Goal: Task Accomplishment & Management: Manage account settings

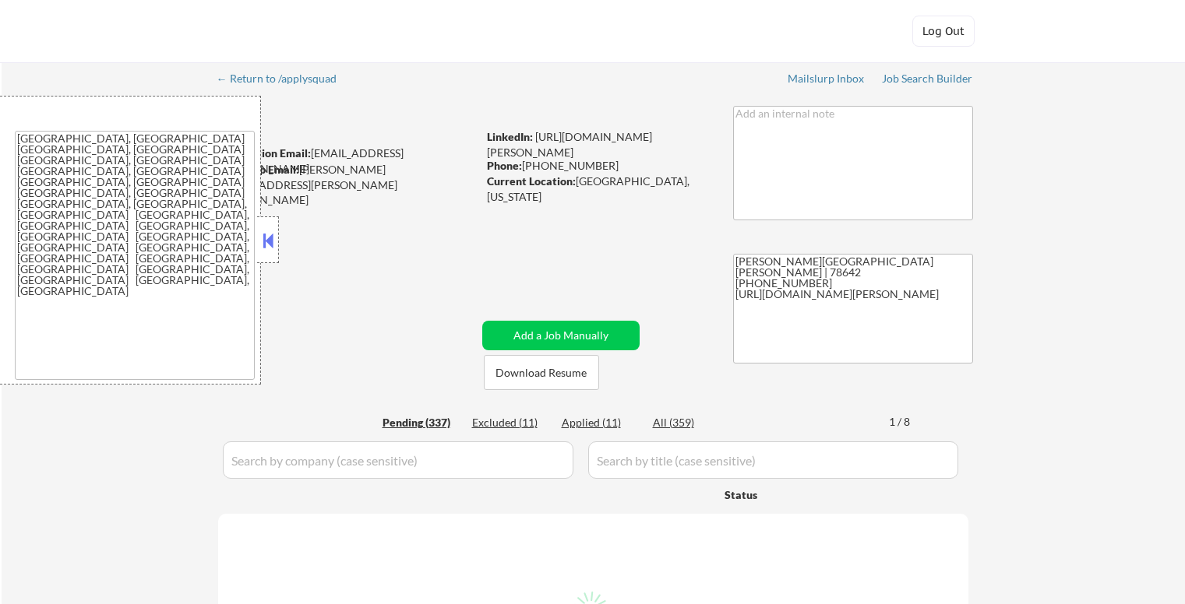
select select ""pending""
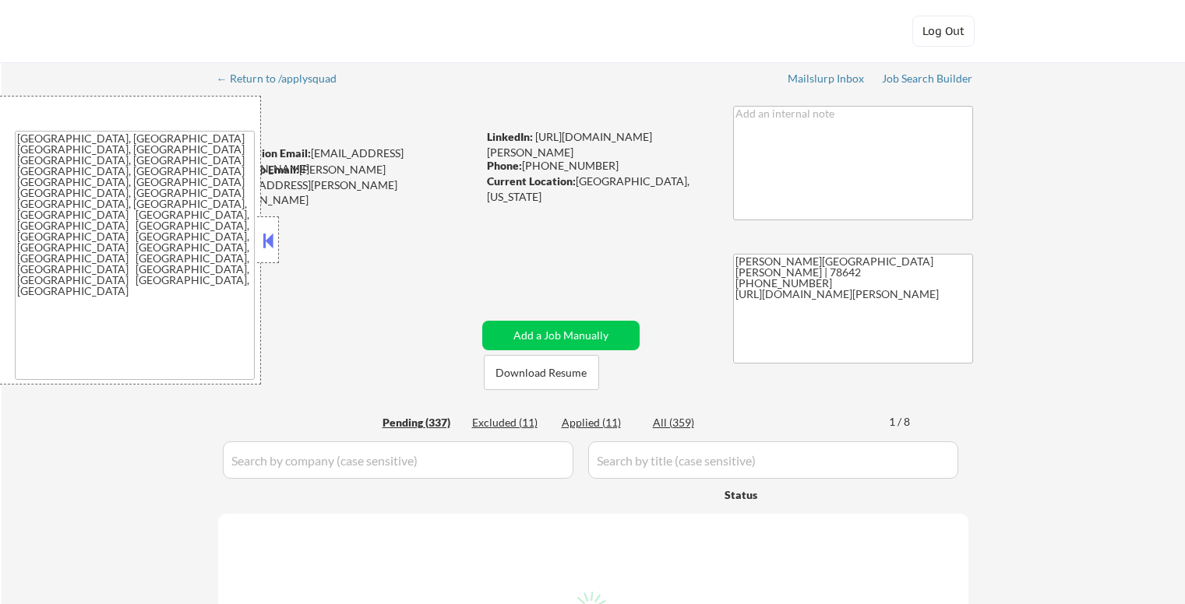
select select ""pending""
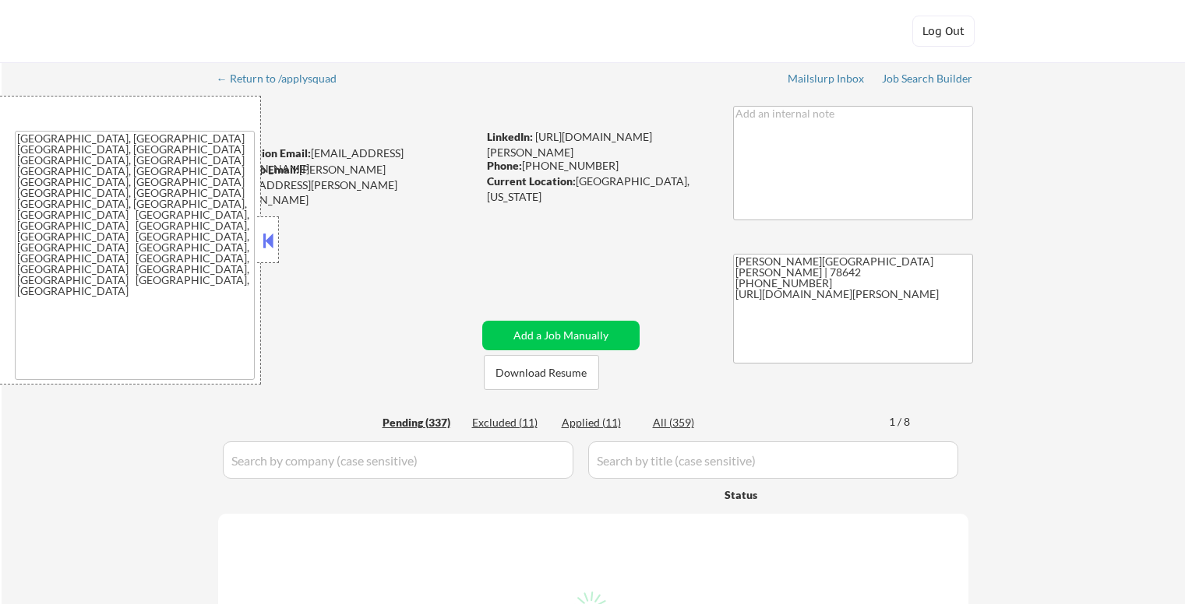
select select ""pending""
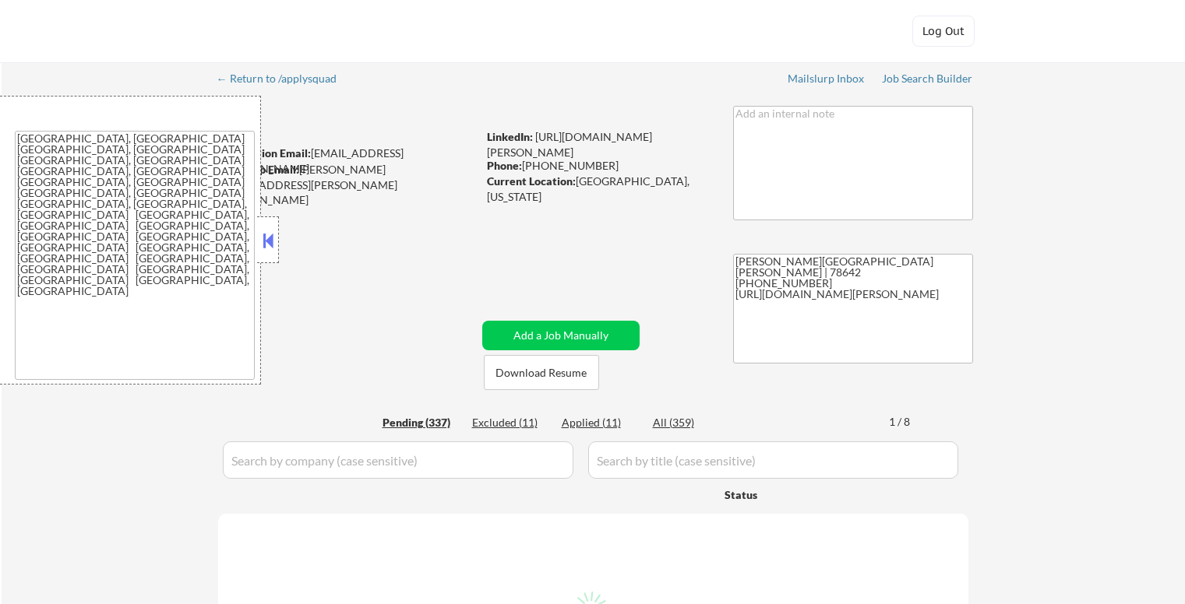
select select ""pending""
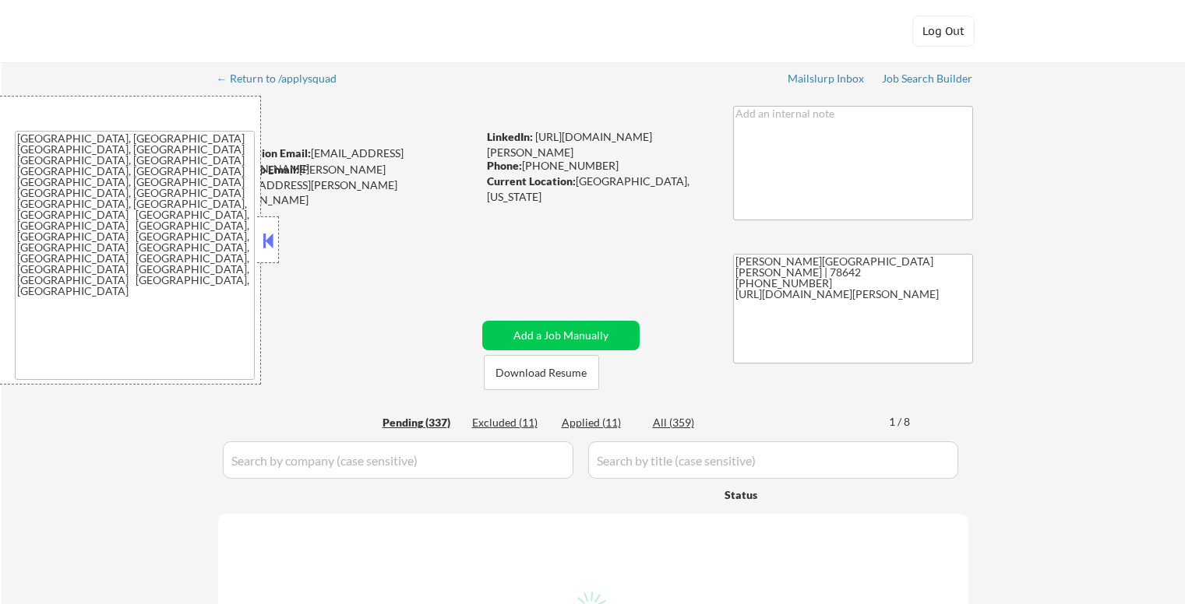
select select ""pending""
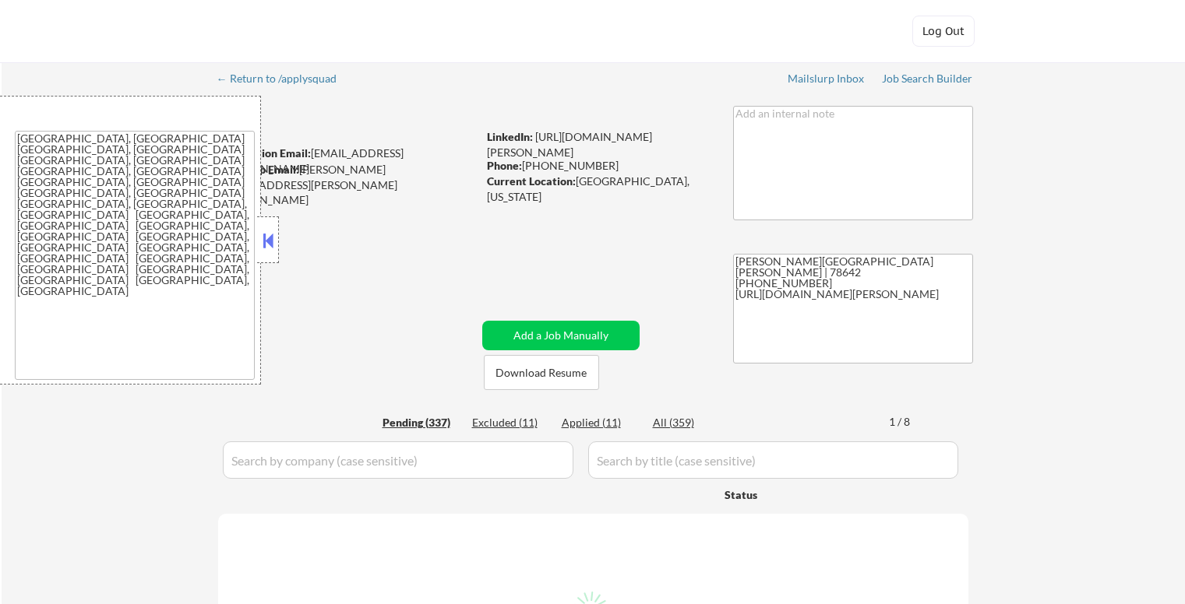
select select ""pending""
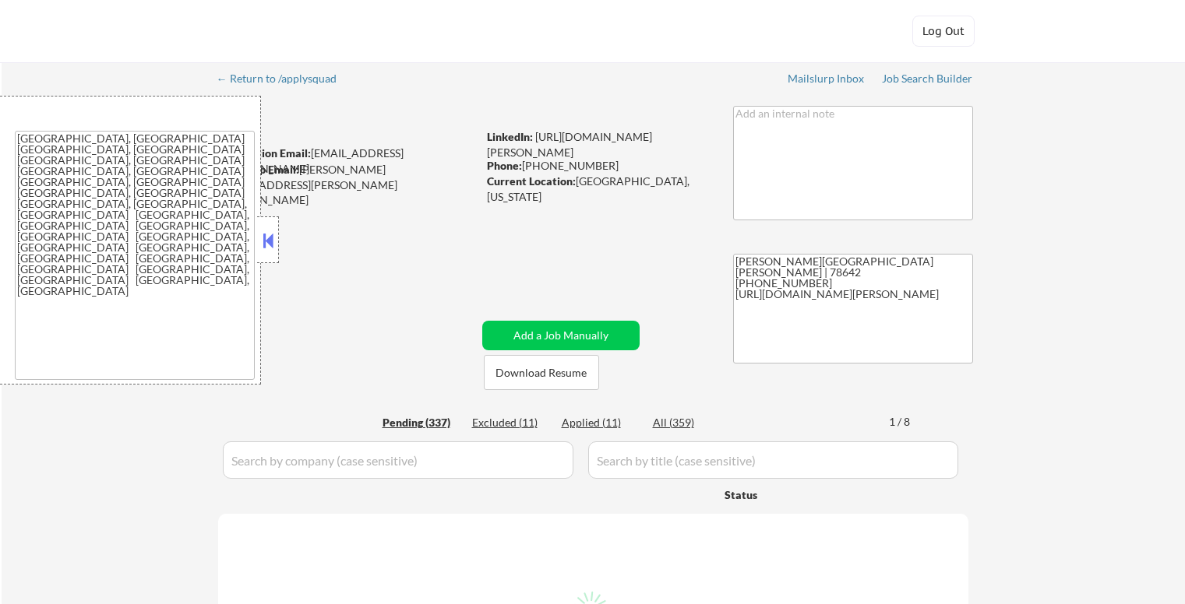
select select ""pending""
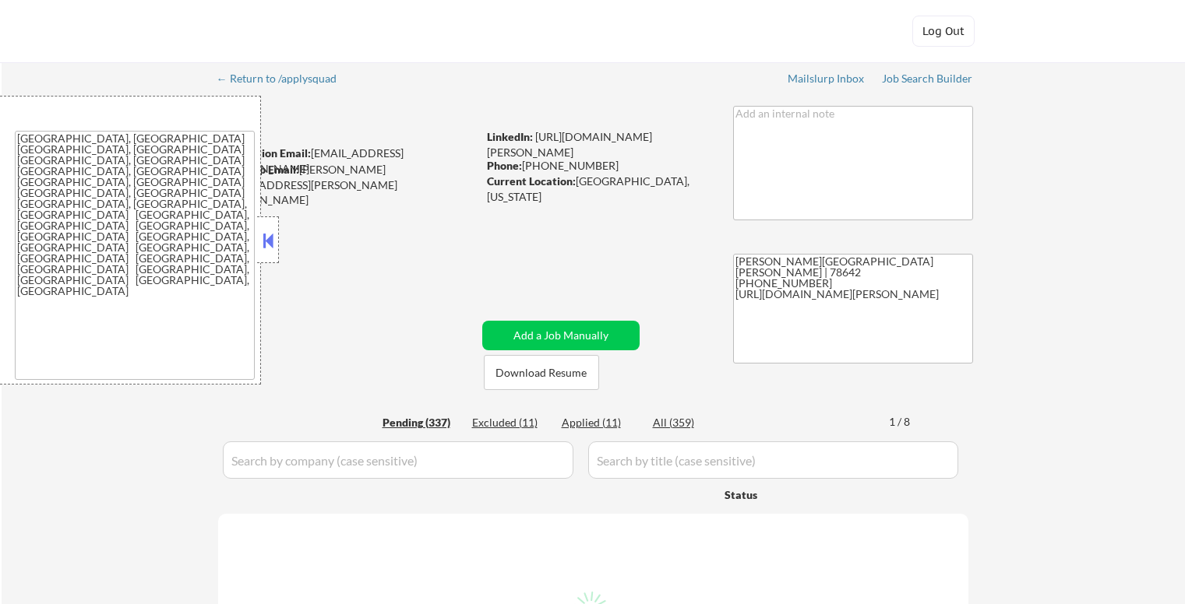
select select ""pending""
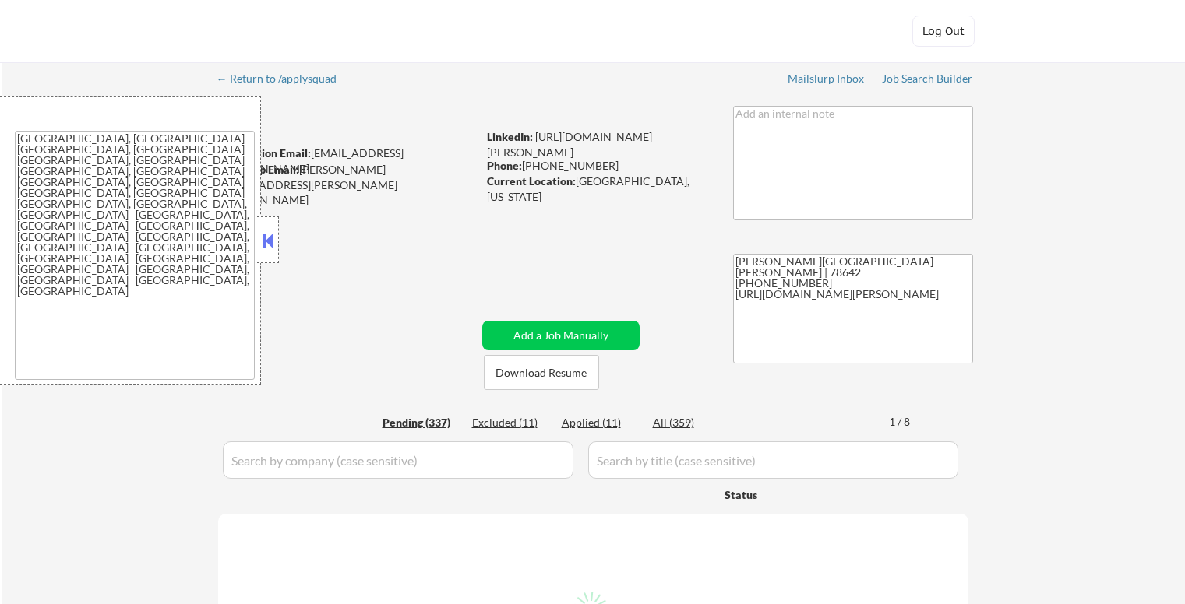
select select ""pending""
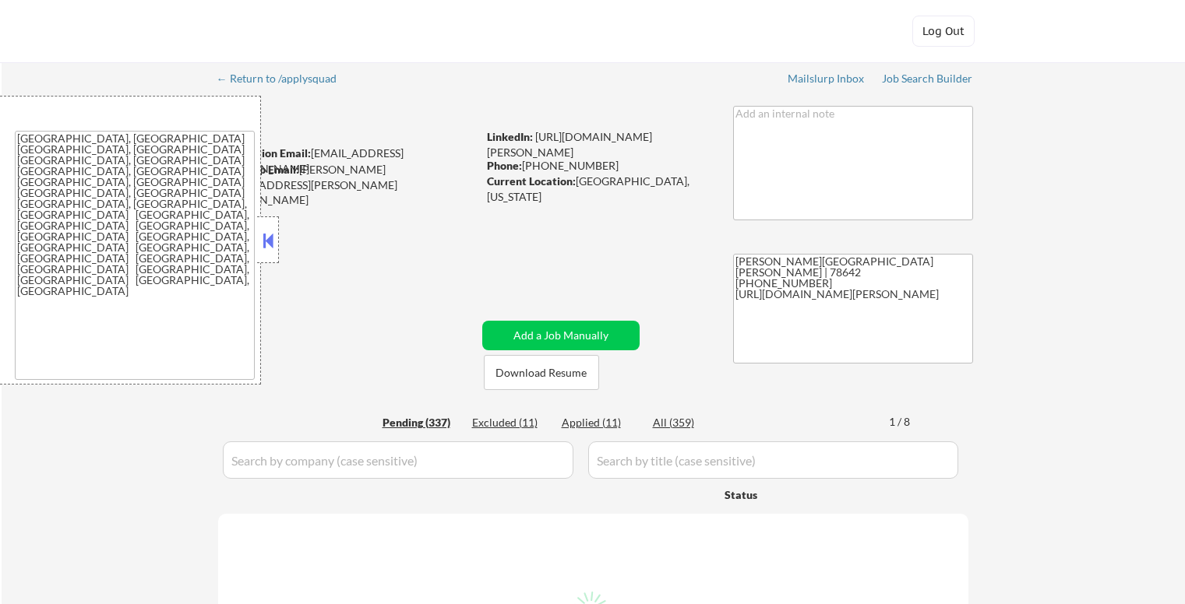
select select ""pending""
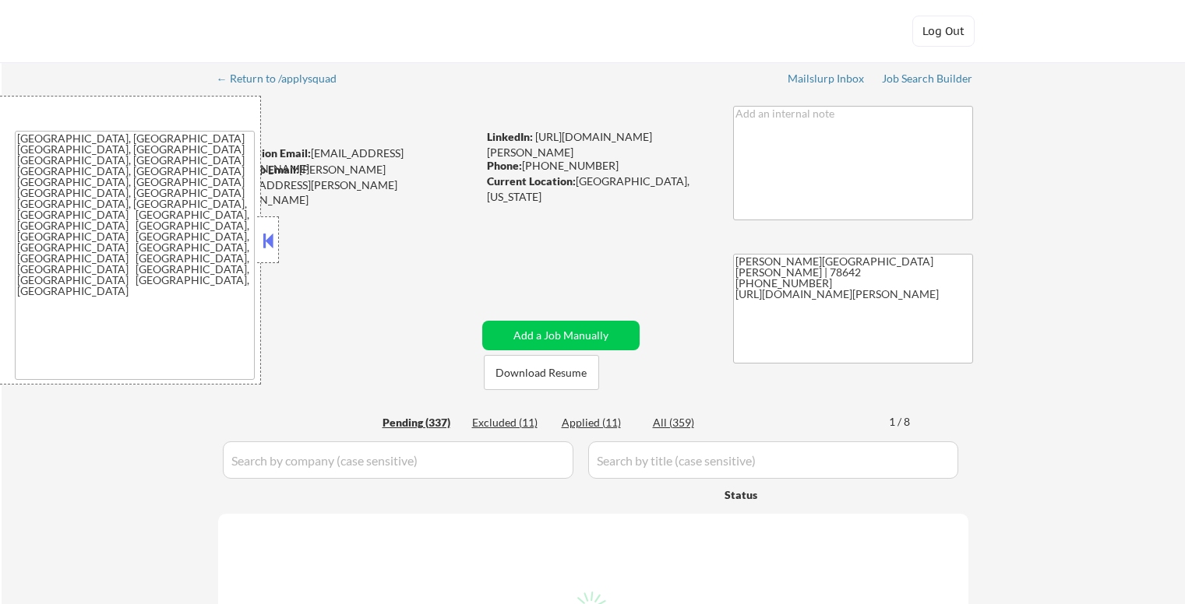
select select ""pending""
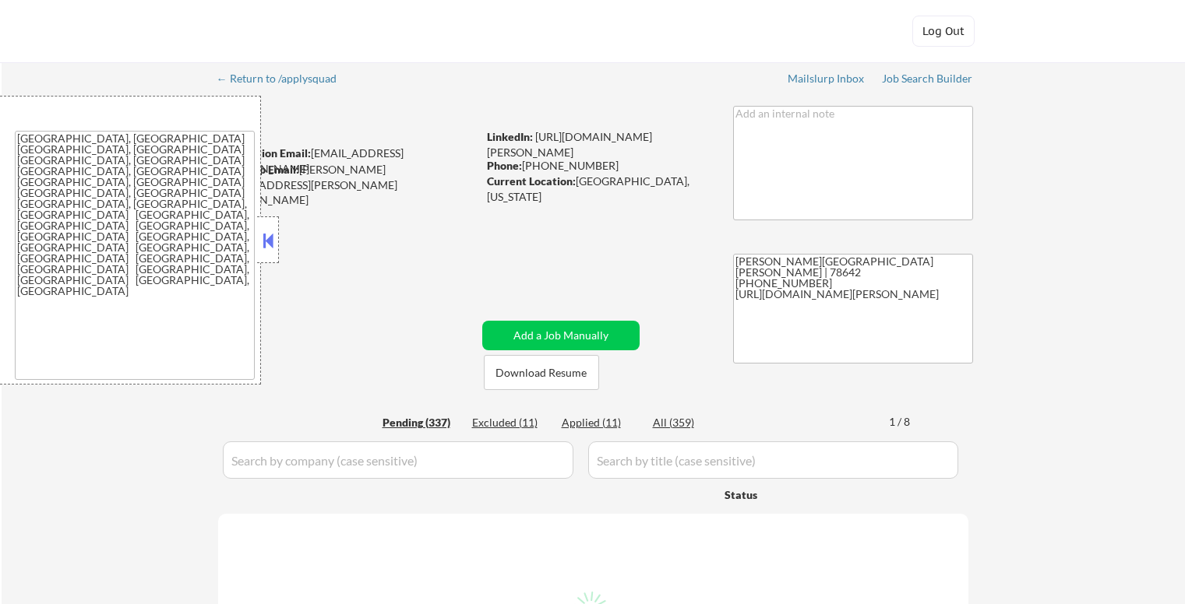
select select ""pending""
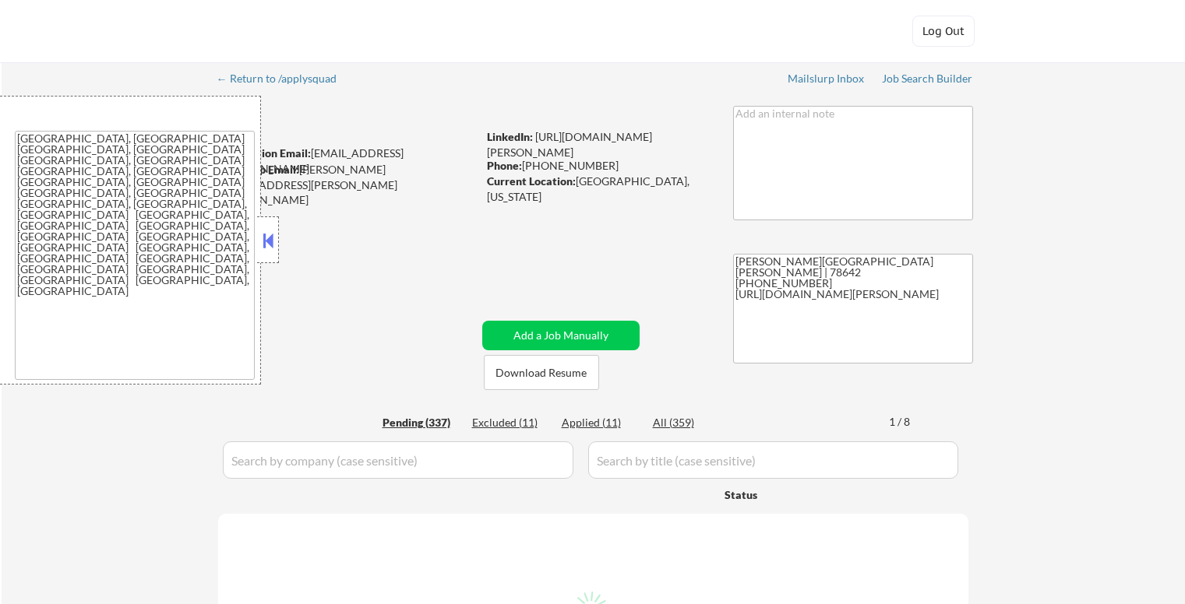
select select ""pending""
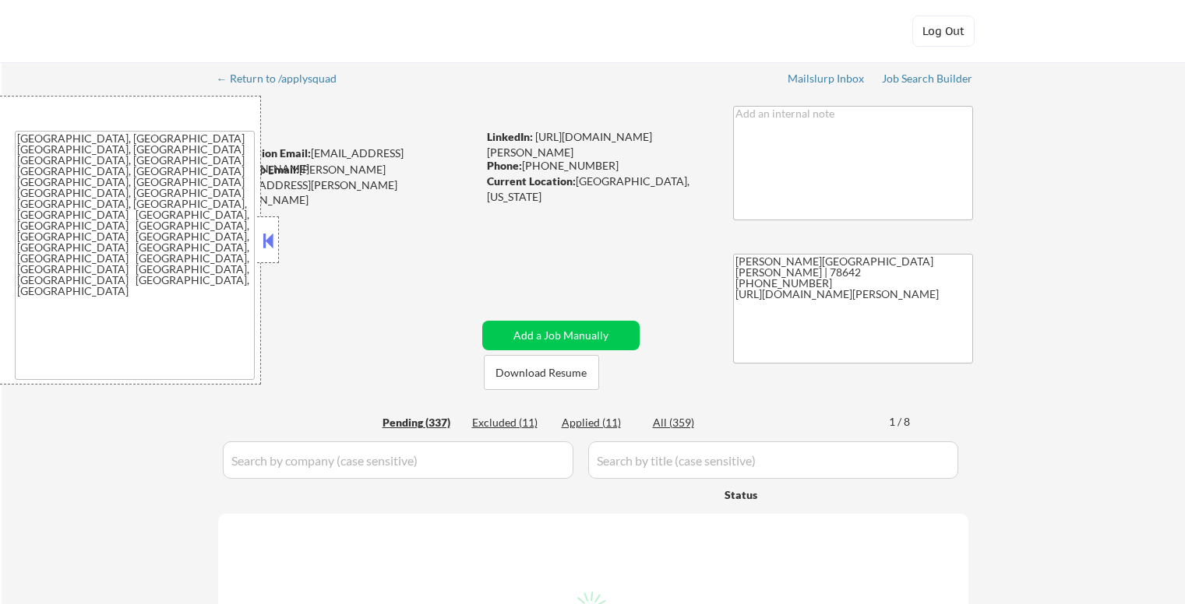
select select ""pending""
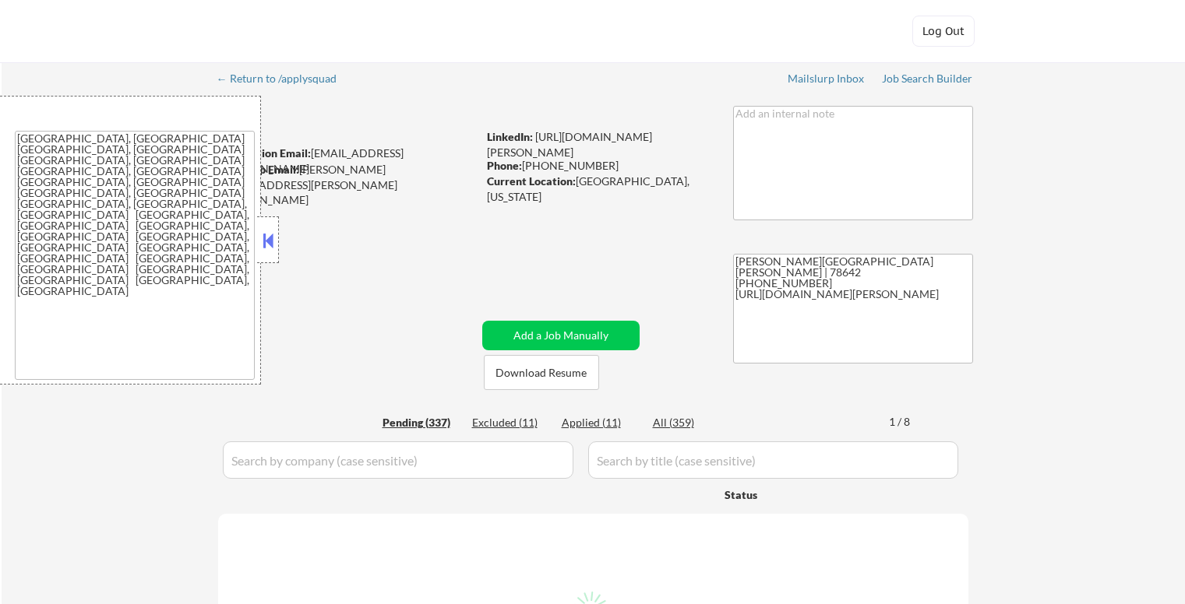
select select ""pending""
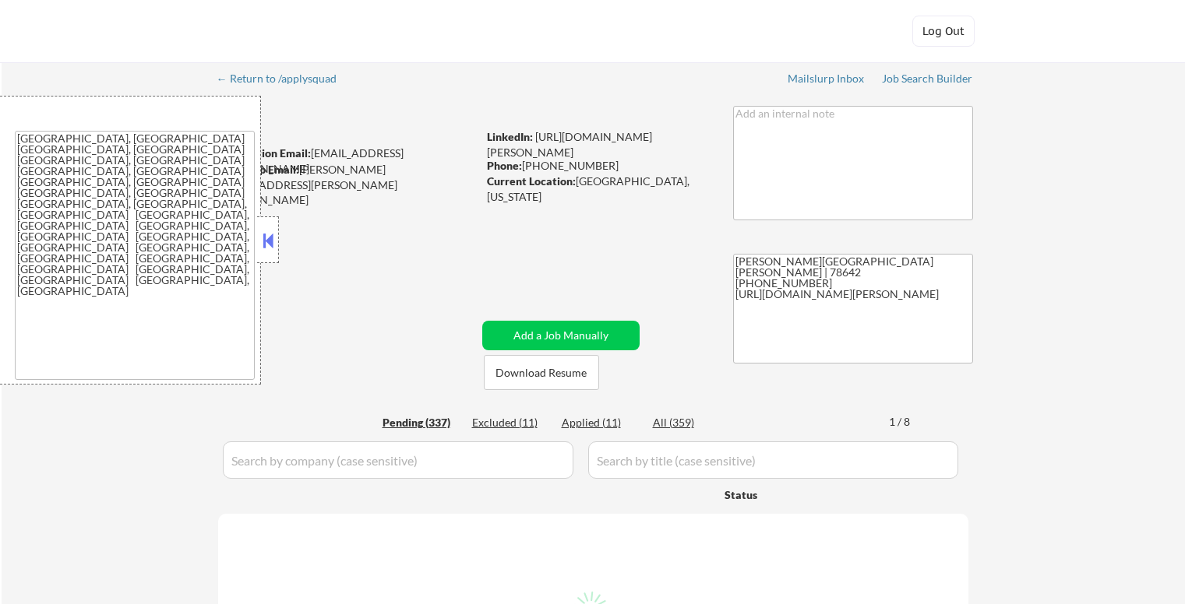
select select ""pending""
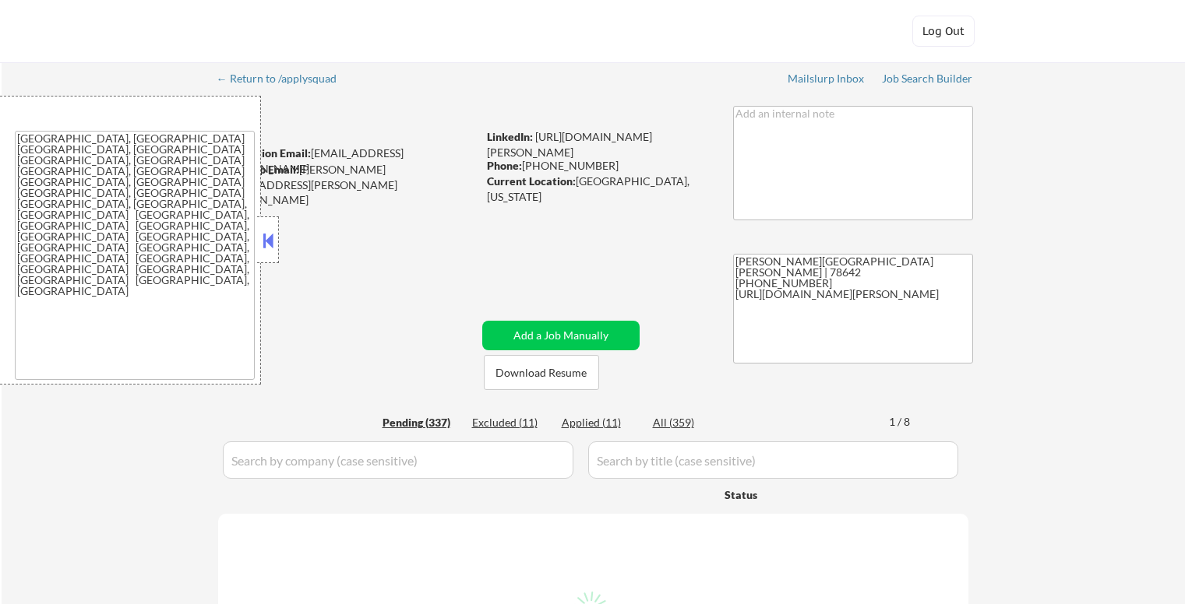
select select ""pending""
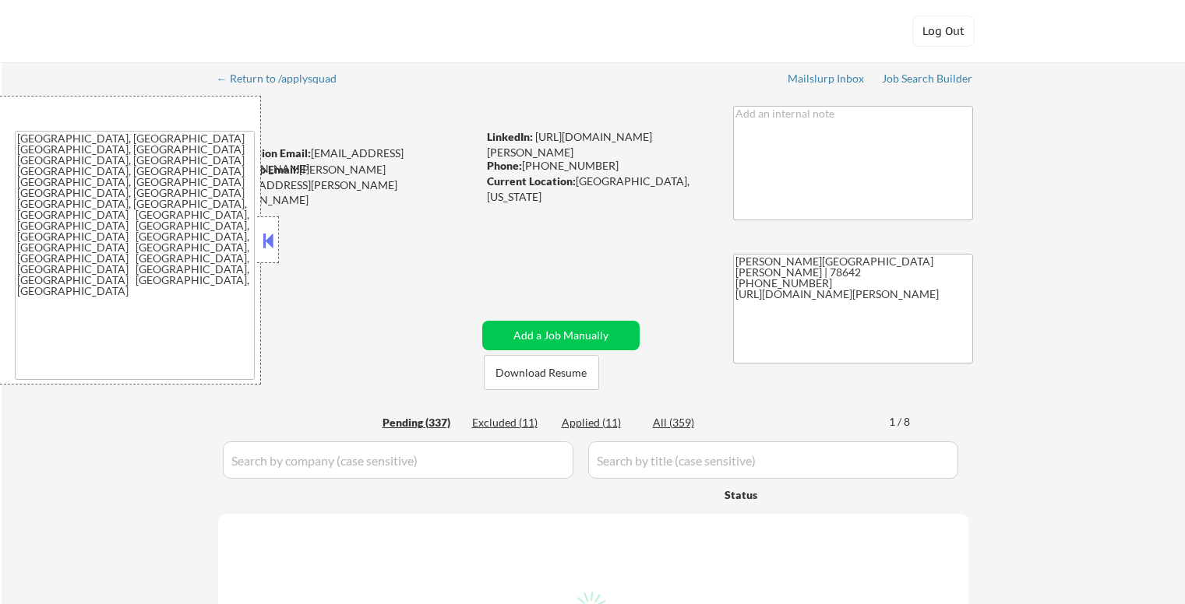
select select ""pending""
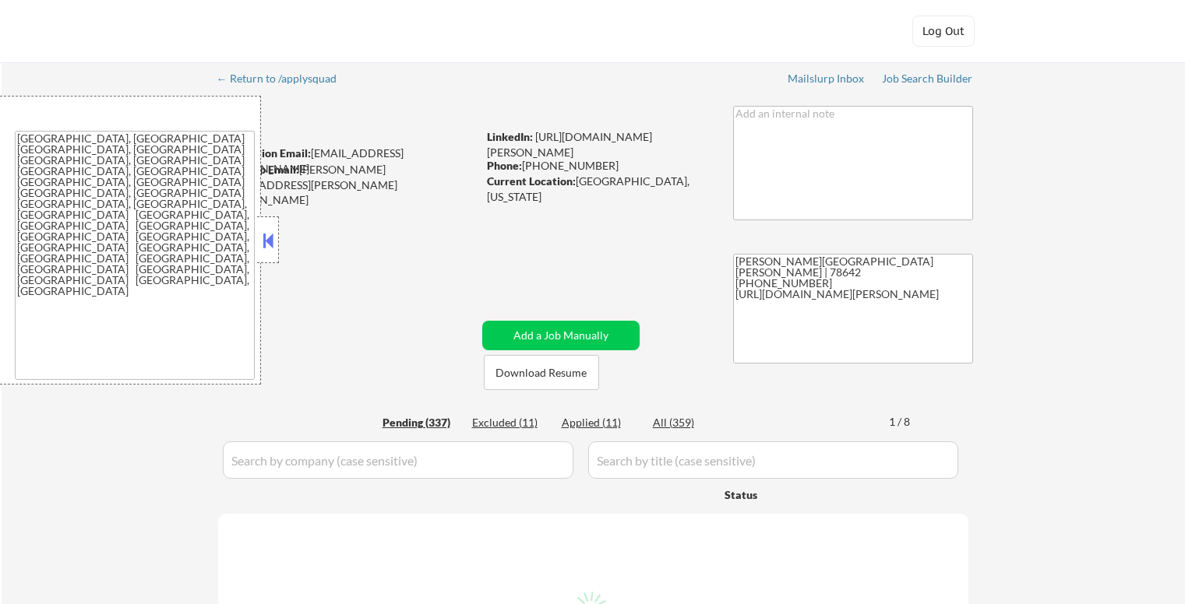
select select ""pending""
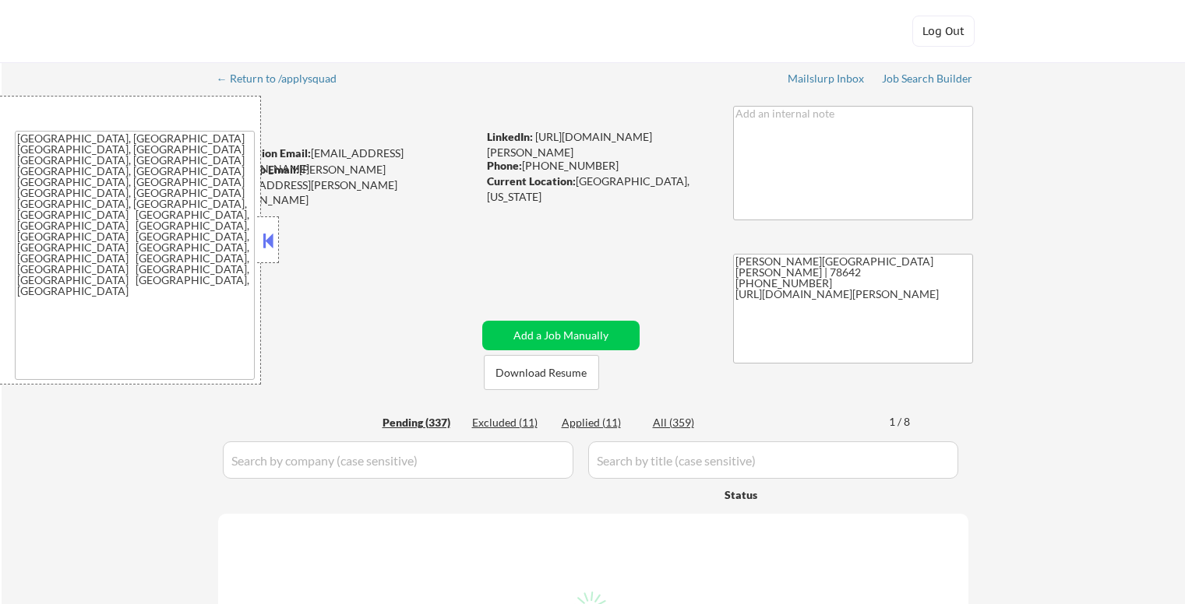
select select ""pending""
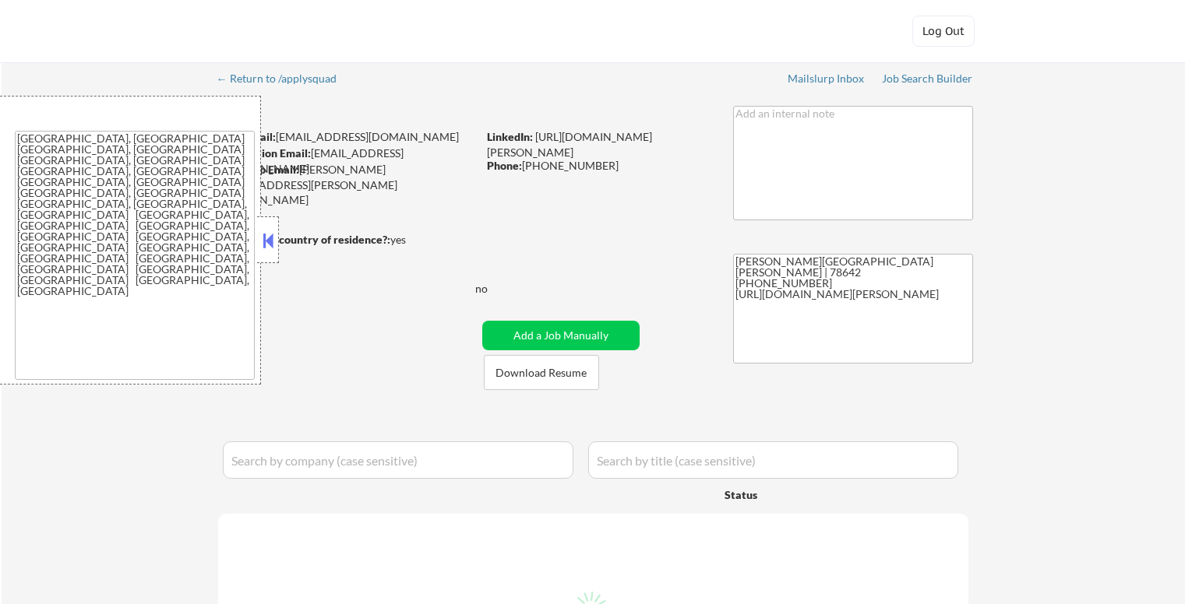
select select ""pending""
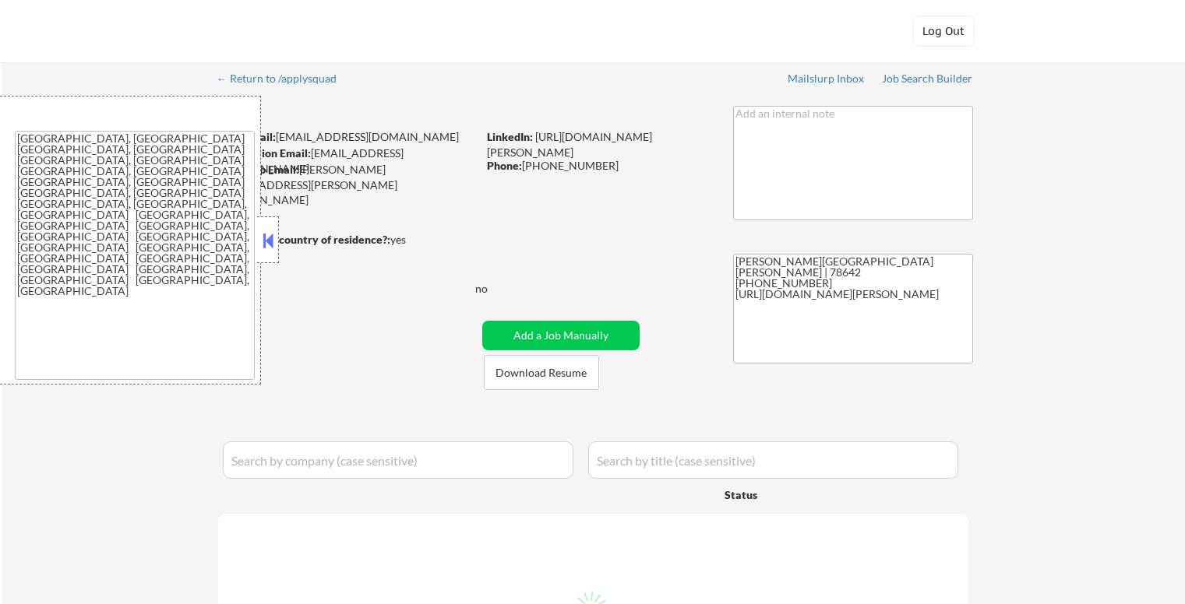
select select ""pending""
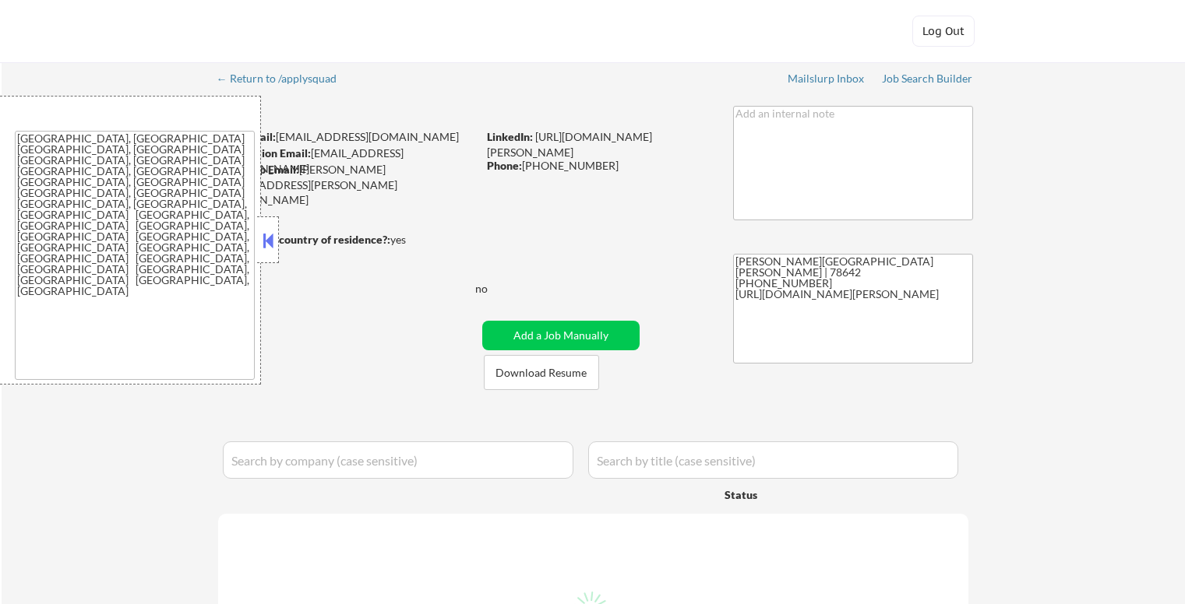
select select ""pending""
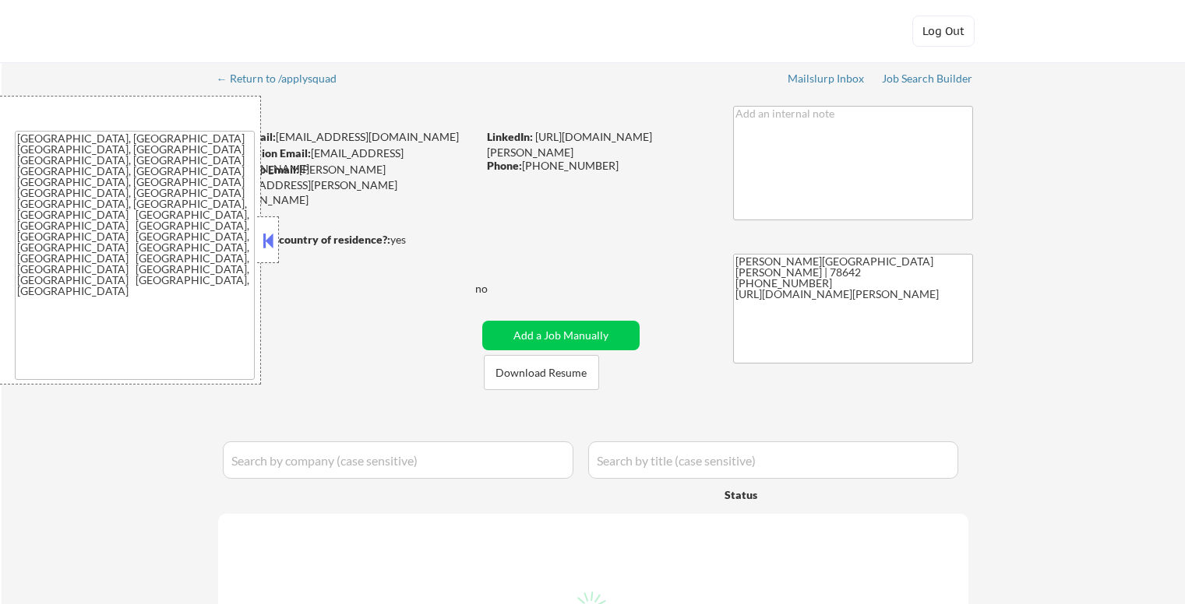
select select ""pending""
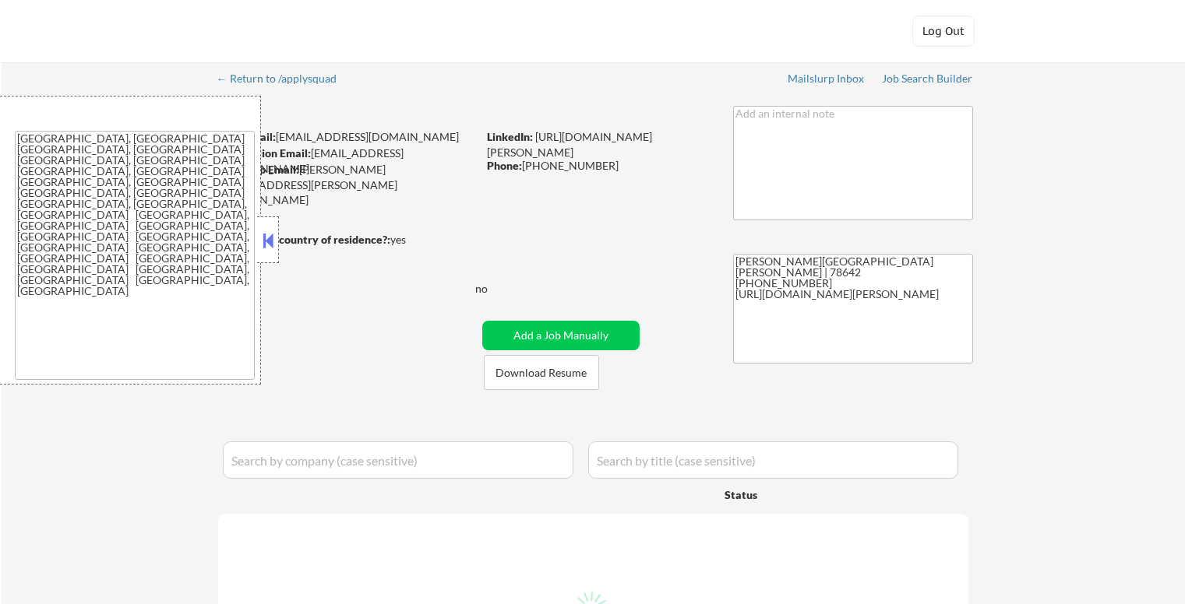
select select ""pending""
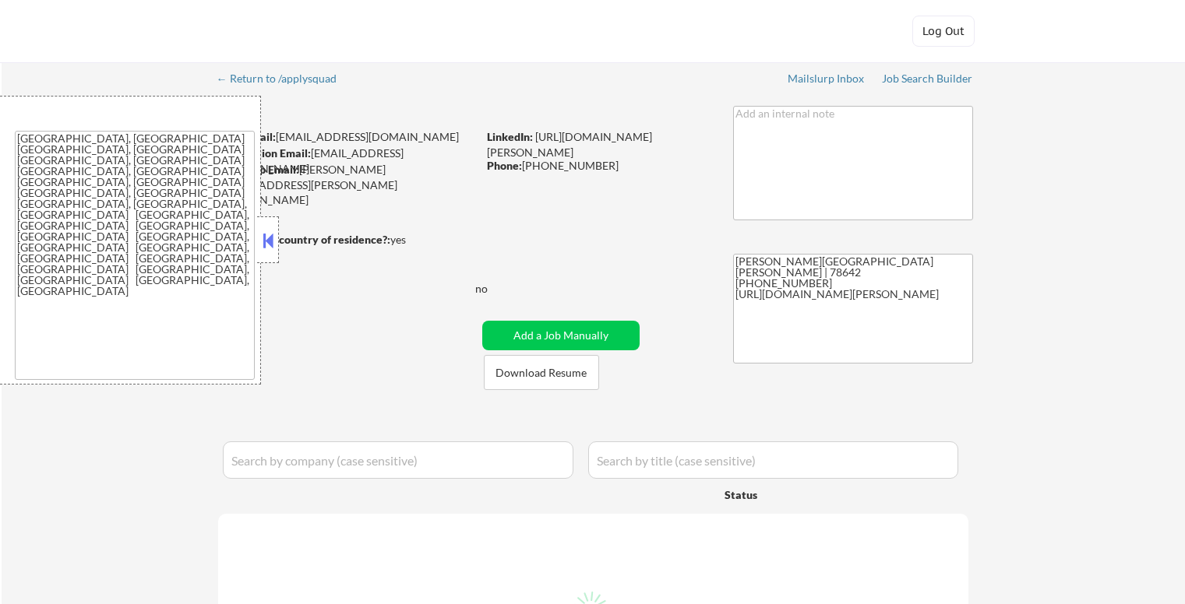
select select ""pending""
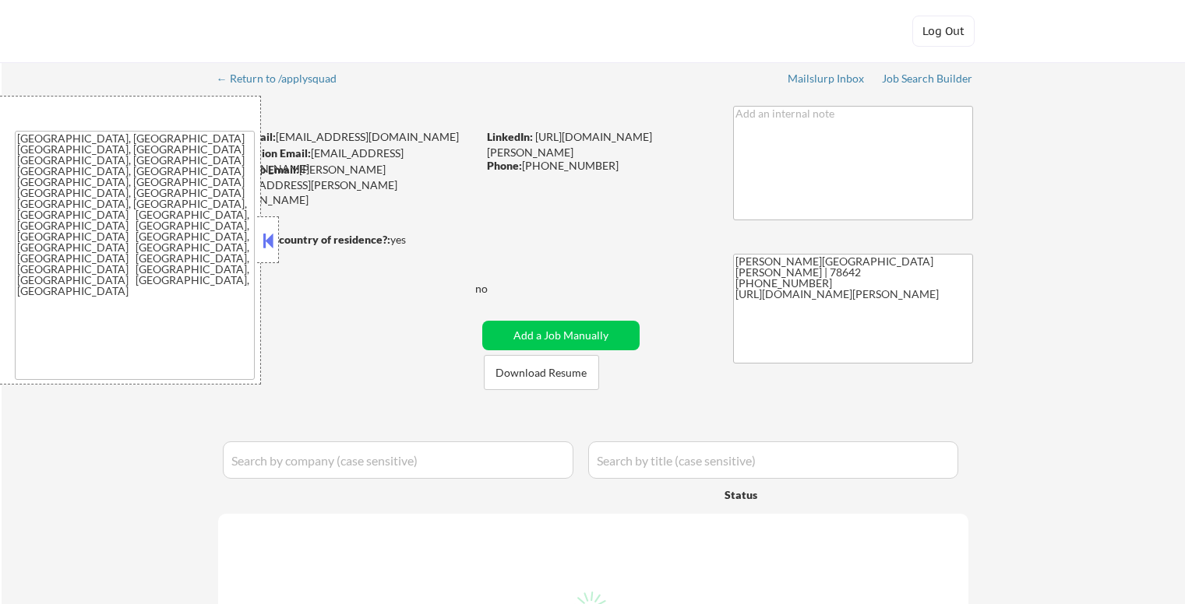
select select ""pending""
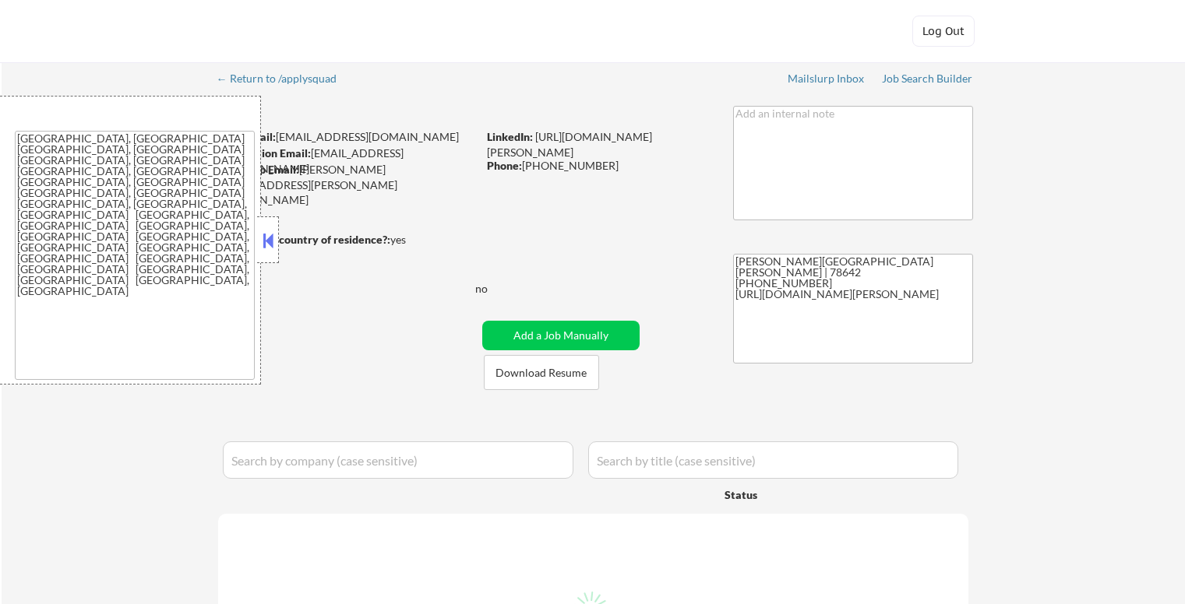
select select ""pending""
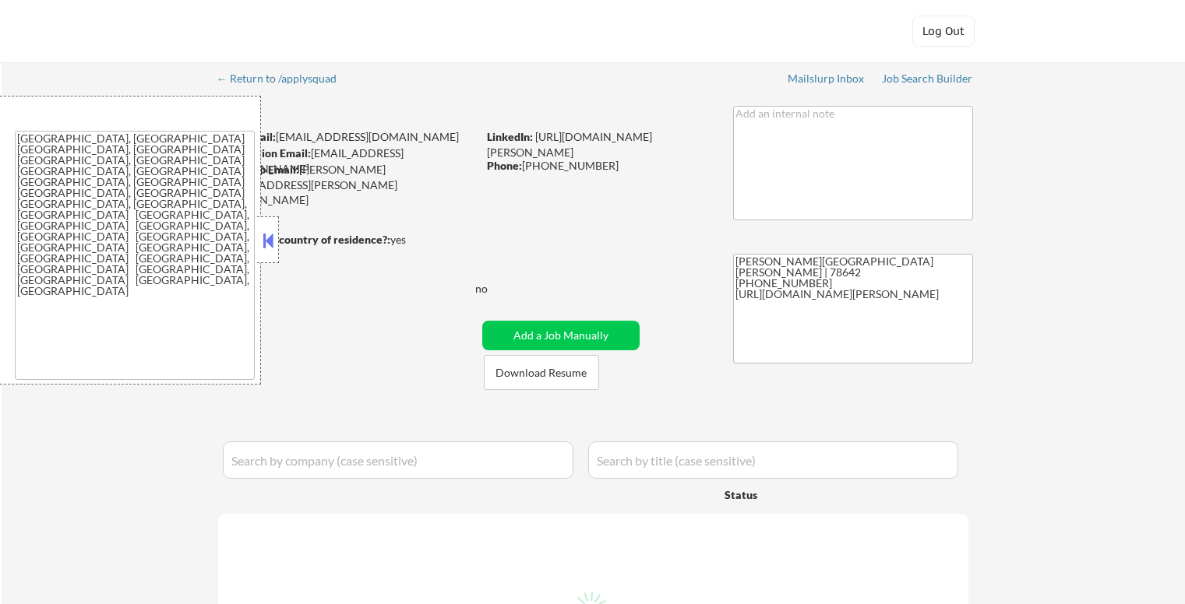
select select ""pending""
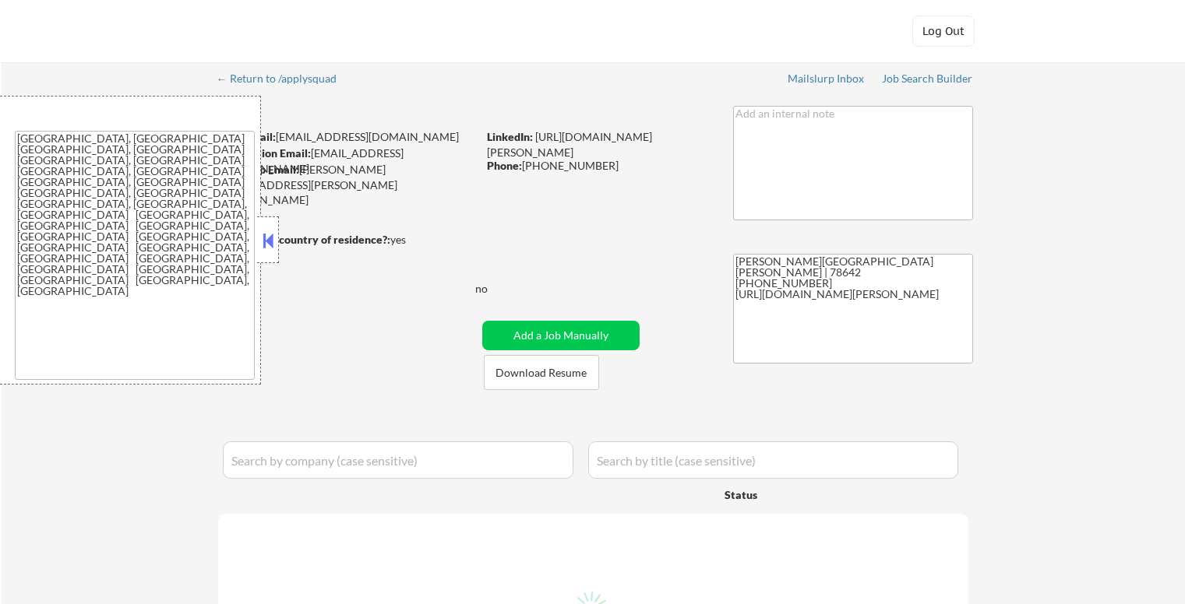
select select ""pending""
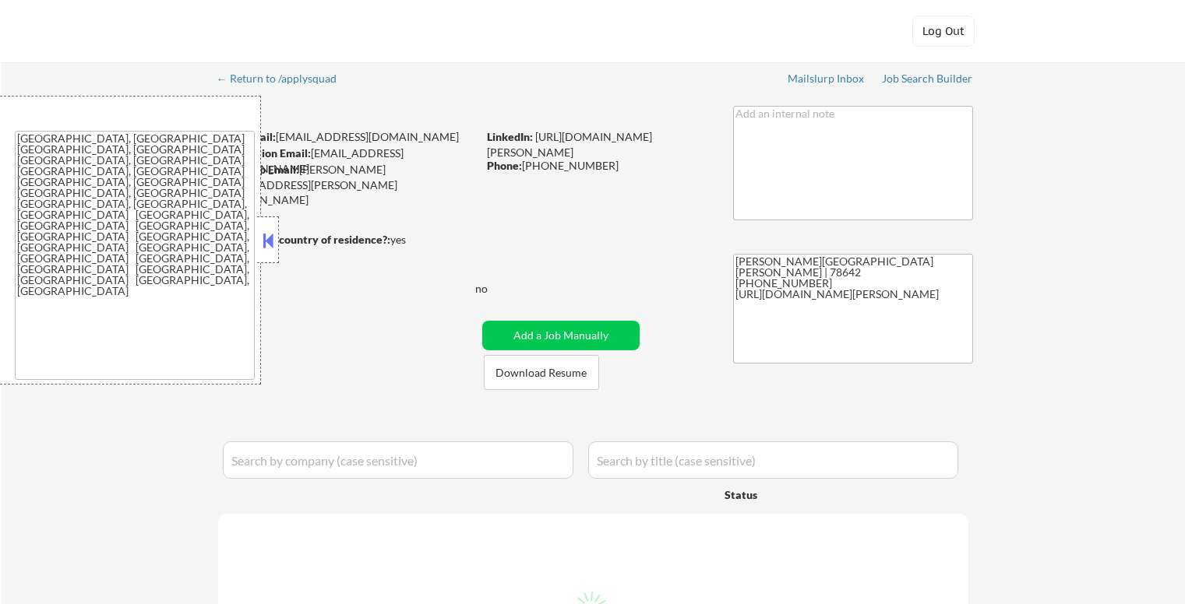
select select ""pending""
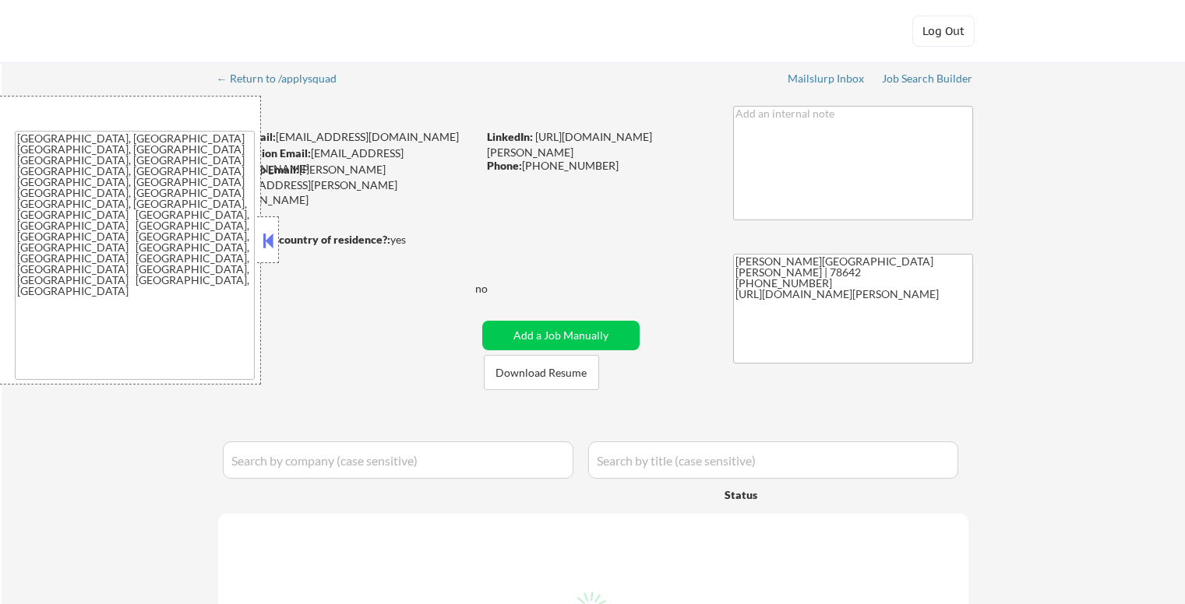
select select ""pending""
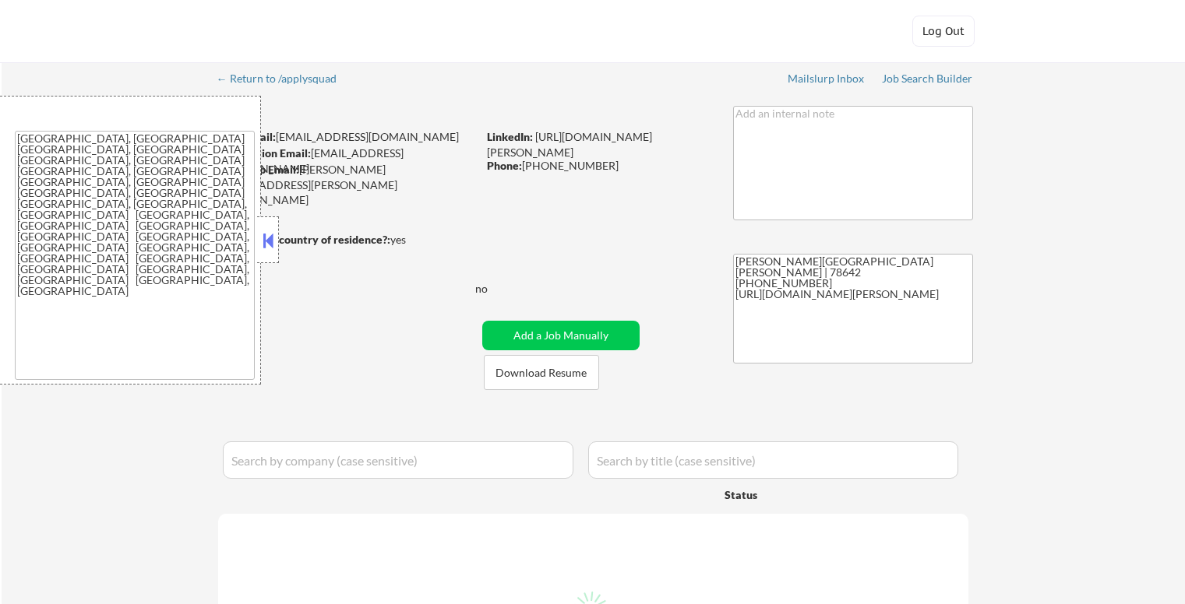
select select ""pending""
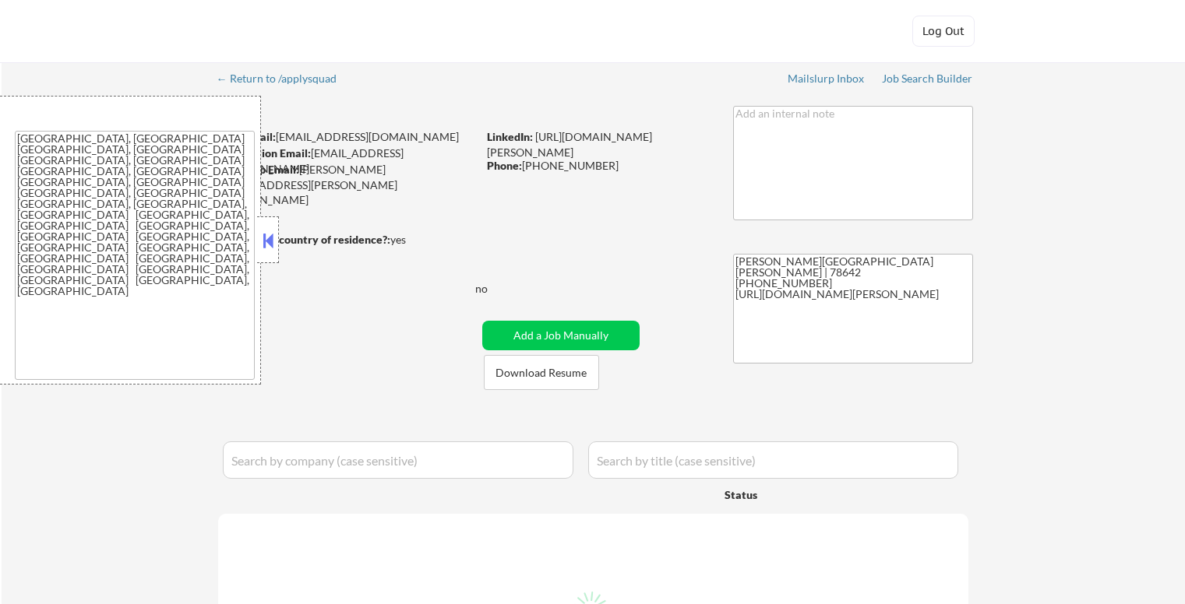
select select ""pending""
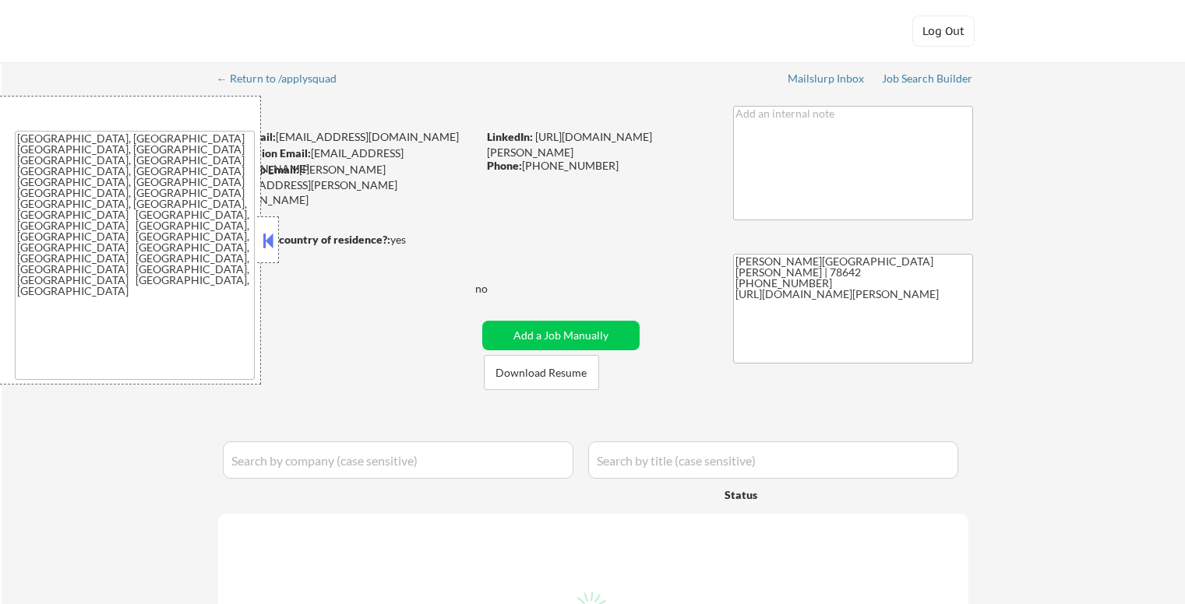
select select ""pending""
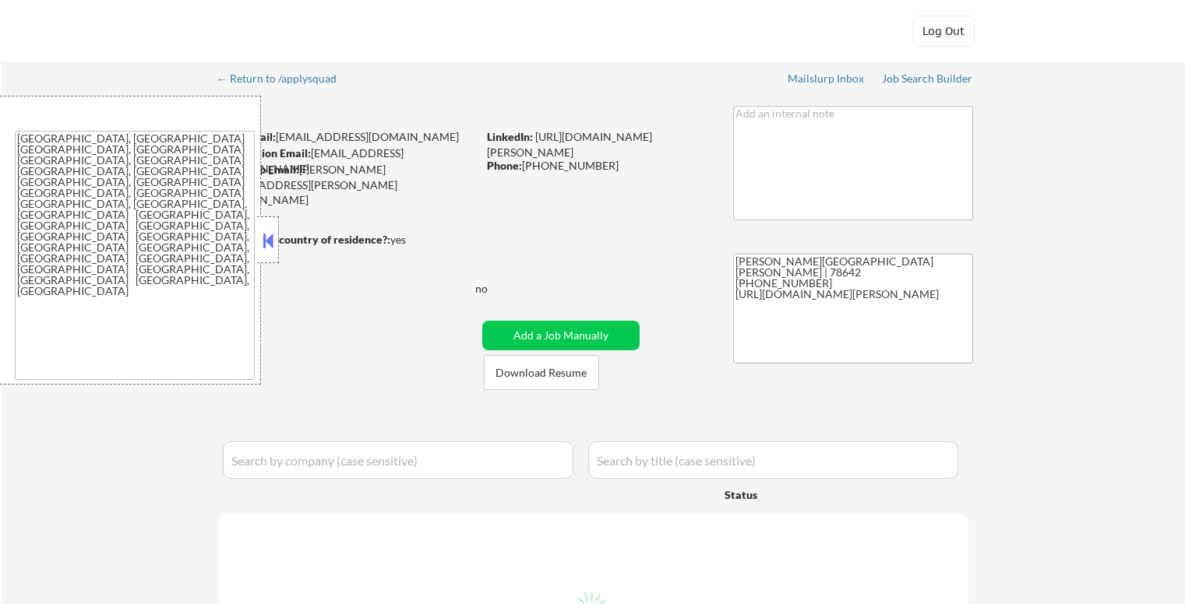
select select ""pending""
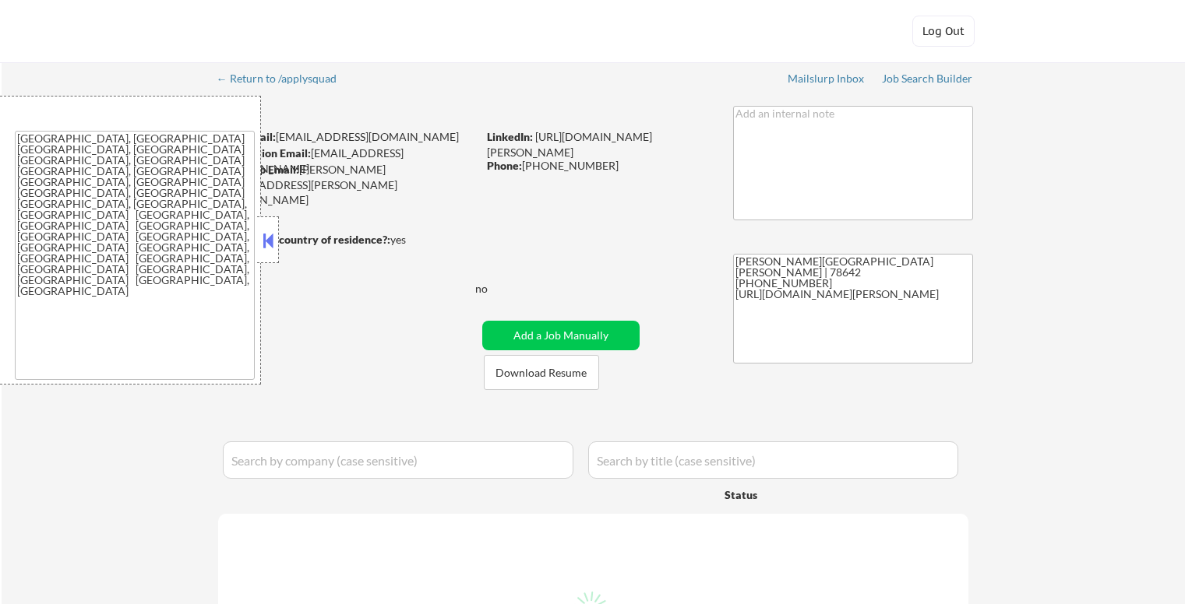
select select ""pending""
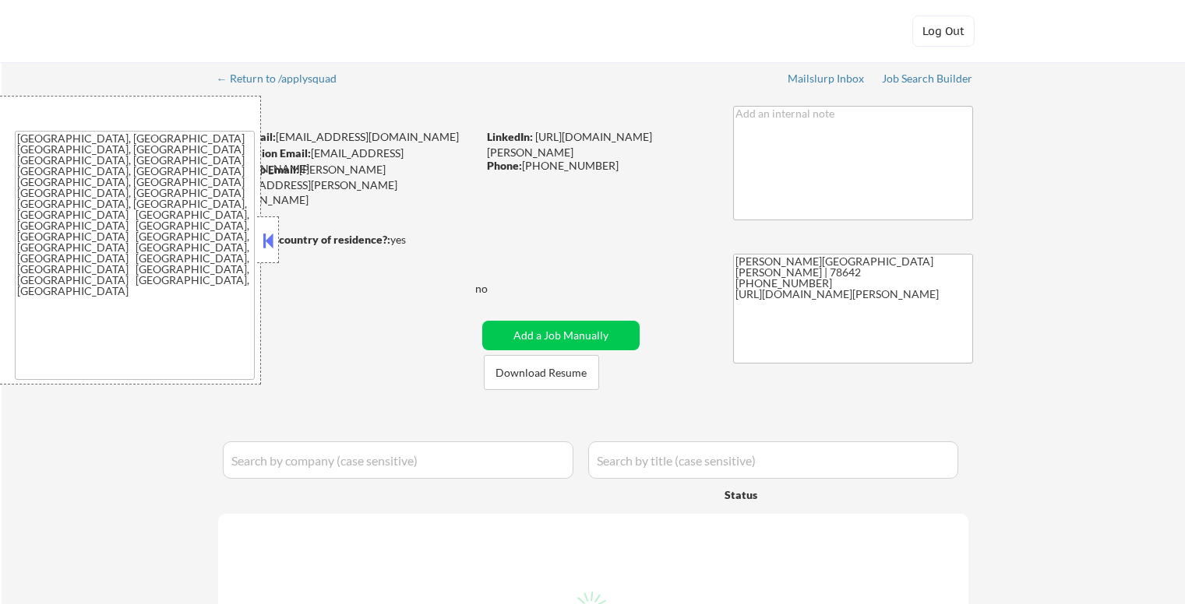
select select ""pending""
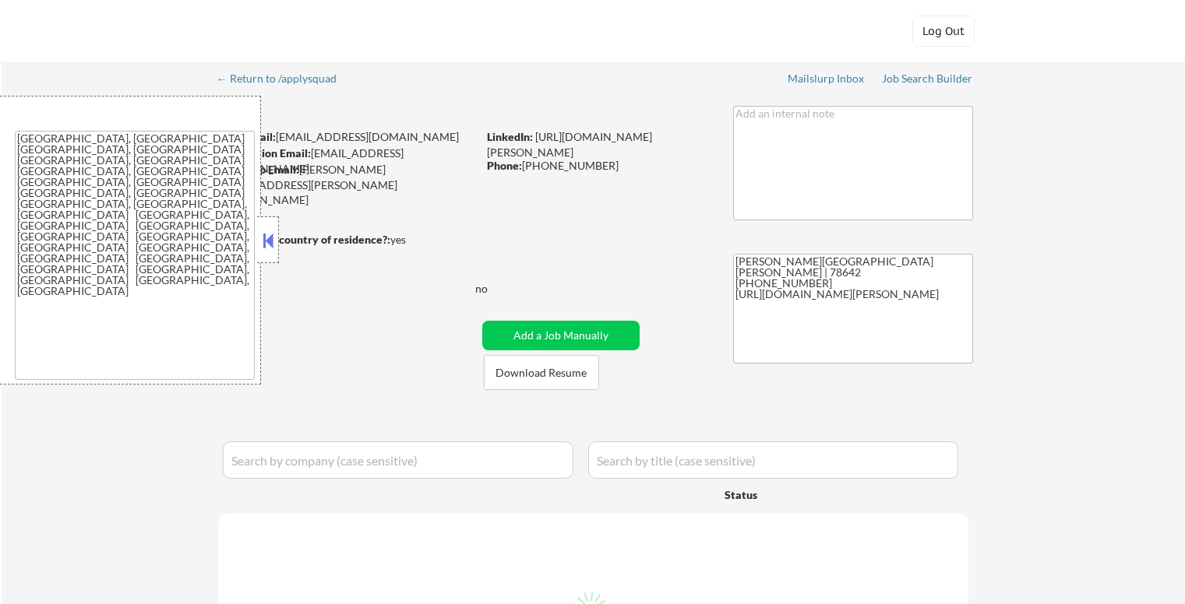
select select ""pending""
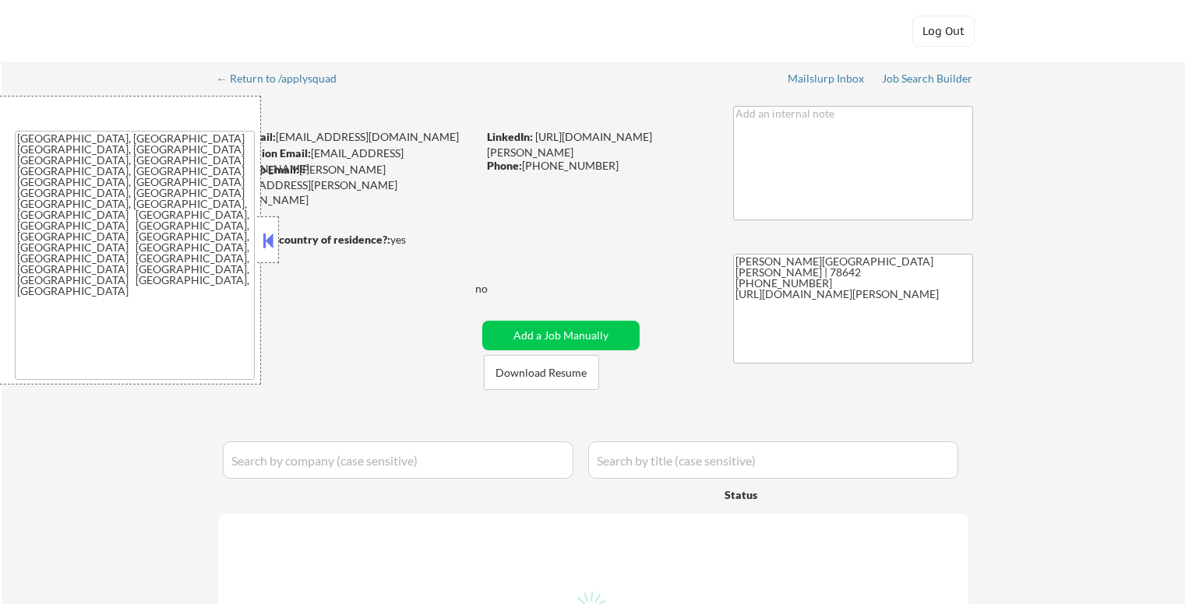
select select ""pending""
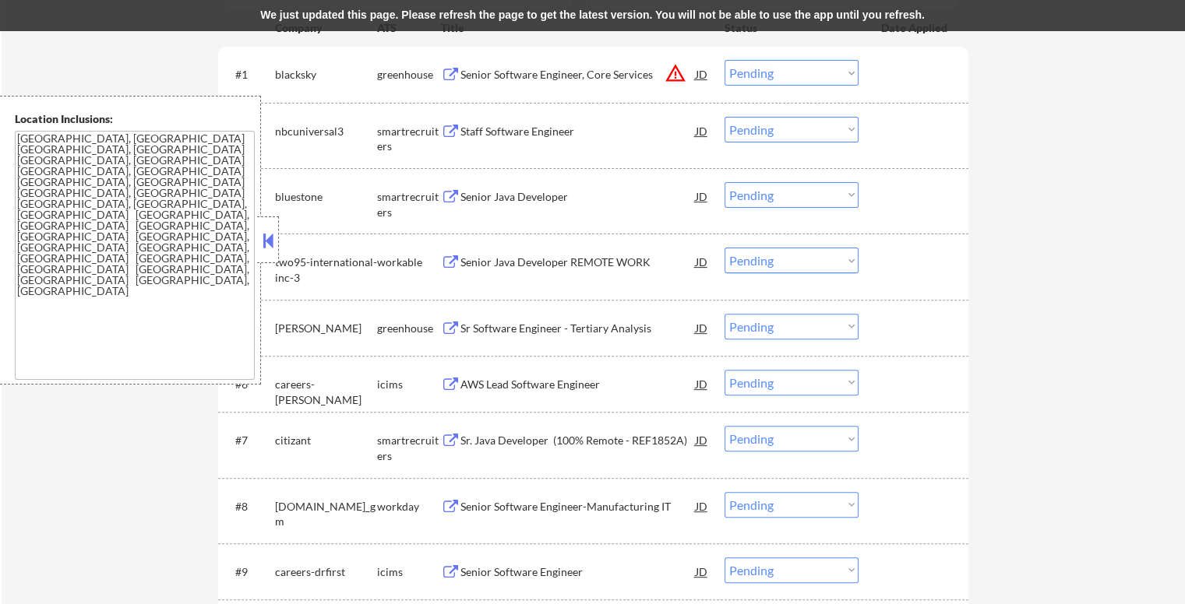
scroll to position [467, 0]
click at [268, 244] on button at bounding box center [267, 240] width 17 height 23
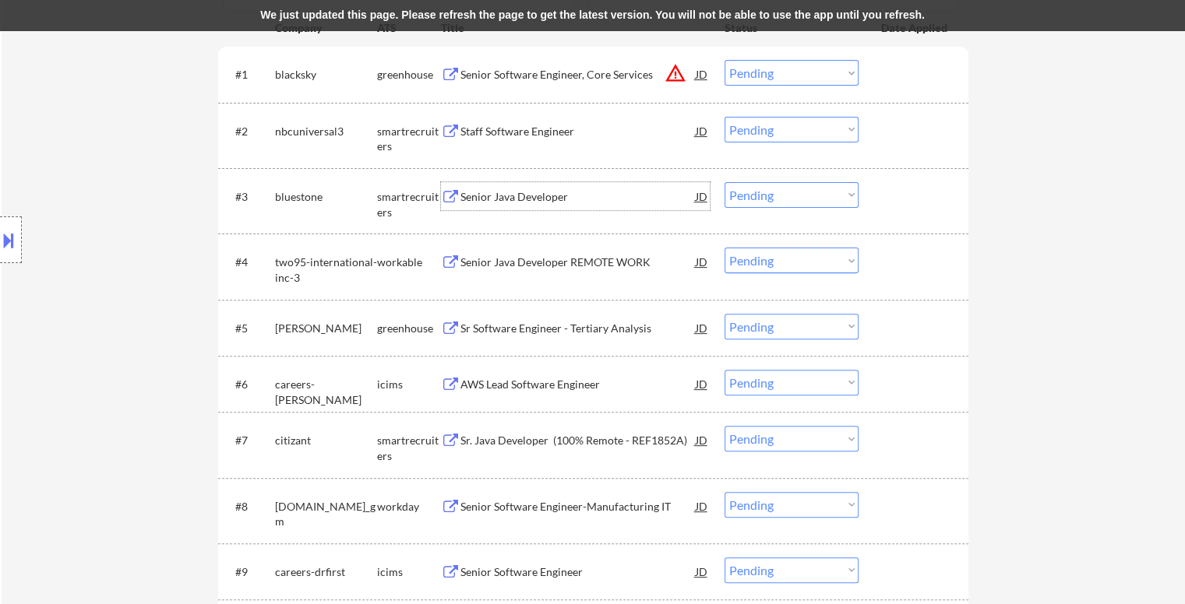
drag, startPoint x: 541, startPoint y: 196, endPoint x: 490, endPoint y: 194, distance: 50.7
click at [491, 195] on div "Senior Java Developer" at bounding box center [577, 197] width 235 height 16
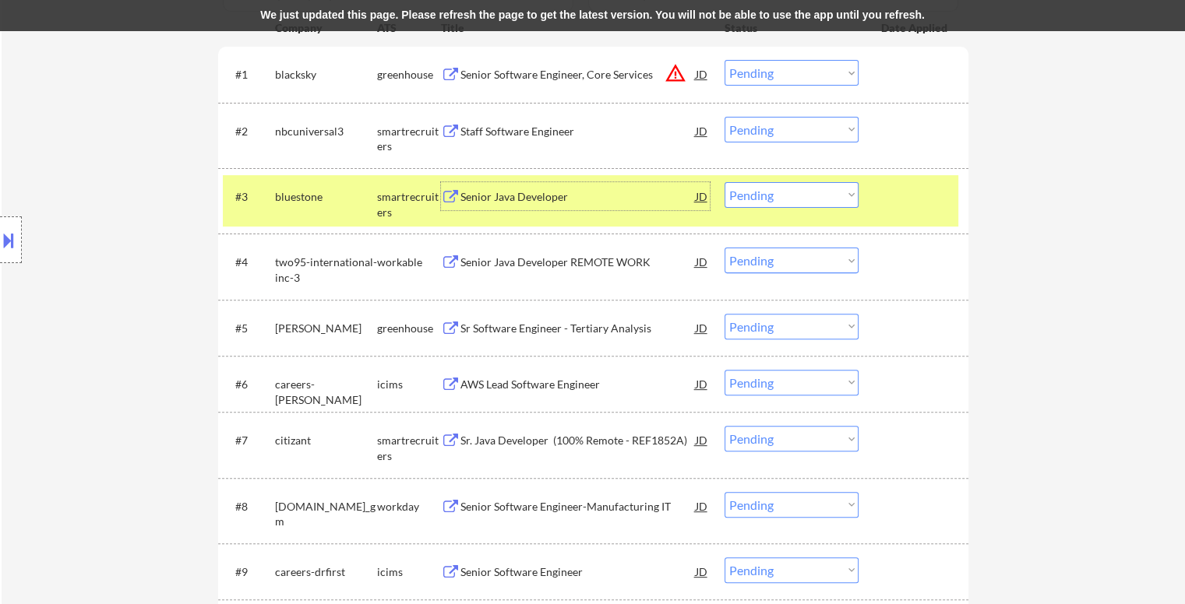
click at [921, 202] on div at bounding box center [915, 196] width 69 height 28
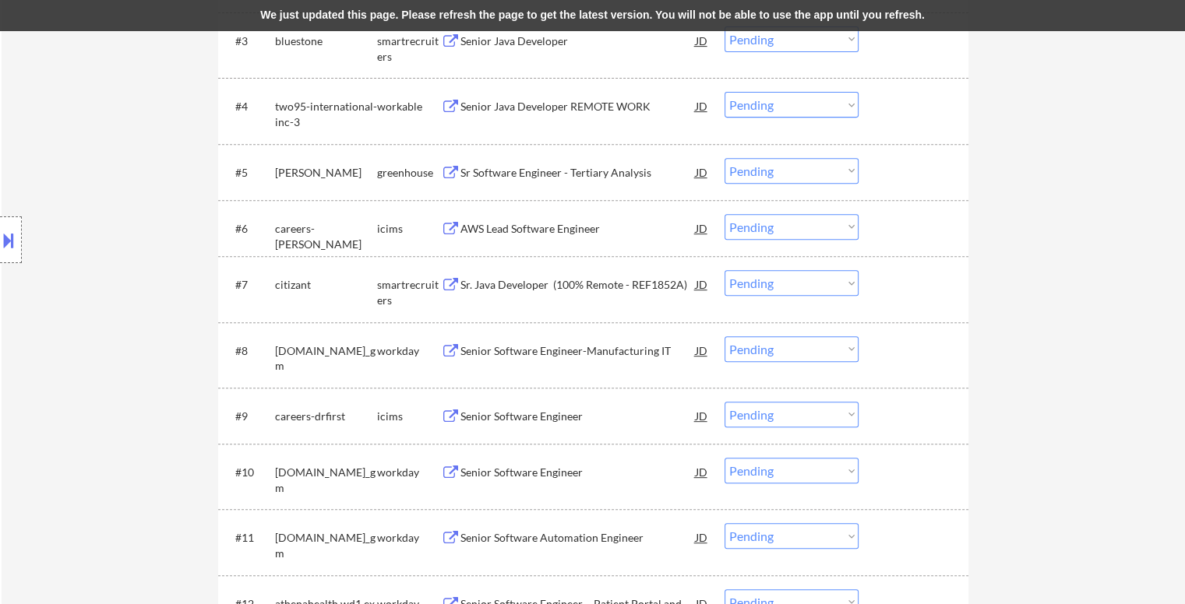
scroll to position [545, 0]
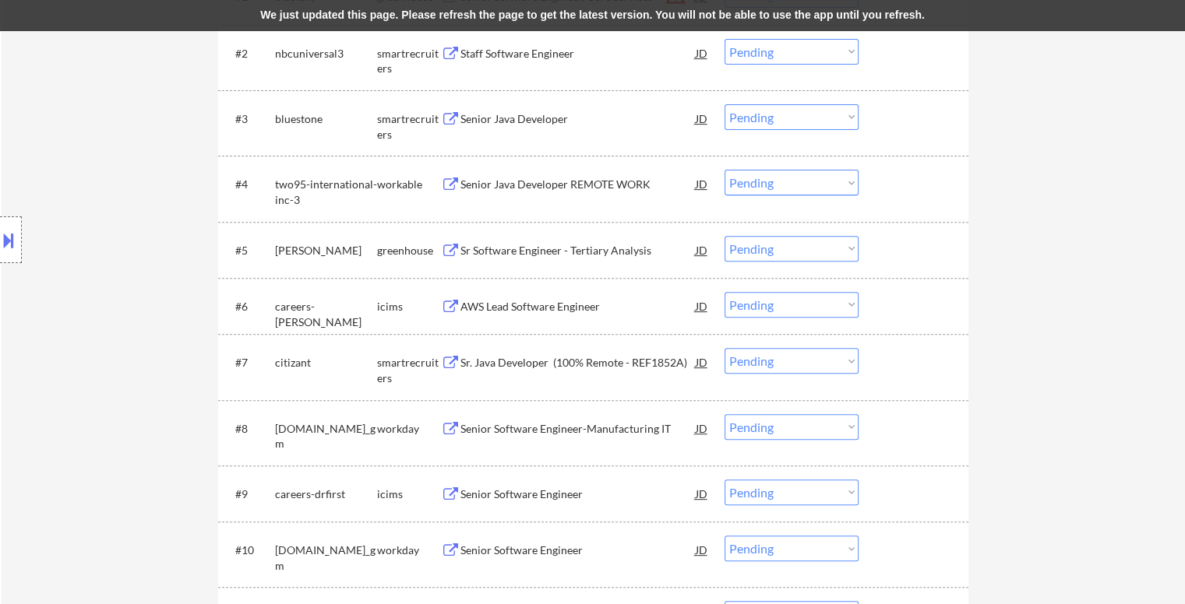
click at [576, 247] on div "Sr Software Engineer - Tertiary Analysis" at bounding box center [577, 251] width 235 height 16
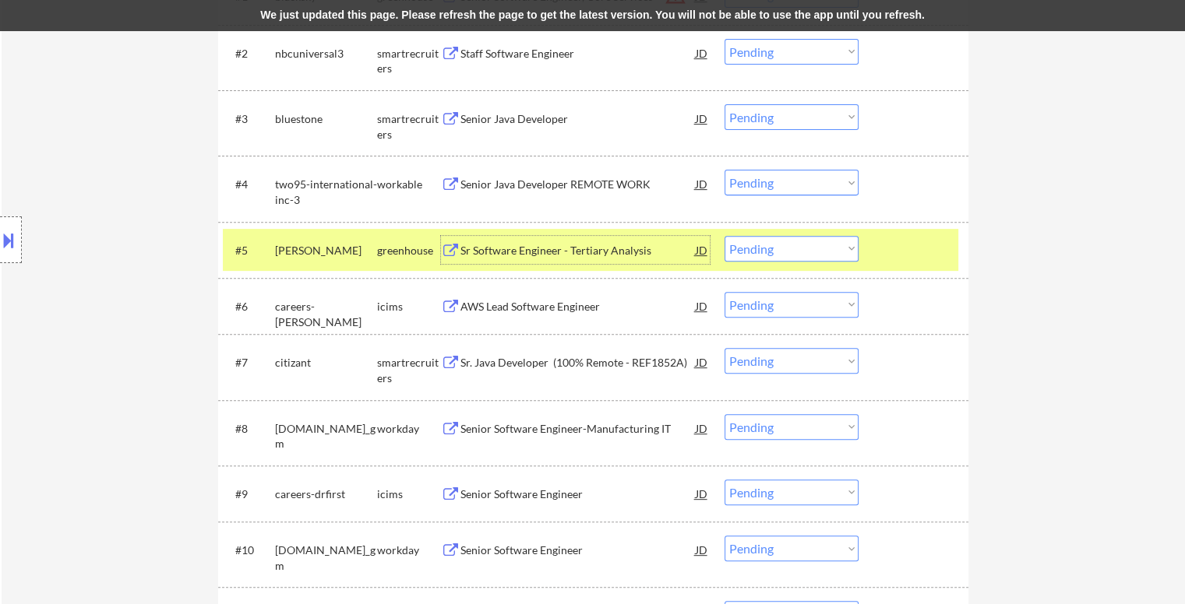
click at [548, 248] on div "Sr Software Engineer - Tertiary Analysis" at bounding box center [577, 251] width 235 height 16
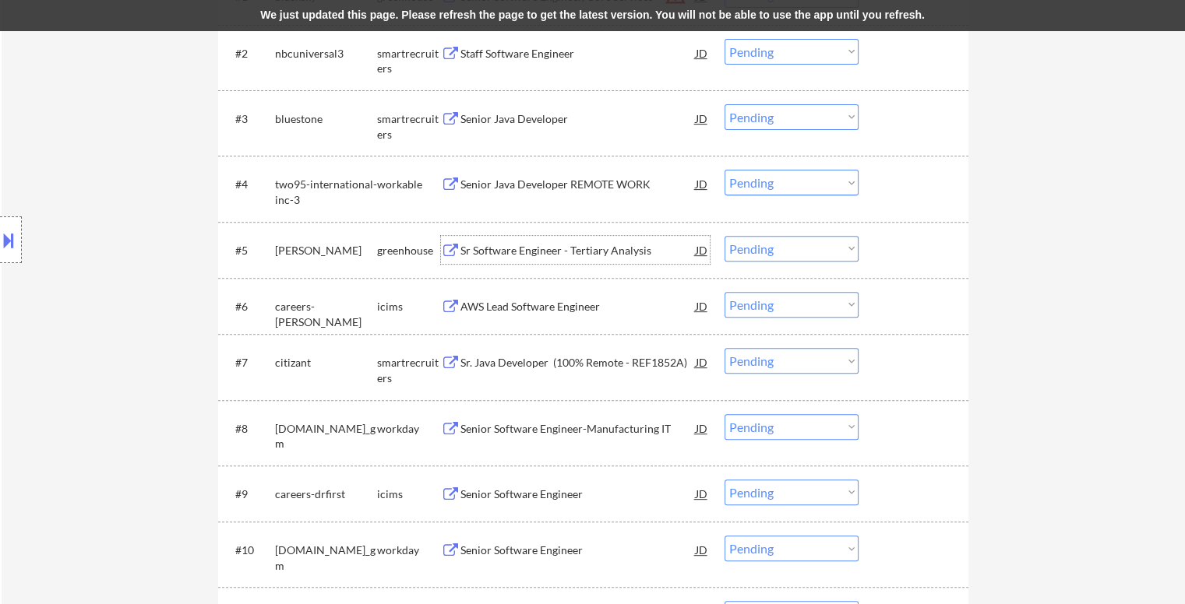
scroll to position [857, 0]
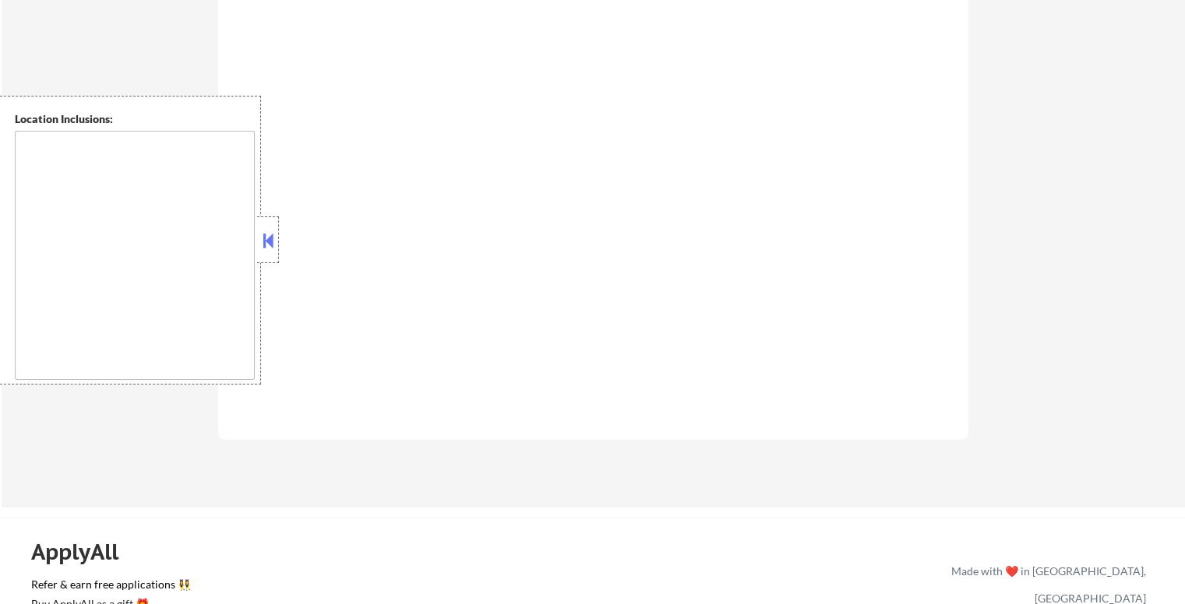
type textarea "[GEOGRAPHIC_DATA], [GEOGRAPHIC_DATA] [GEOGRAPHIC_DATA], [GEOGRAPHIC_DATA] [GEOG…"
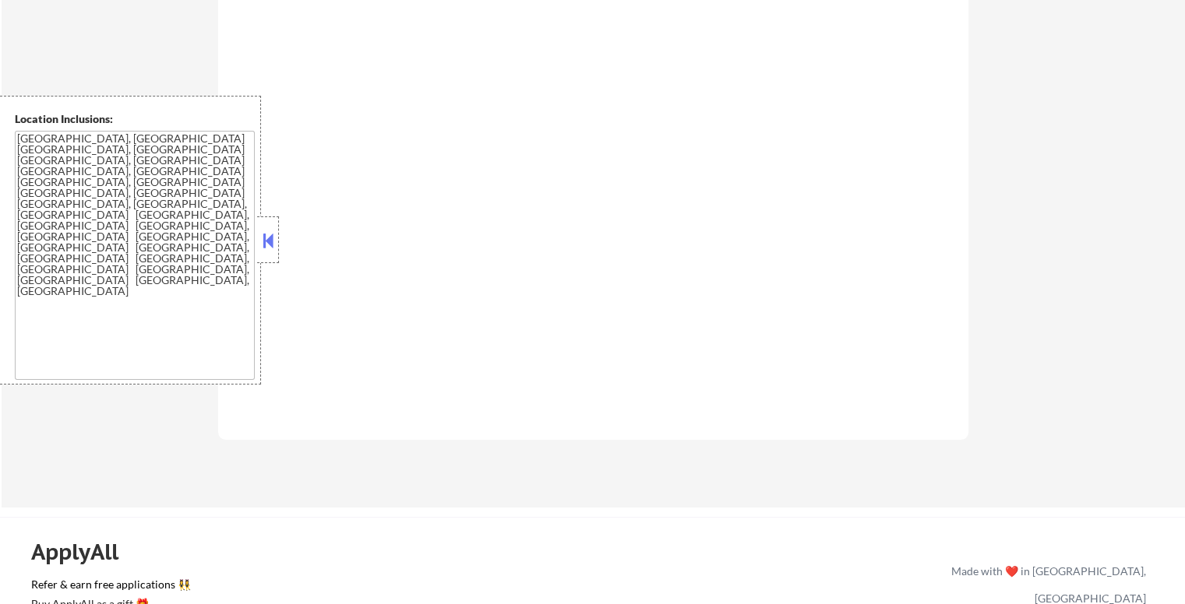
scroll to position [857, 0]
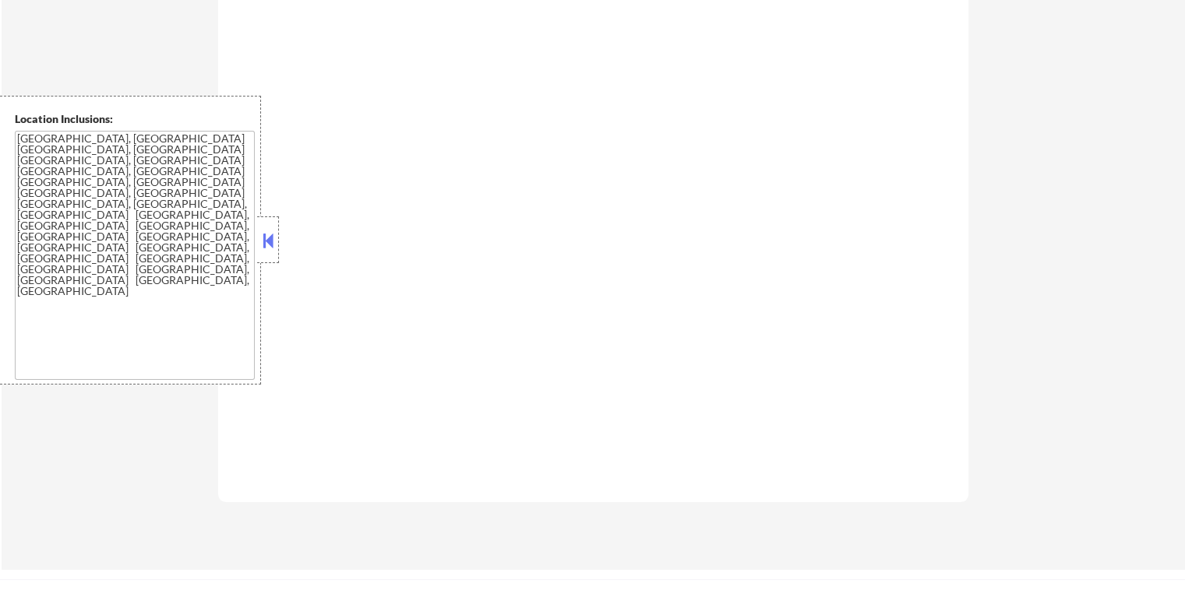
click at [267, 245] on button at bounding box center [267, 240] width 17 height 23
select select ""pending""
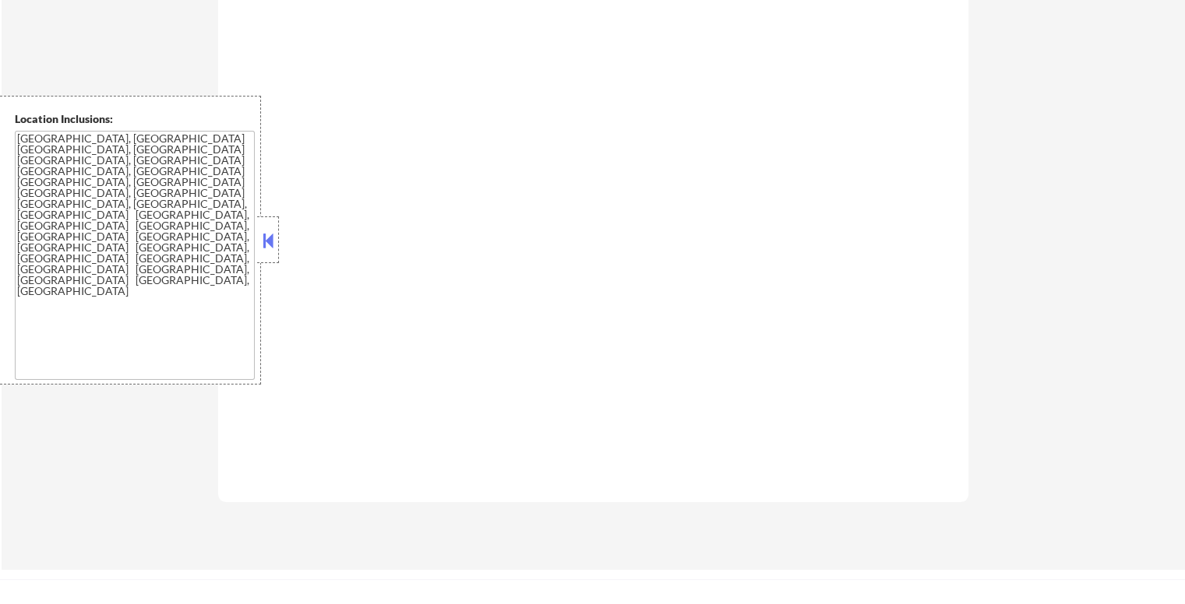
select select ""pending""
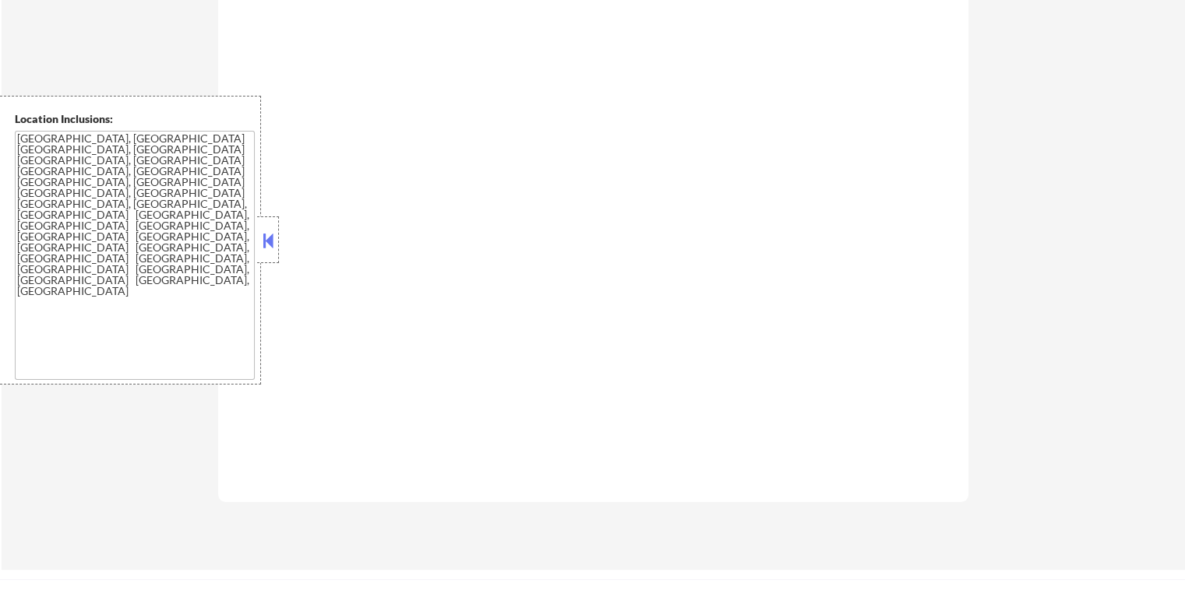
select select ""pending""
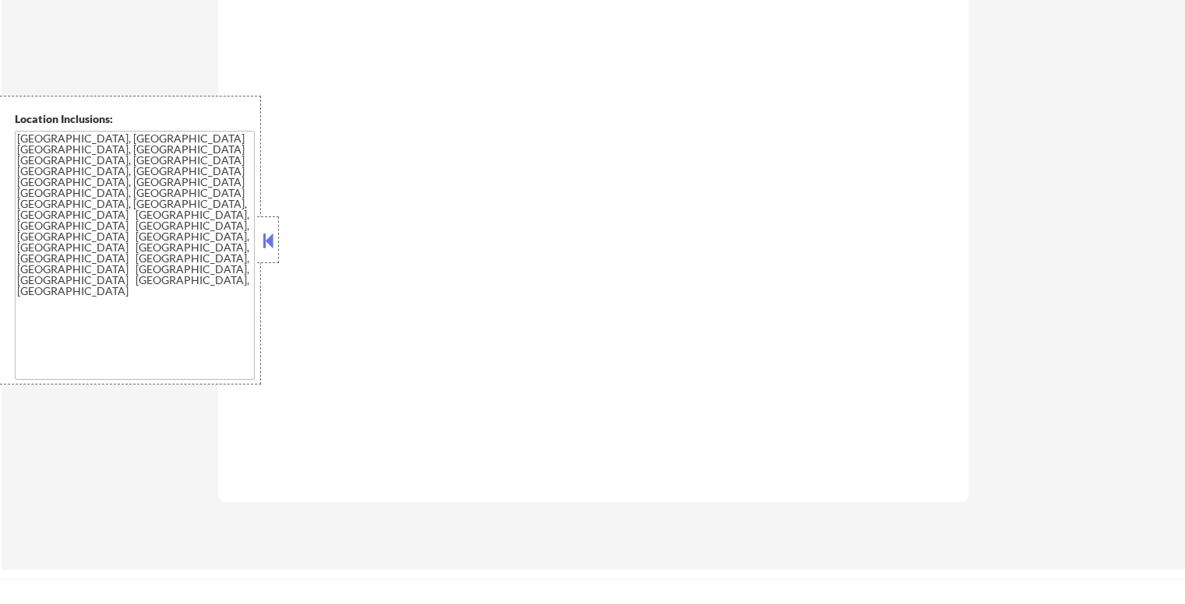
select select ""pending""
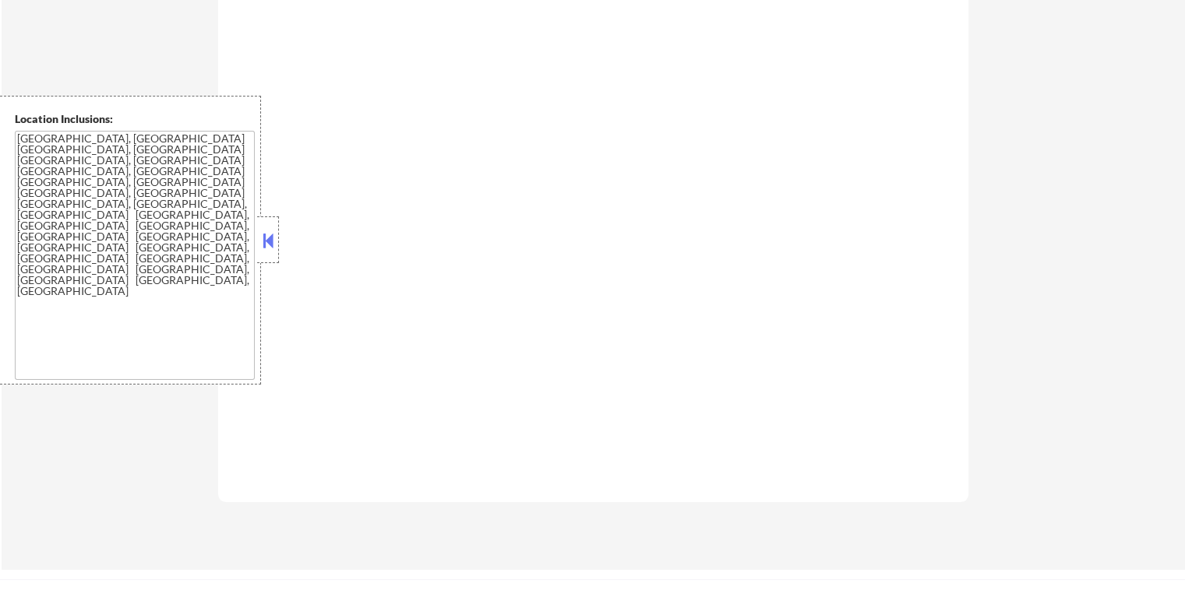
select select ""pending""
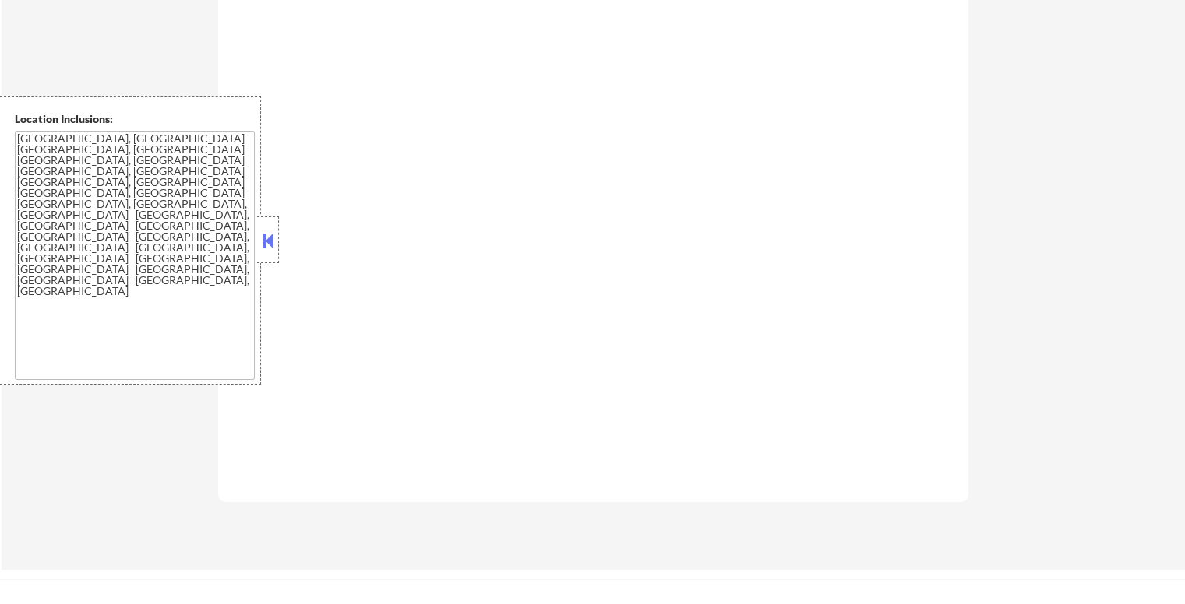
select select ""pending""
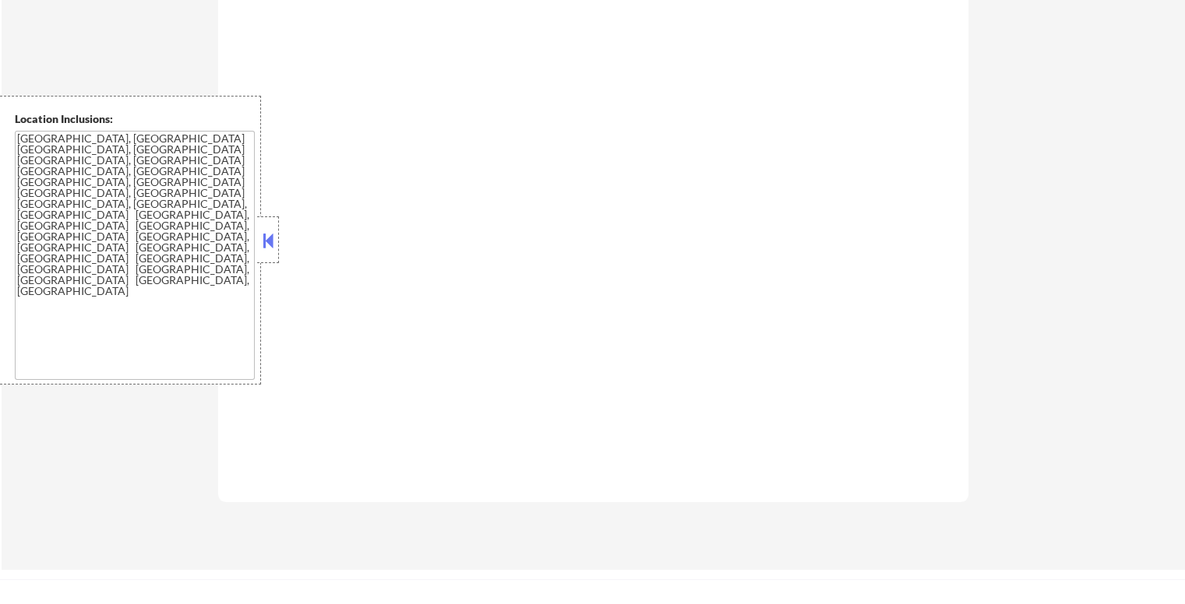
select select ""pending""
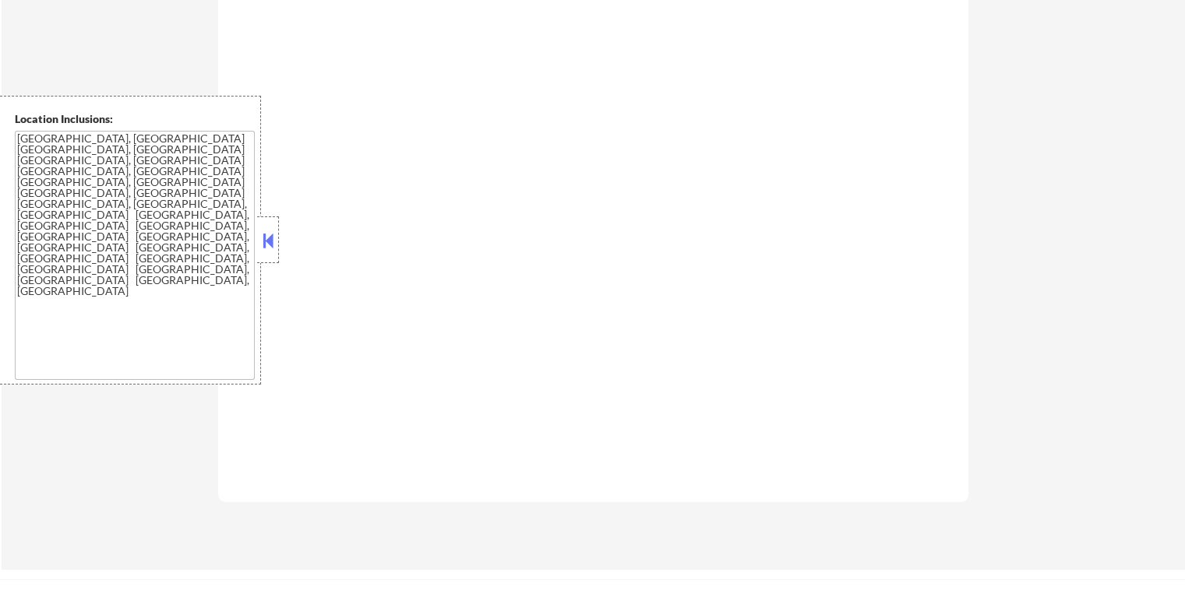
select select ""pending""
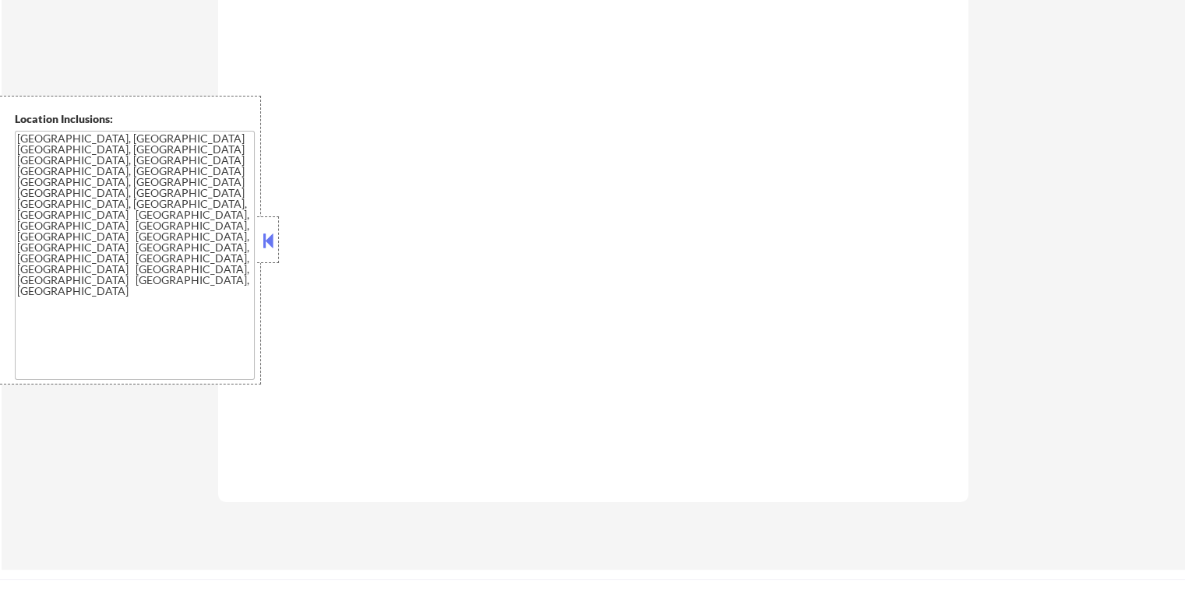
select select ""pending""
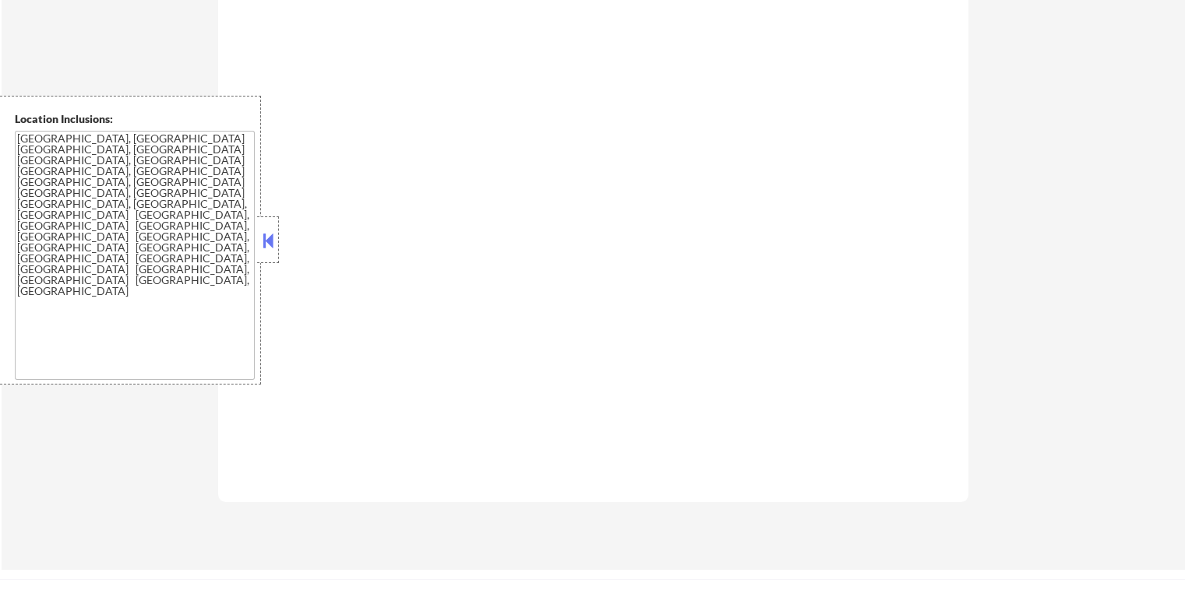
select select ""pending""
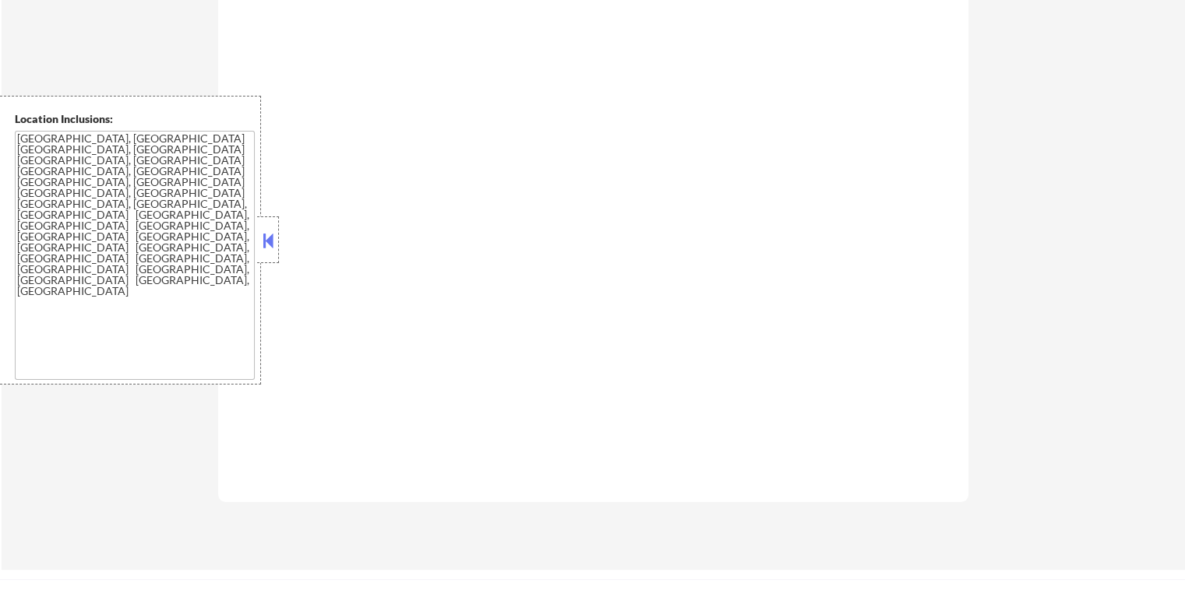
select select ""pending""
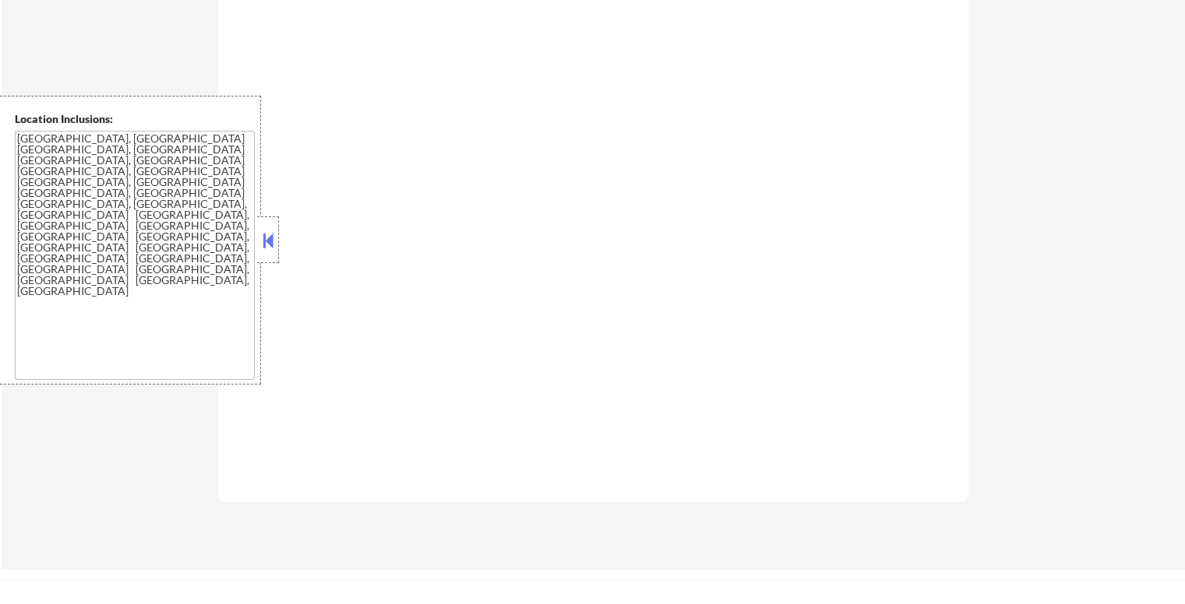
select select ""pending""
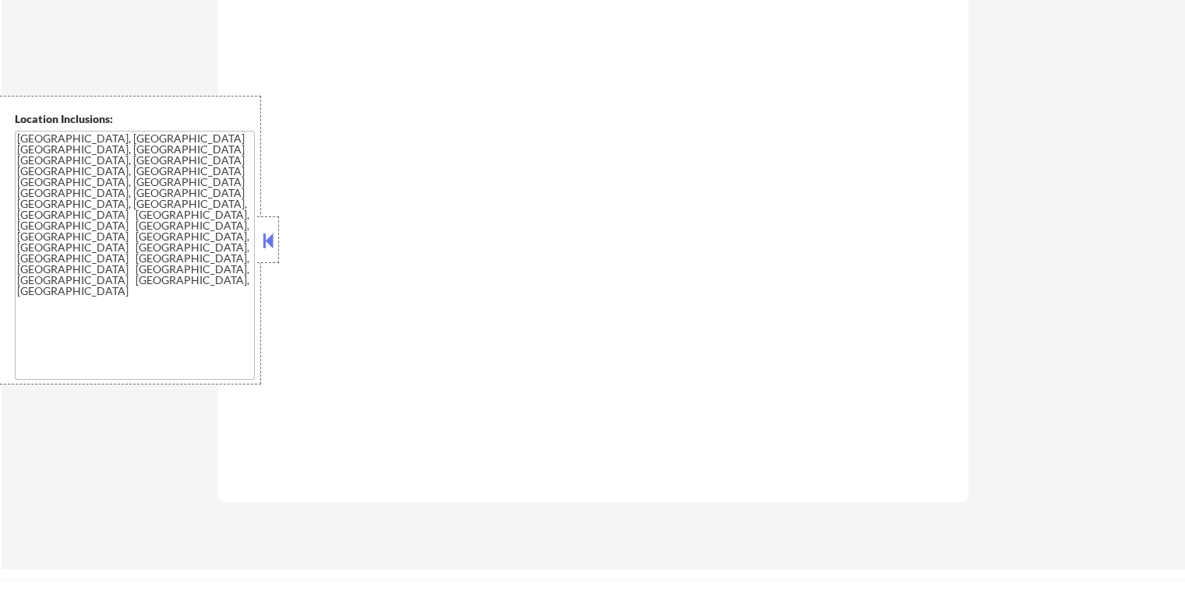
select select ""pending""
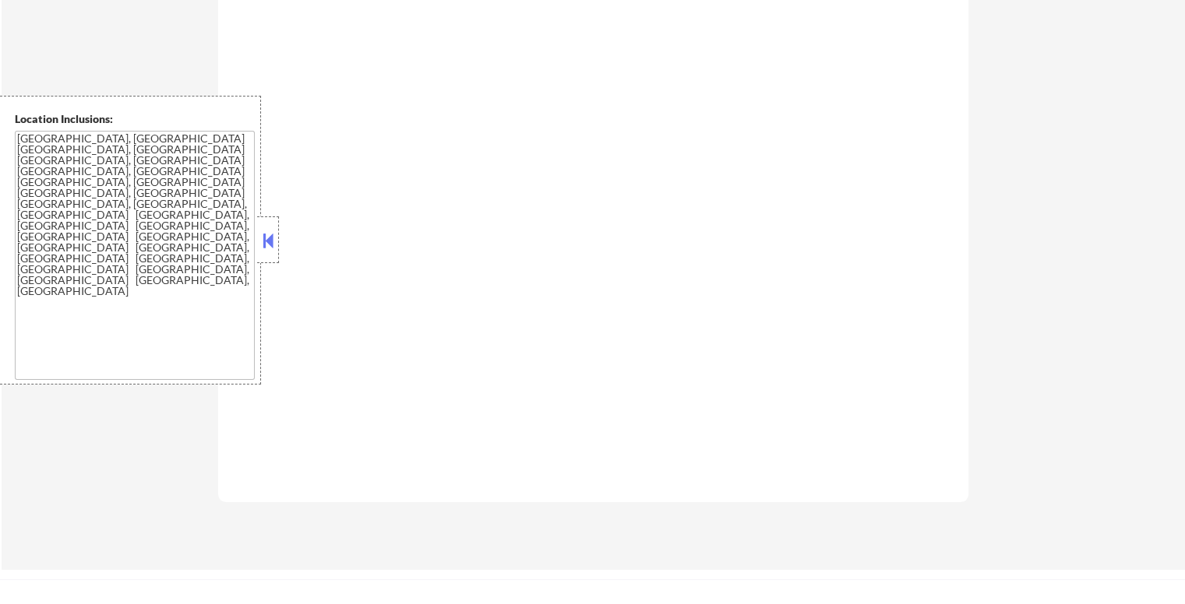
select select ""pending""
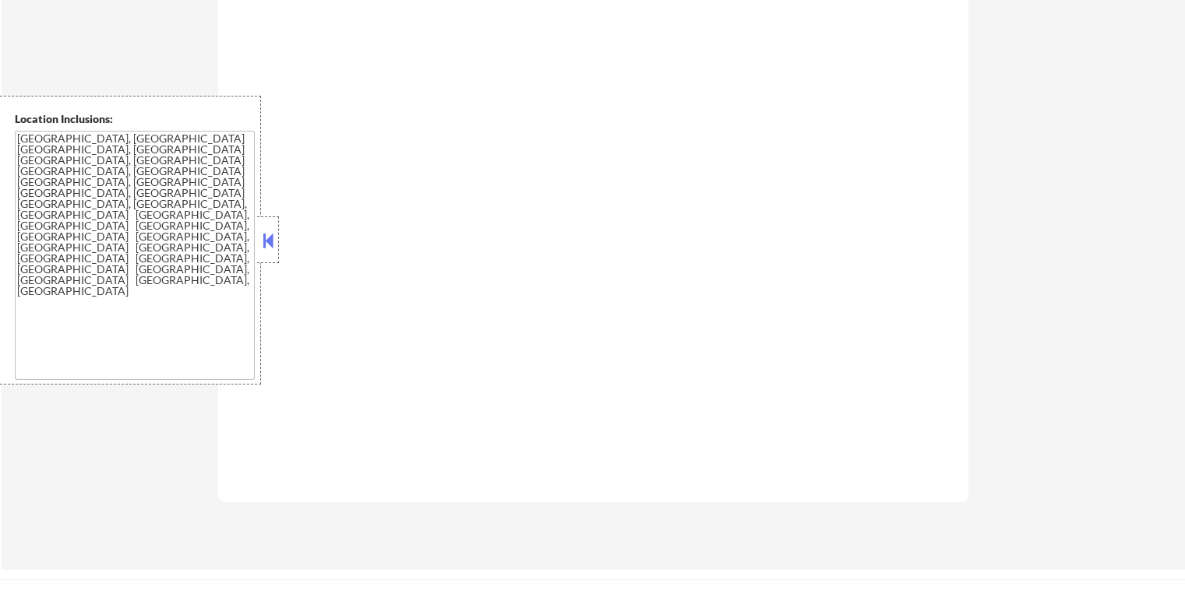
select select ""pending""
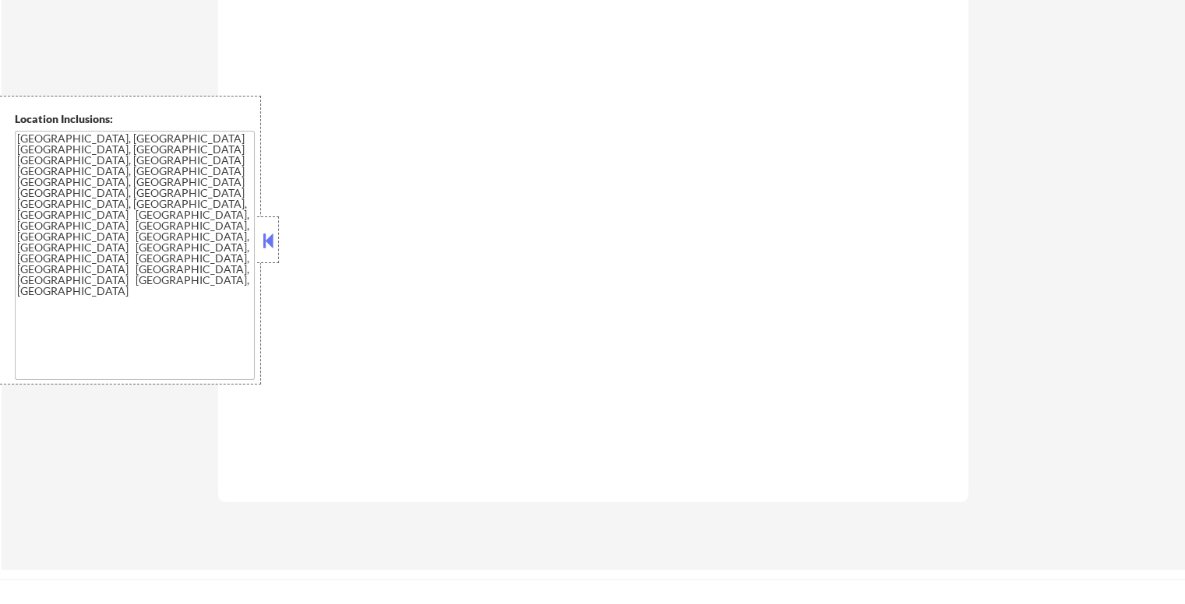
select select ""pending""
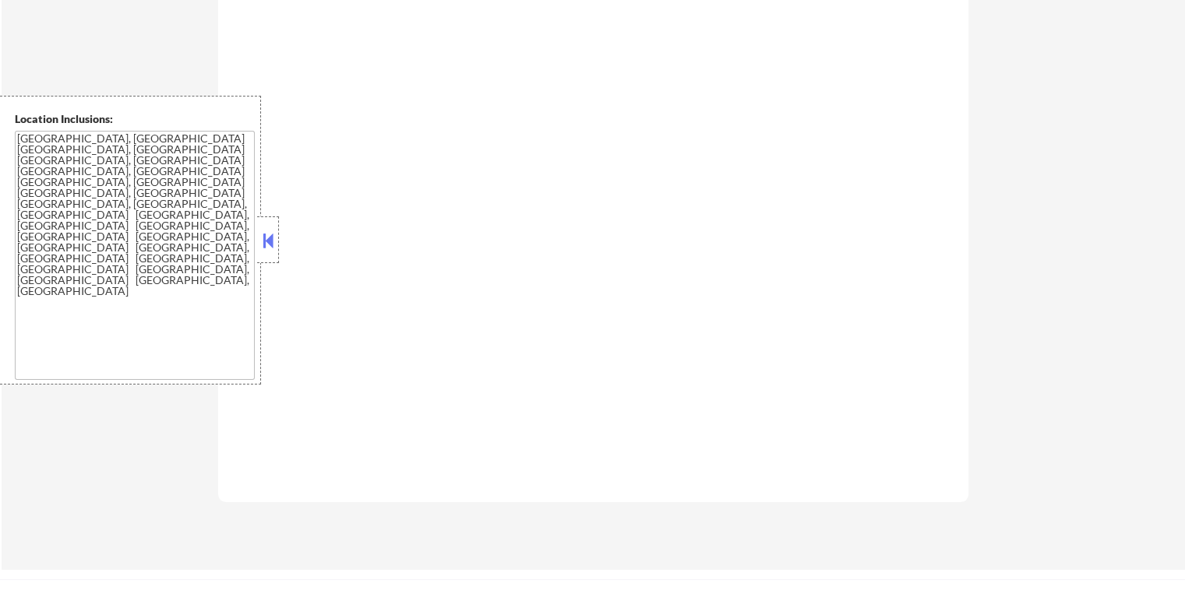
select select ""pending""
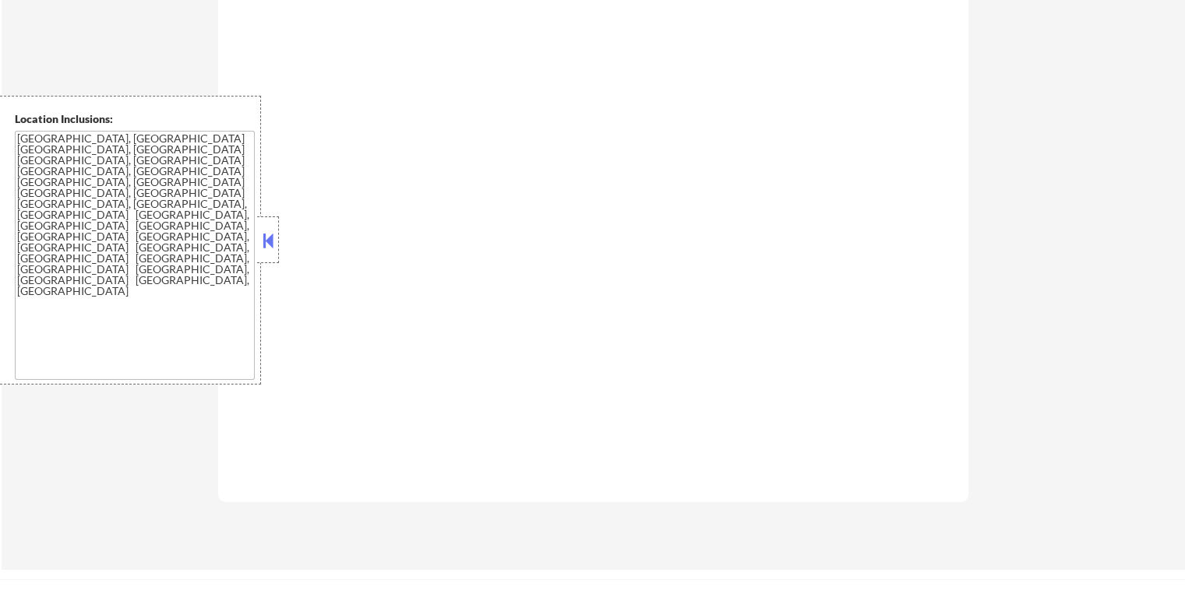
select select ""pending""
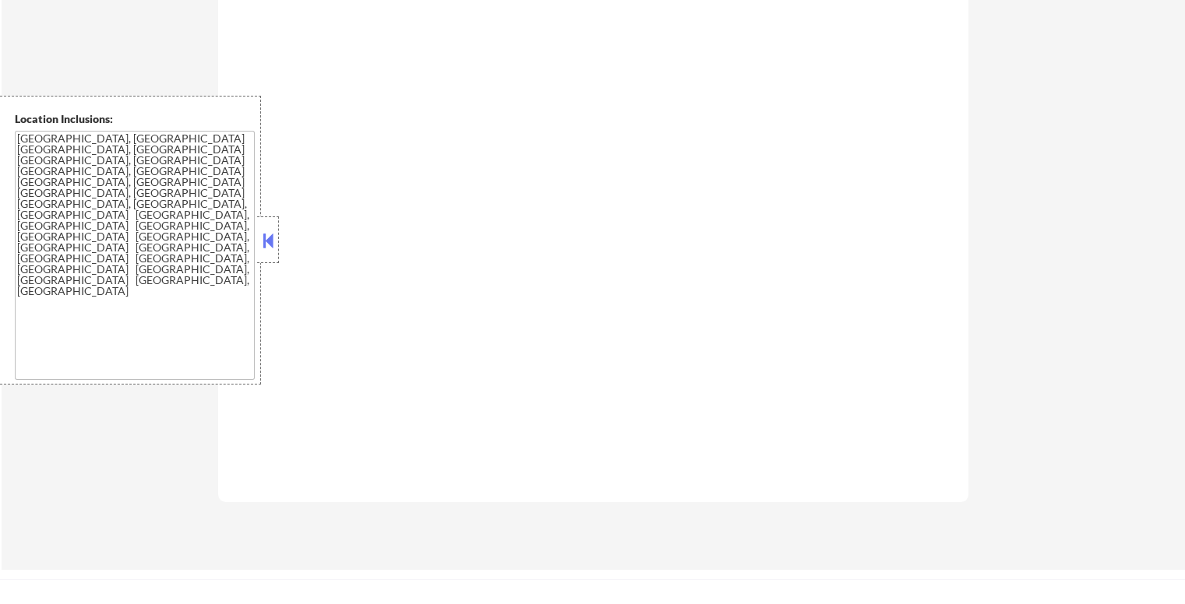
select select ""pending""
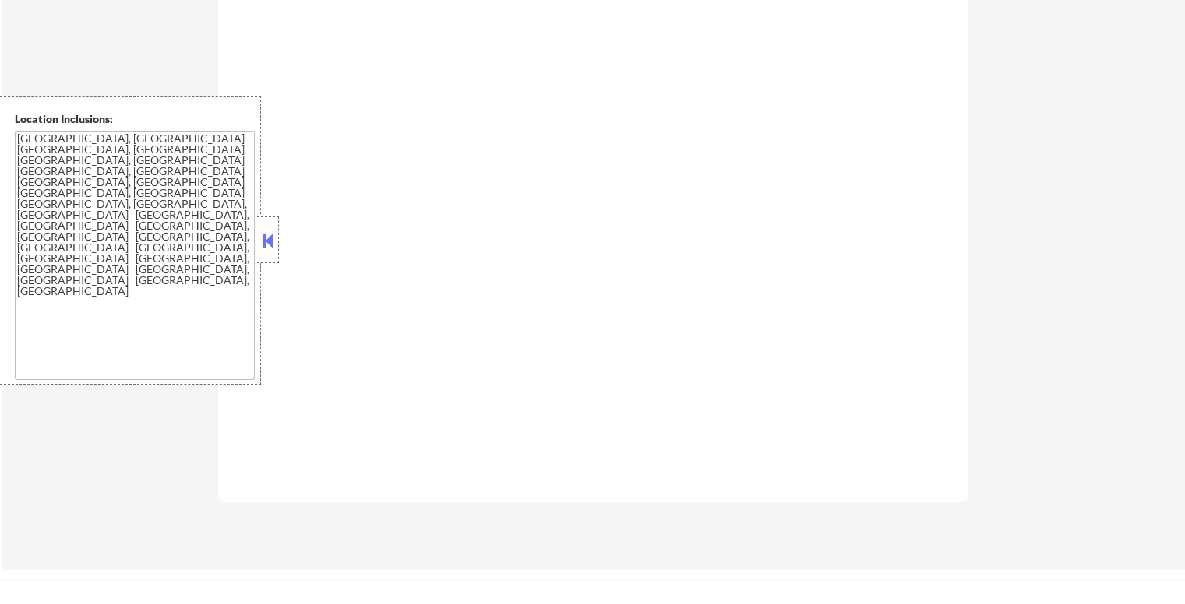
select select ""pending""
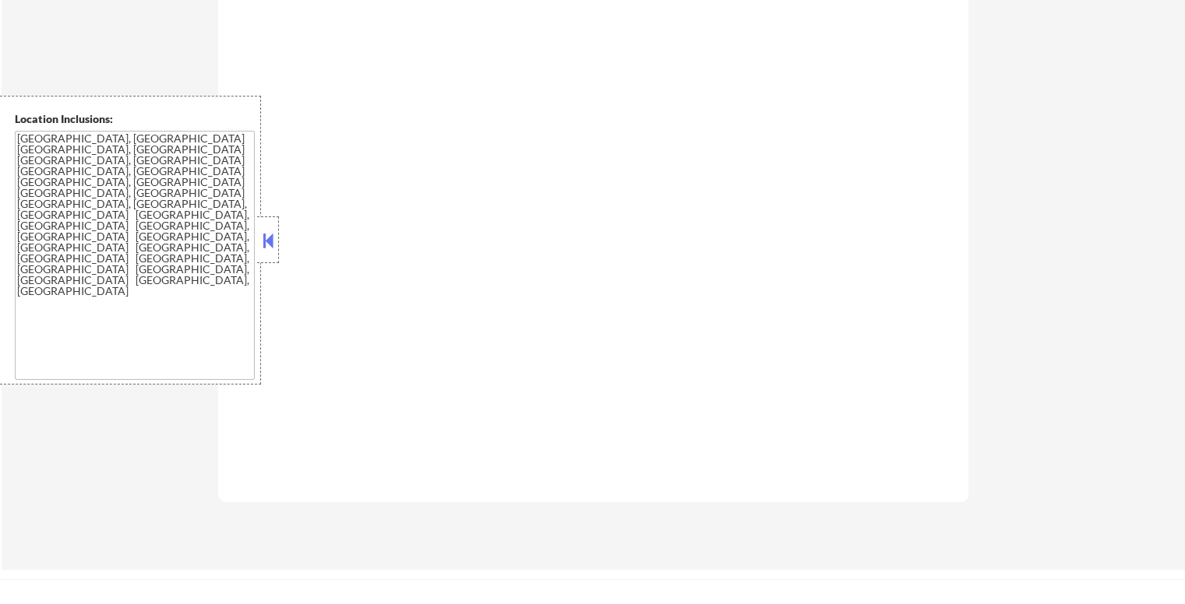
select select ""pending""
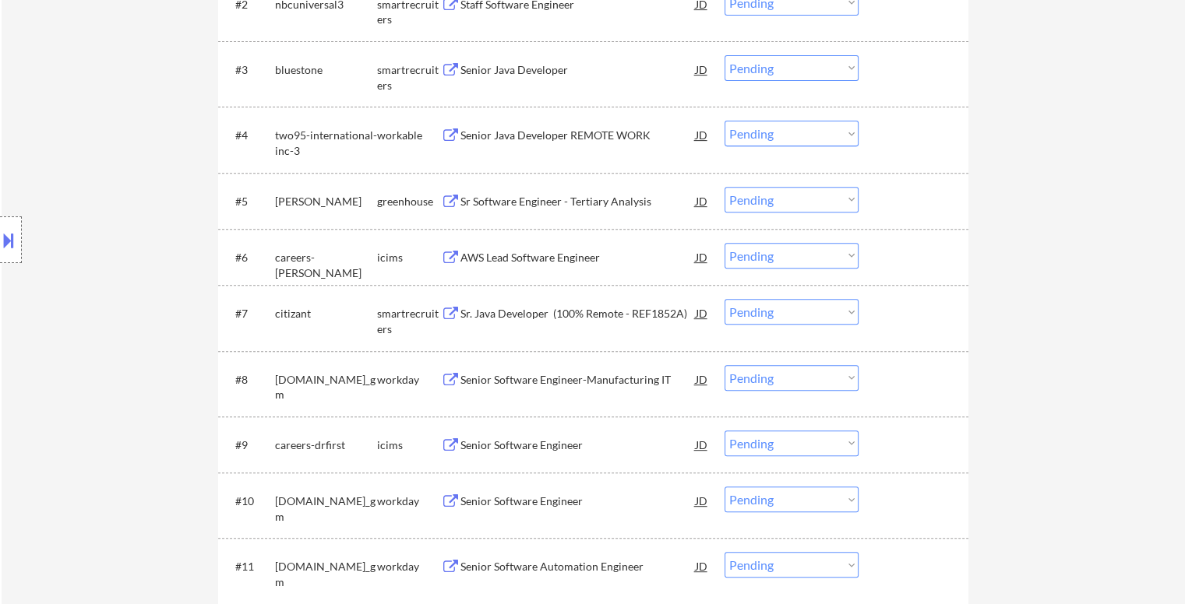
scroll to position [623, 0]
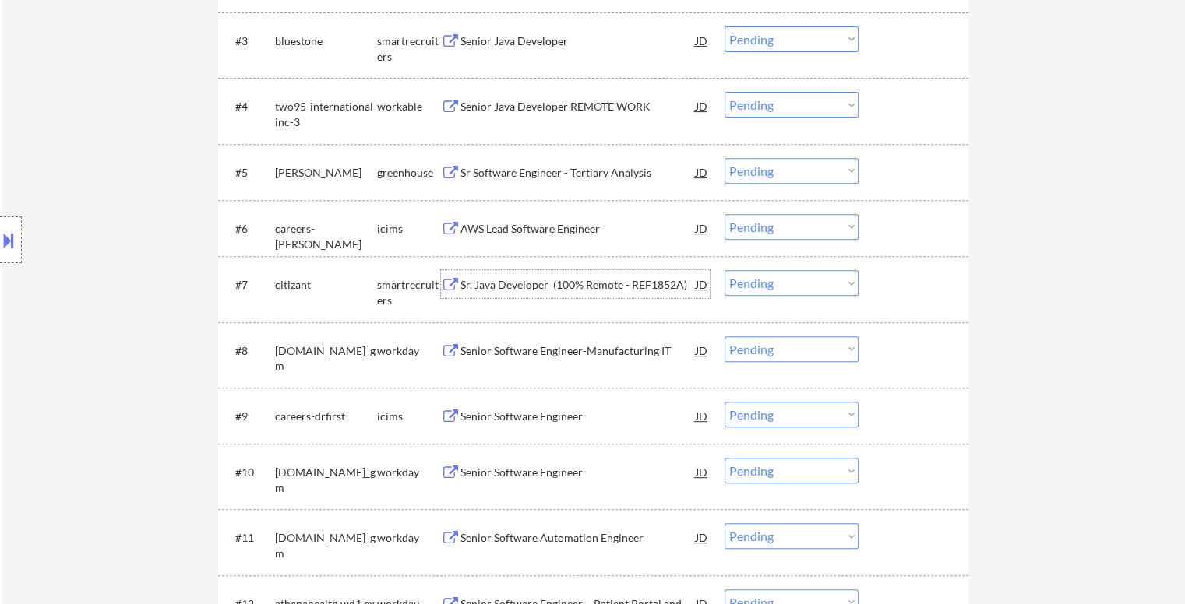
click at [527, 273] on div "Sr. Java Developer (100% Remote - REF1852A)" at bounding box center [577, 284] width 235 height 28
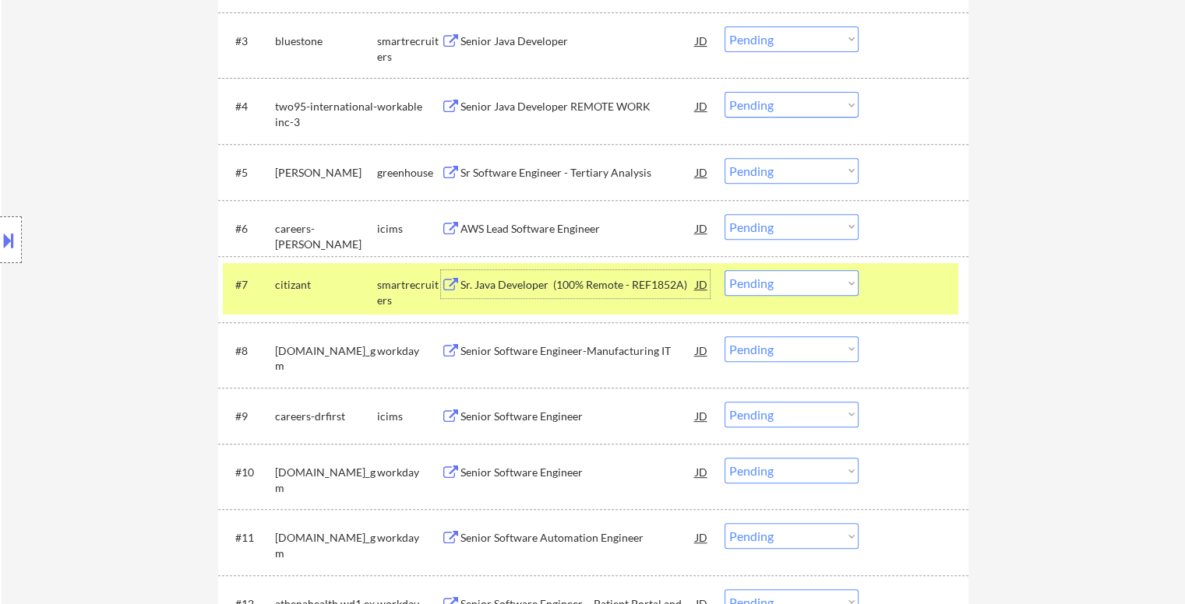
click at [810, 290] on select "Choose an option... Pending Applied Excluded (Questions) Excluded (Expired) Exc…" at bounding box center [791, 283] width 134 height 26
click at [724, 270] on select "Choose an option... Pending Applied Excluded (Questions) Excluded (Expired) Exc…" at bounding box center [791, 283] width 134 height 26
click at [903, 283] on div at bounding box center [915, 284] width 69 height 28
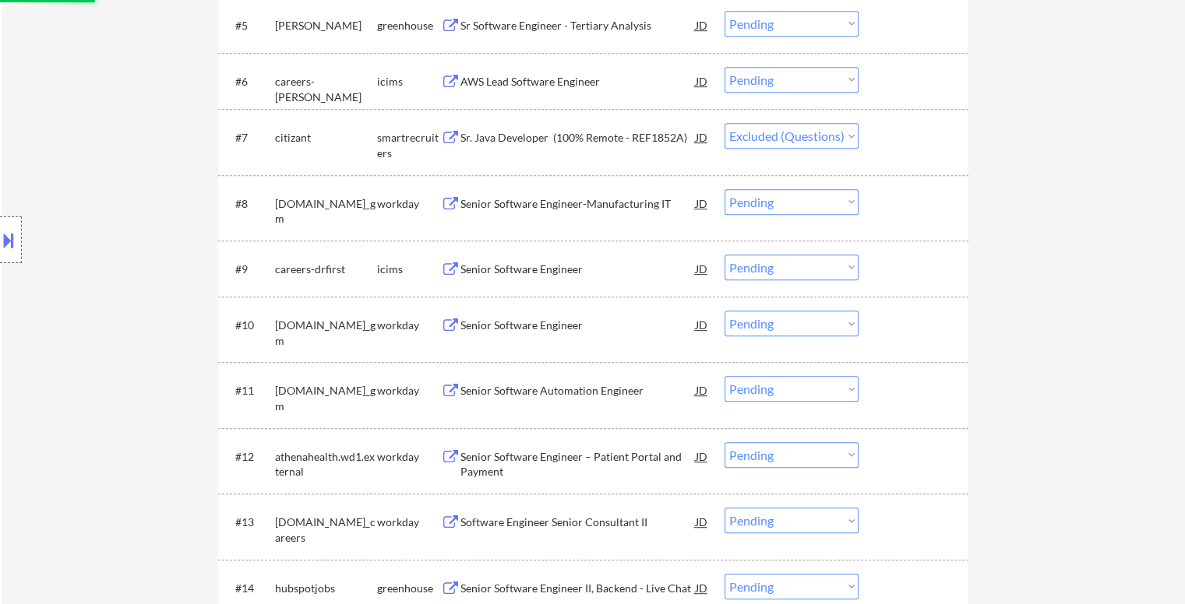
scroll to position [779, 0]
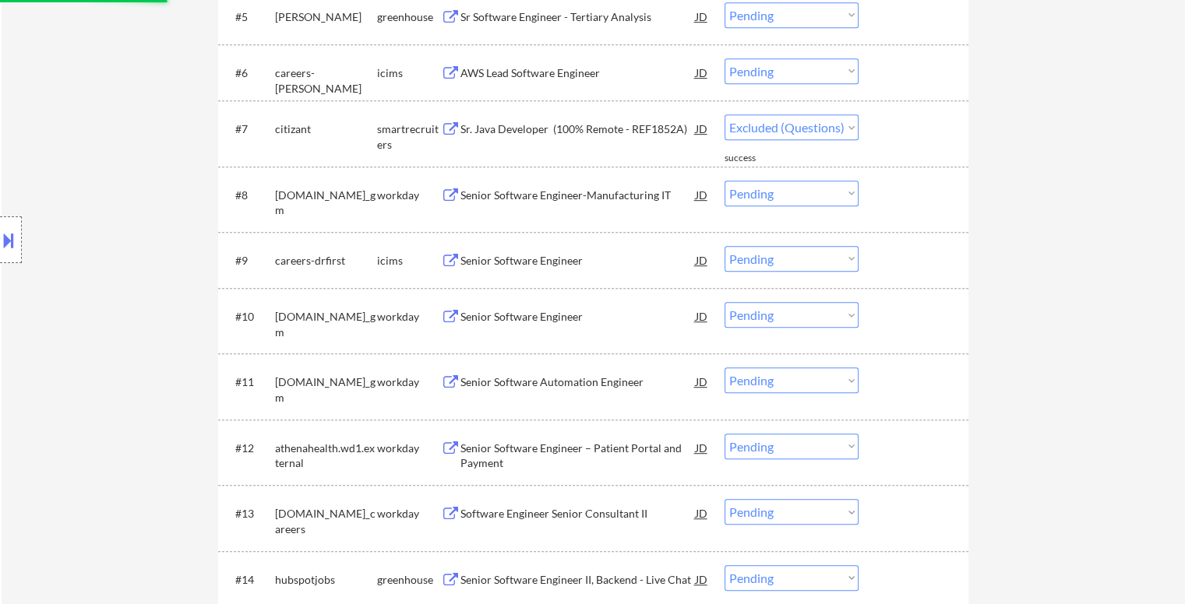
select select ""pending""
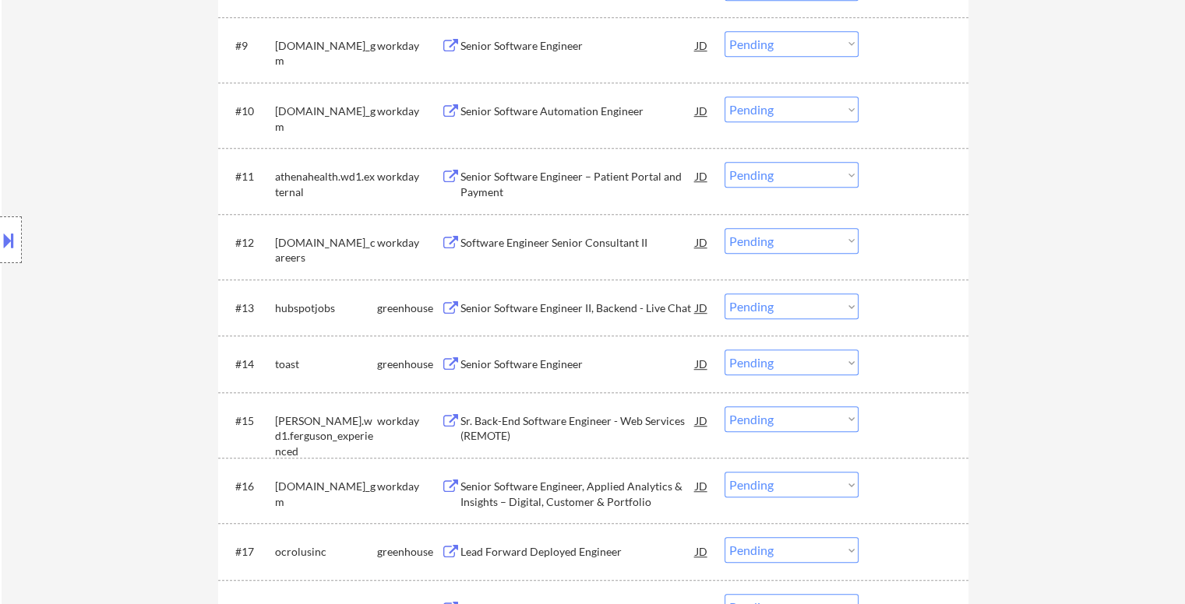
scroll to position [1013, 0]
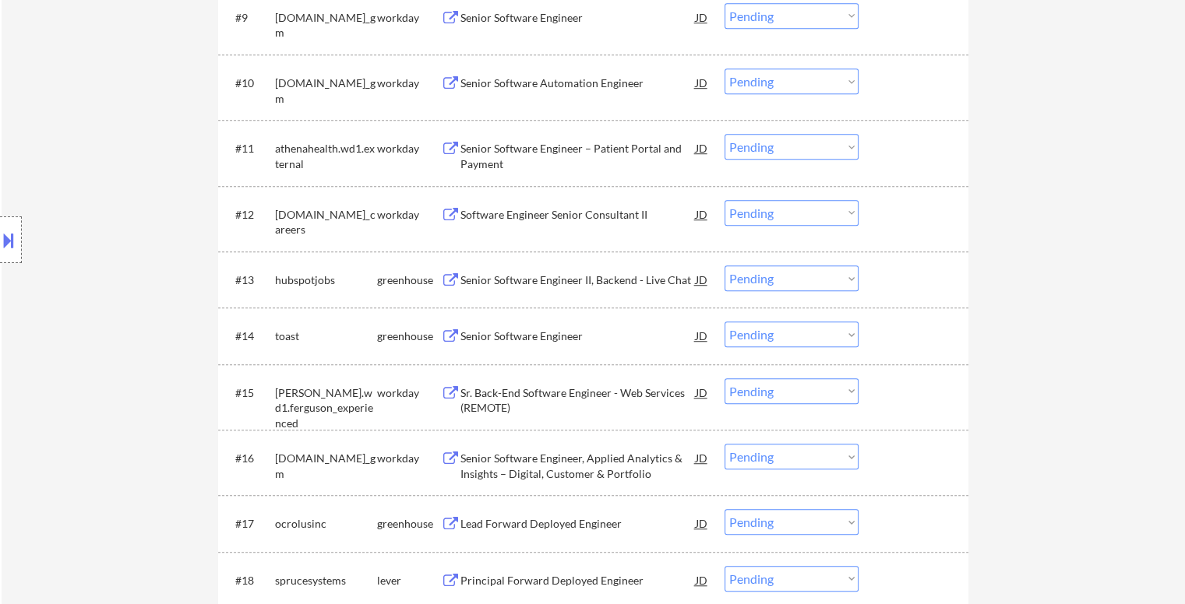
click at [577, 278] on div "Senior Software Engineer II, Backend - Live Chat" at bounding box center [577, 281] width 235 height 16
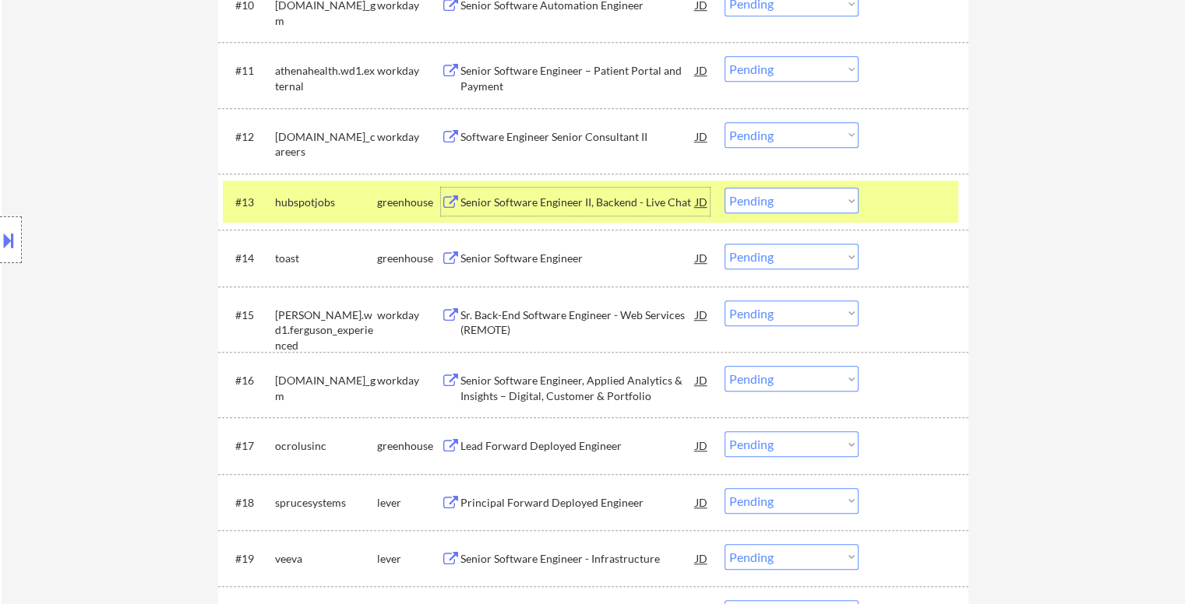
scroll to position [1168, 0]
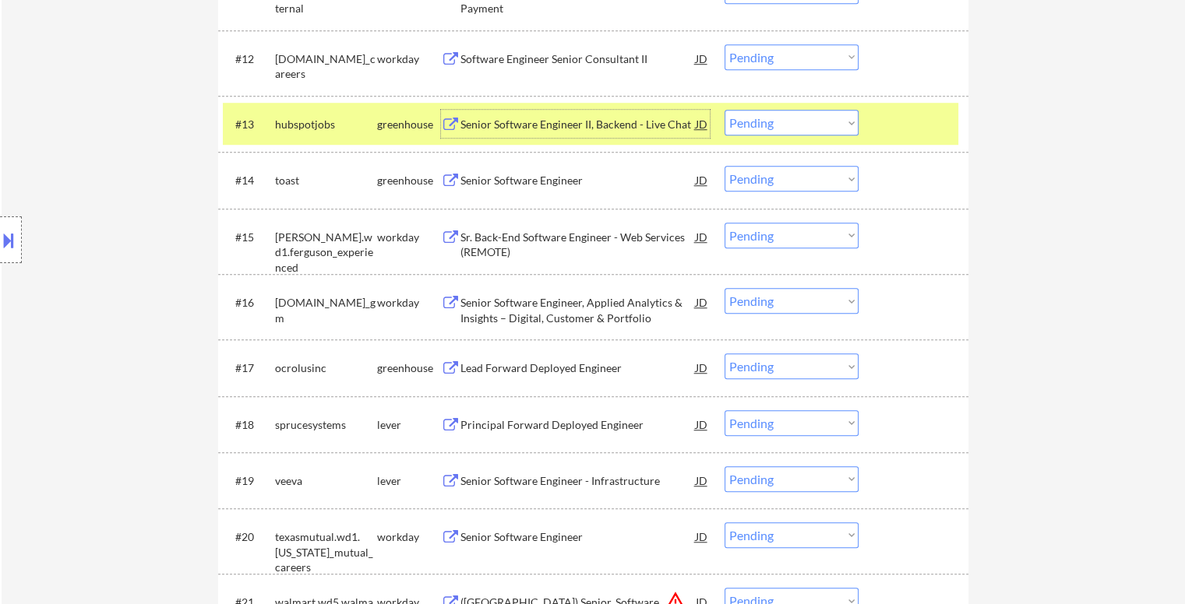
click at [0, 225] on div at bounding box center [11, 240] width 22 height 47
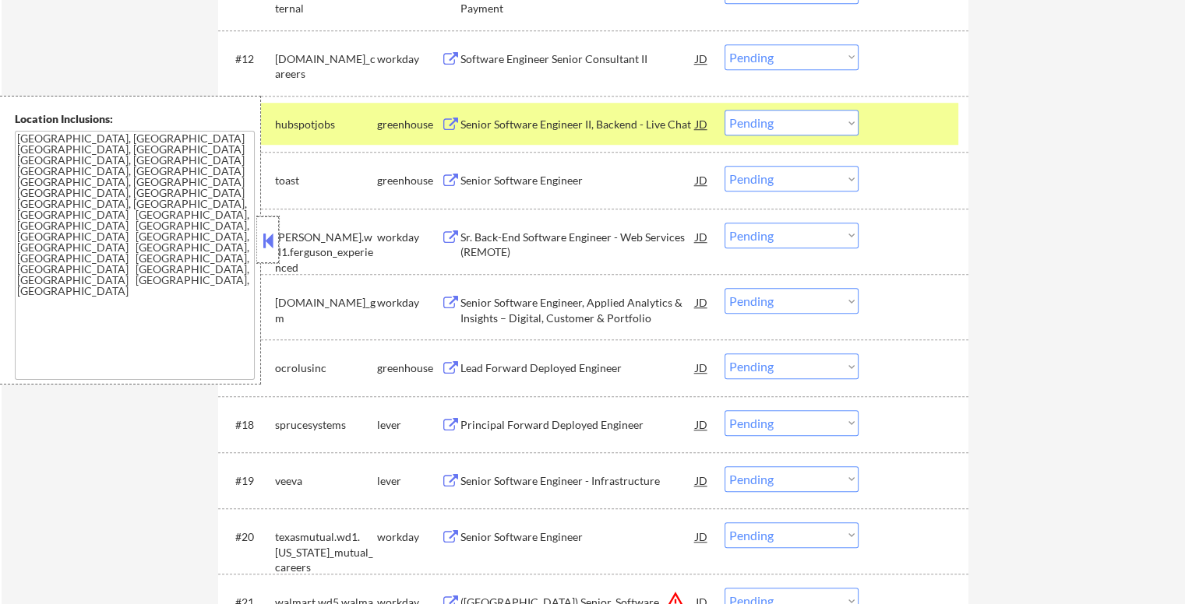
click at [277, 237] on div at bounding box center [268, 240] width 22 height 47
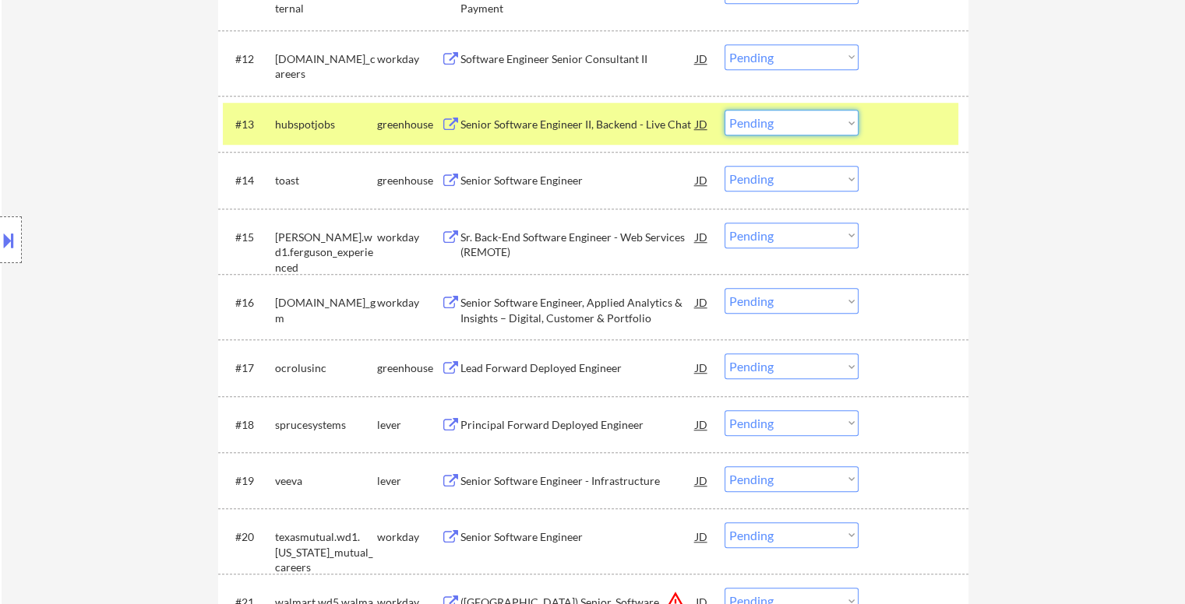
click at [812, 125] on select "Choose an option... Pending Applied Excluded (Questions) Excluded (Expired) Exc…" at bounding box center [791, 123] width 134 height 26
click at [724, 110] on select "Choose an option... Pending Applied Excluded (Questions) Excluded (Expired) Exc…" at bounding box center [791, 123] width 134 height 26
click at [935, 122] on div at bounding box center [915, 124] width 69 height 28
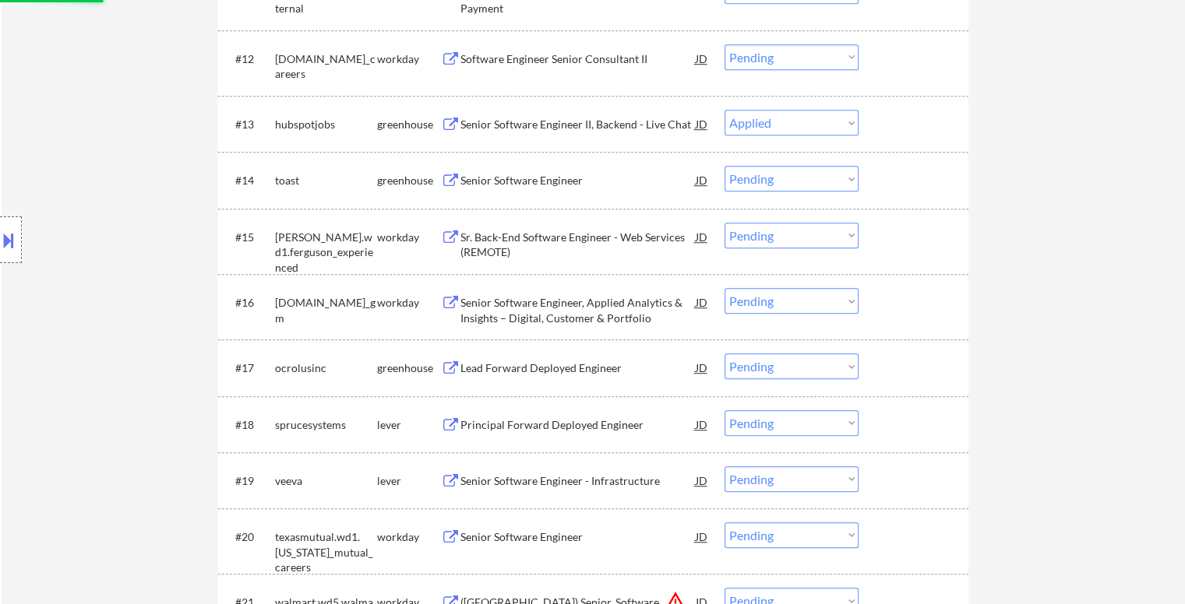
select select ""pending""
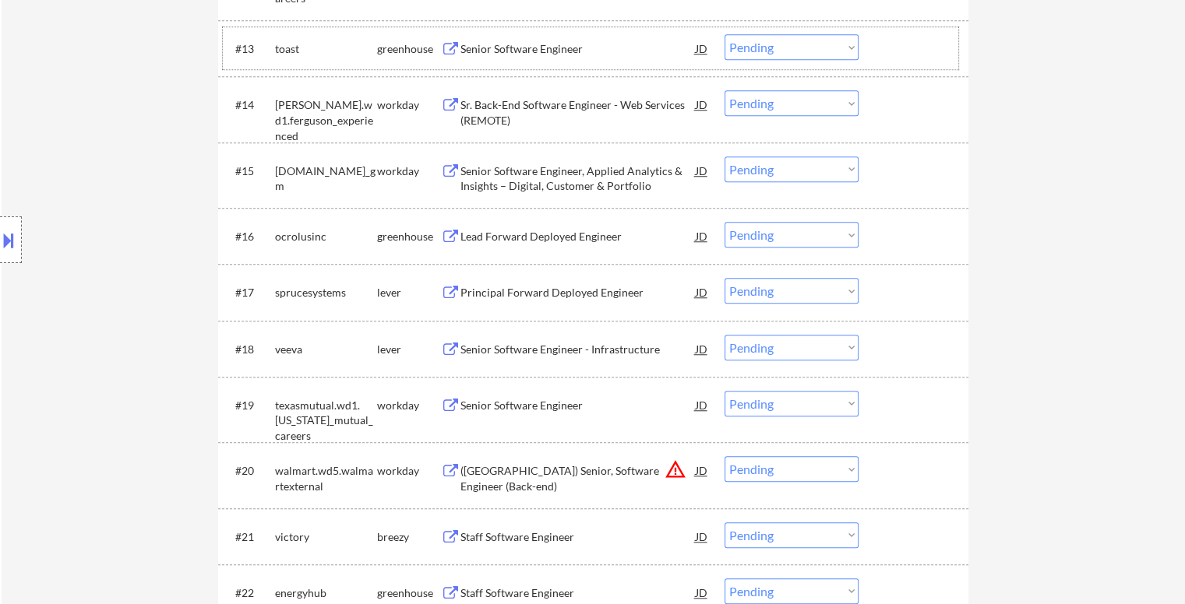
scroll to position [1246, 0]
click at [545, 234] on div "Lead Forward Deployed Engineer" at bounding box center [577, 235] width 235 height 16
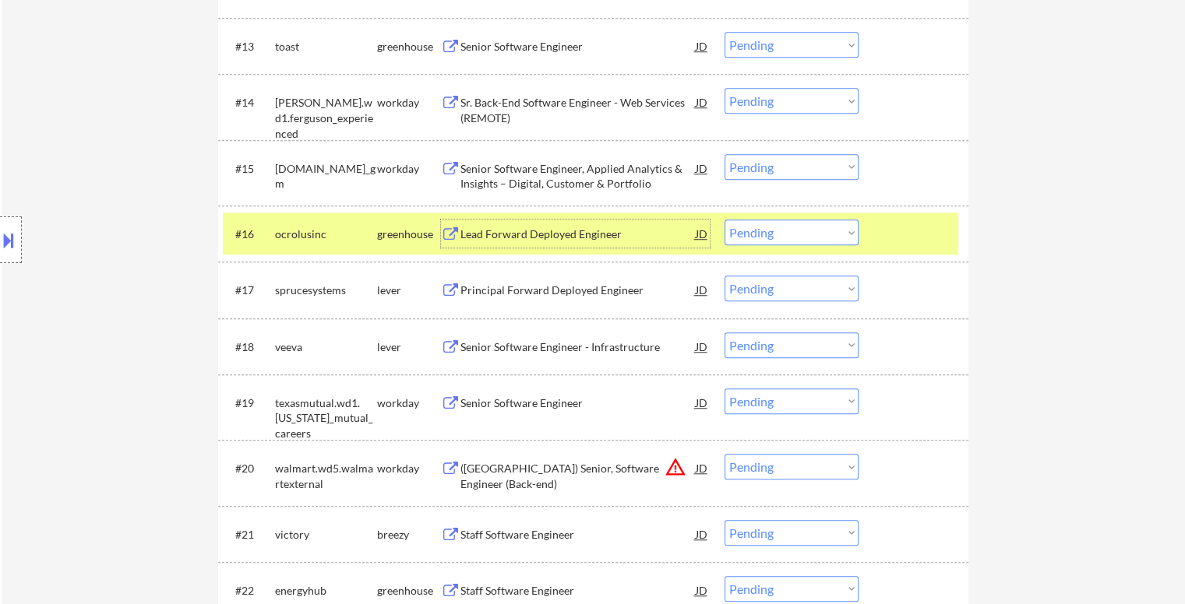
click at [809, 234] on select "Choose an option... Pending Applied Excluded (Questions) Excluded (Expired) Exc…" at bounding box center [791, 233] width 134 height 26
click at [787, 238] on select "Choose an option... Pending Applied Excluded (Questions) Excluded (Expired) Exc…" at bounding box center [791, 233] width 134 height 26
click at [724, 220] on select "Choose an option... Pending Applied Excluded (Questions) Excluded (Expired) Exc…" at bounding box center [791, 233] width 134 height 26
click at [939, 239] on div at bounding box center [915, 234] width 69 height 28
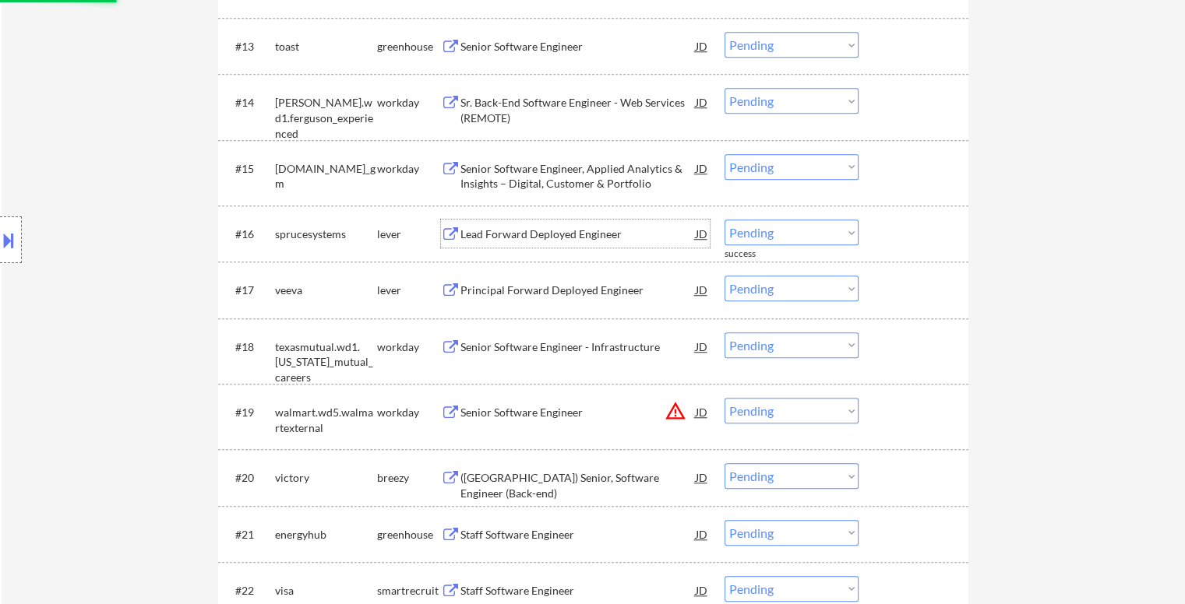
click at [540, 234] on div "Lead Forward Deployed Engineer" at bounding box center [577, 235] width 235 height 16
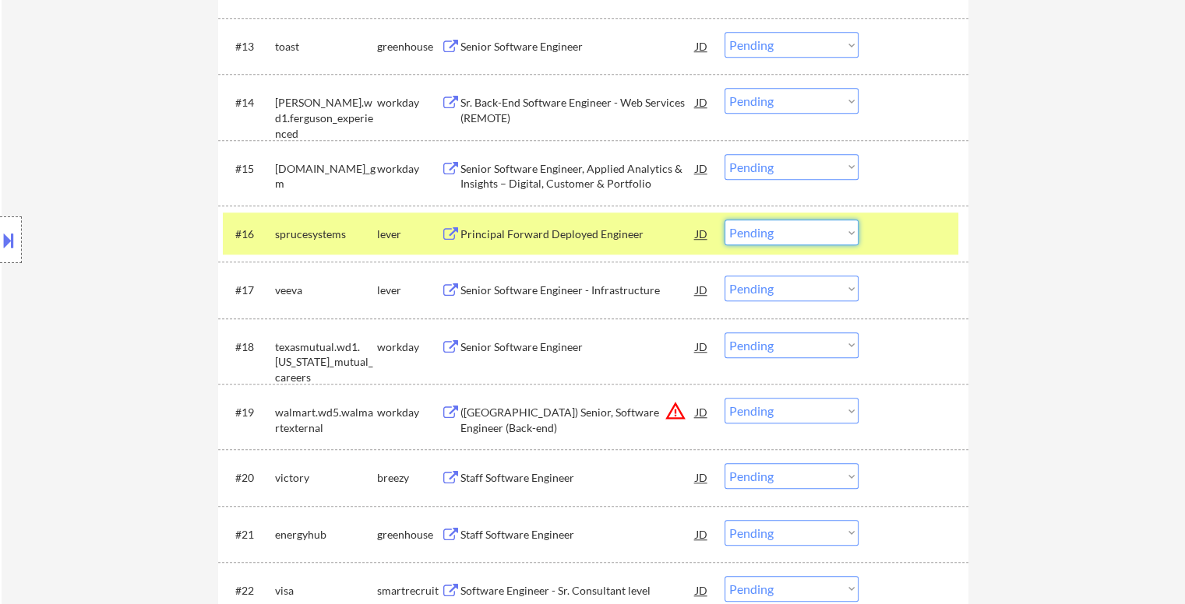
click at [783, 238] on select "Choose an option... Pending Applied Excluded (Questions) Excluded (Expired) Exc…" at bounding box center [791, 233] width 134 height 26
click at [724, 220] on select "Choose an option... Pending Applied Excluded (Questions) Excluded (Expired) Exc…" at bounding box center [791, 233] width 134 height 26
drag, startPoint x: 926, startPoint y: 187, endPoint x: 923, endPoint y: 196, distance: 9.1
click at [926, 190] on div "#15 [DOMAIN_NAME]_gm workday Senior Software Engineer, Applied Analytics & Insi…" at bounding box center [590, 172] width 735 height 51
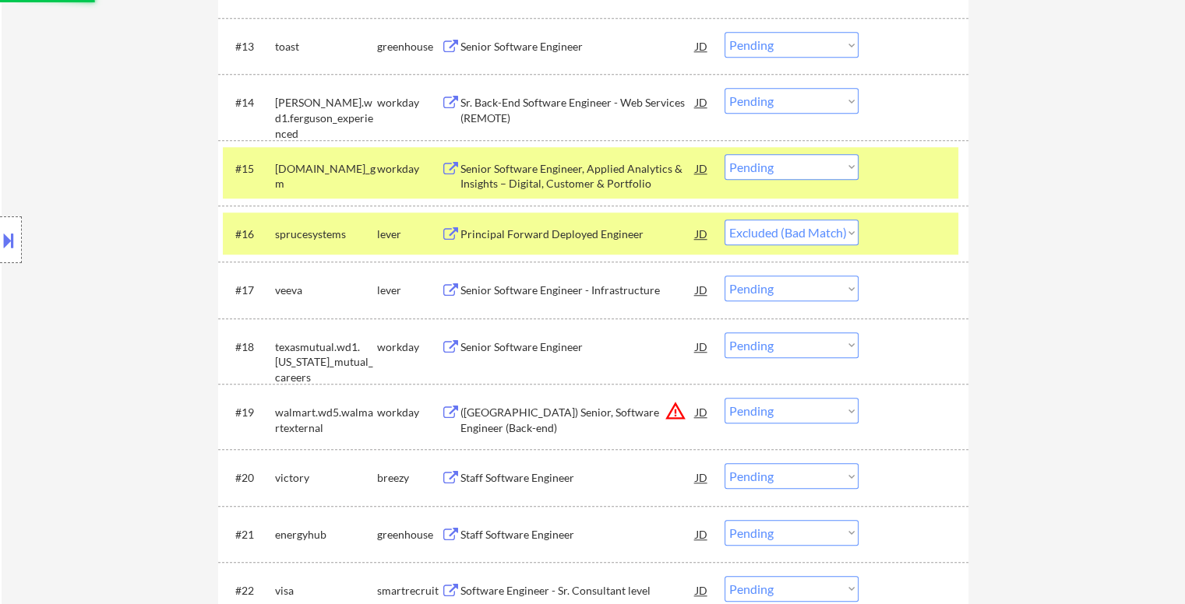
click at [914, 234] on div at bounding box center [915, 234] width 69 height 28
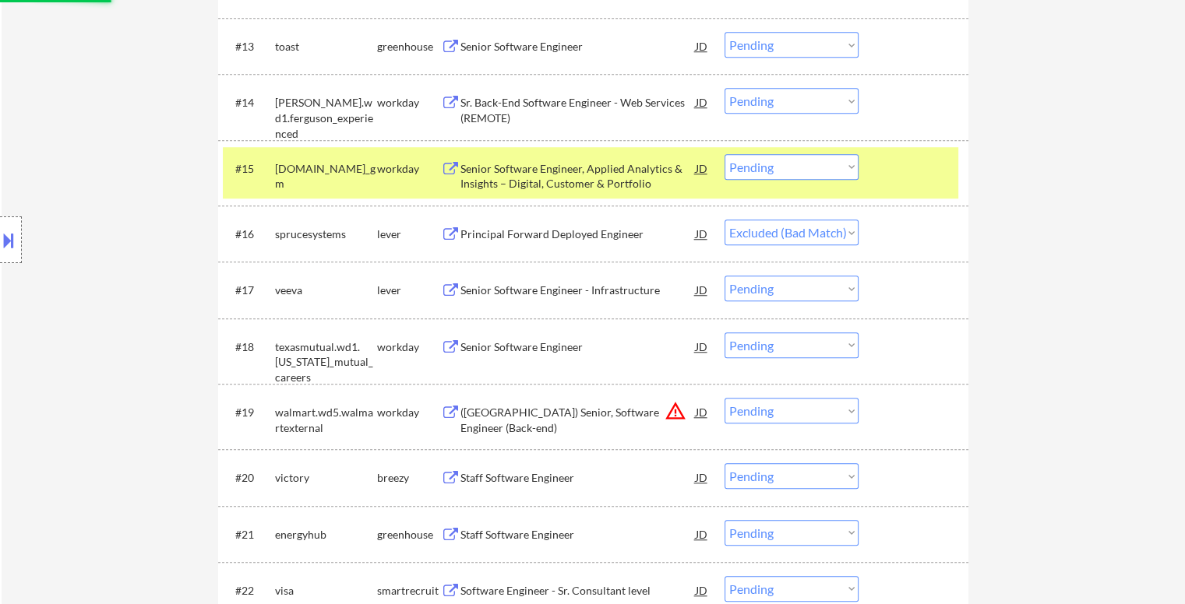
click at [927, 172] on div at bounding box center [915, 168] width 69 height 28
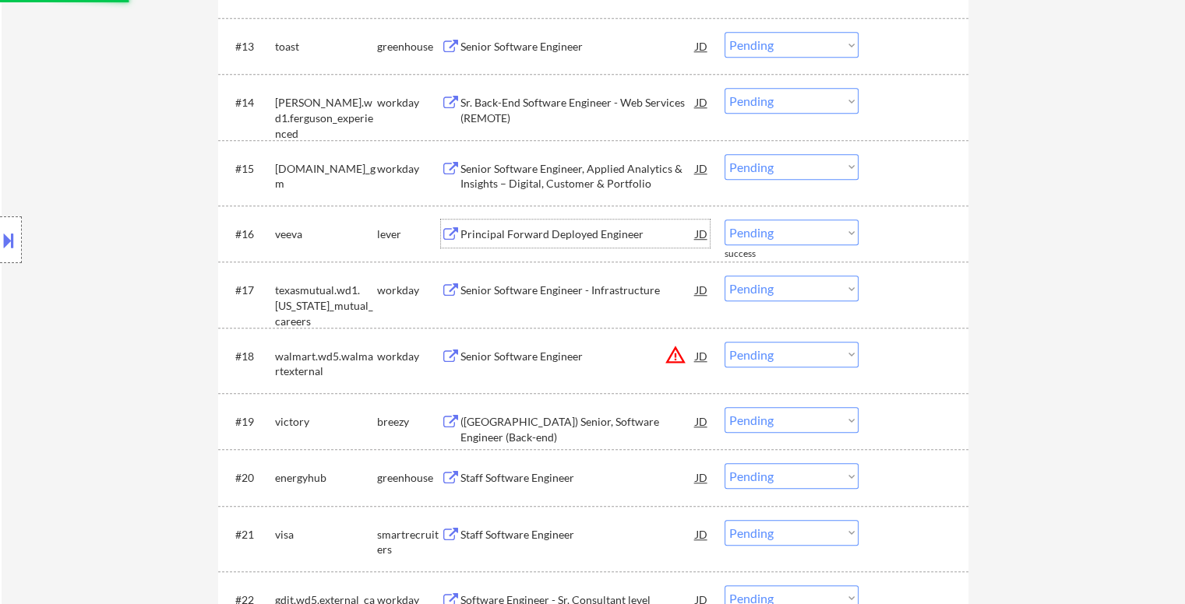
click at [559, 235] on div "Principal Forward Deployed Engineer" at bounding box center [577, 235] width 235 height 16
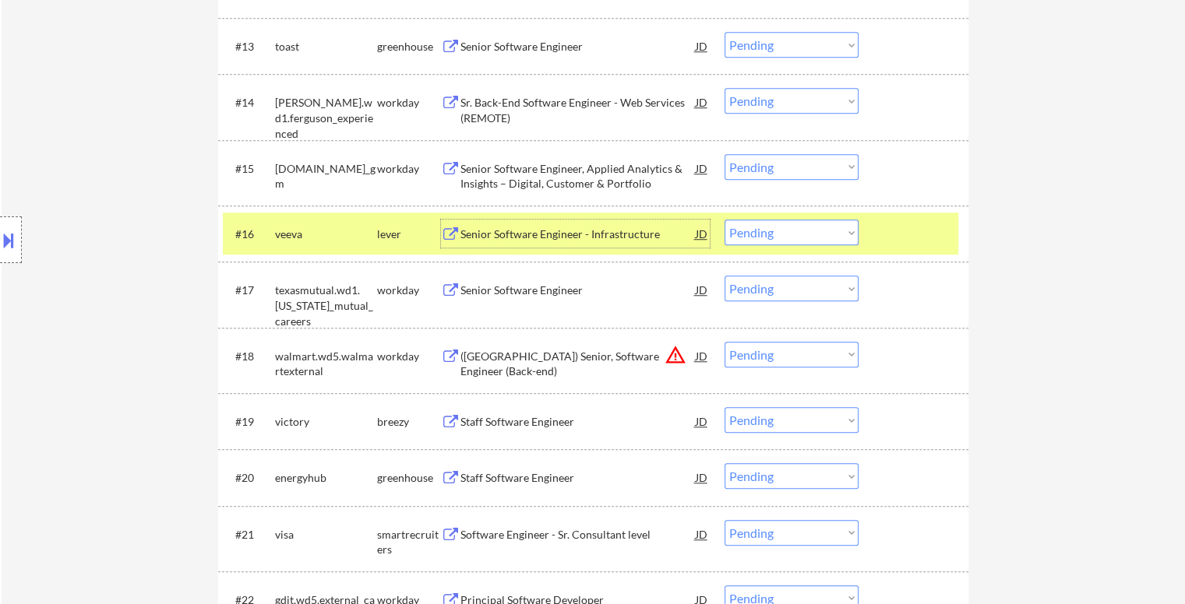
drag, startPoint x: 777, startPoint y: 231, endPoint x: 771, endPoint y: 244, distance: 14.3
click at [777, 231] on select "Choose an option... Pending Applied Excluded (Questions) Excluded (Expired) Exc…" at bounding box center [791, 233] width 134 height 26
click at [724, 220] on select "Choose an option... Pending Applied Excluded (Questions) Excluded (Expired) Exc…" at bounding box center [791, 233] width 134 height 26
drag, startPoint x: 915, startPoint y: 215, endPoint x: 903, endPoint y: 217, distance: 12.7
click at [914, 215] on div "#16 veeva lever Senior Software Engineer - Infrastructure JD Choose an option..…" at bounding box center [590, 234] width 735 height 42
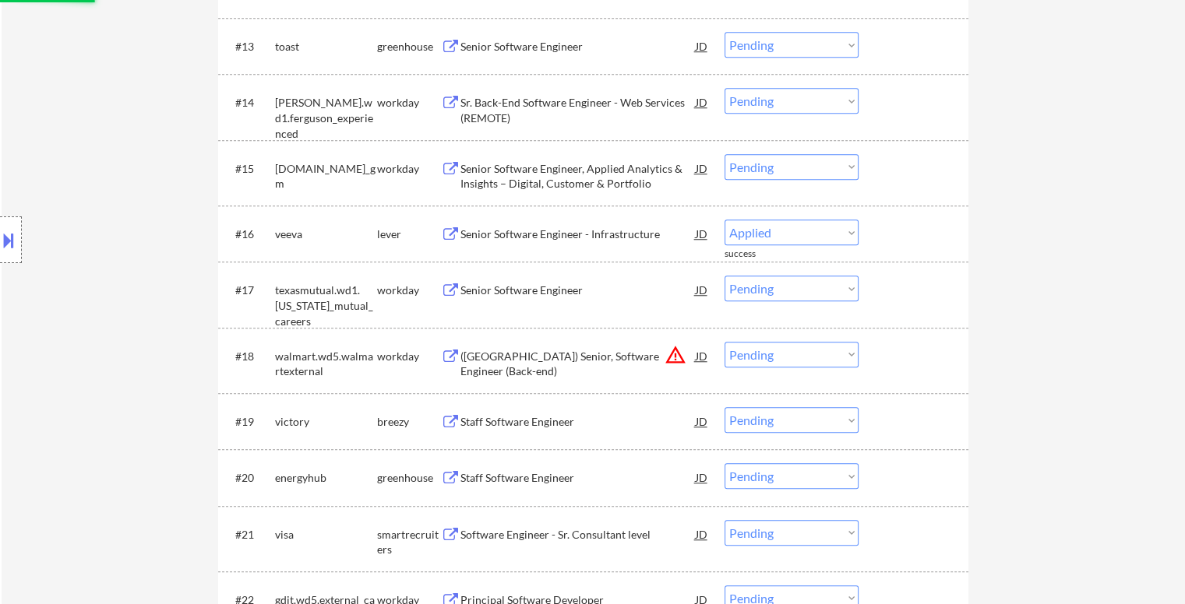
select select ""pending""
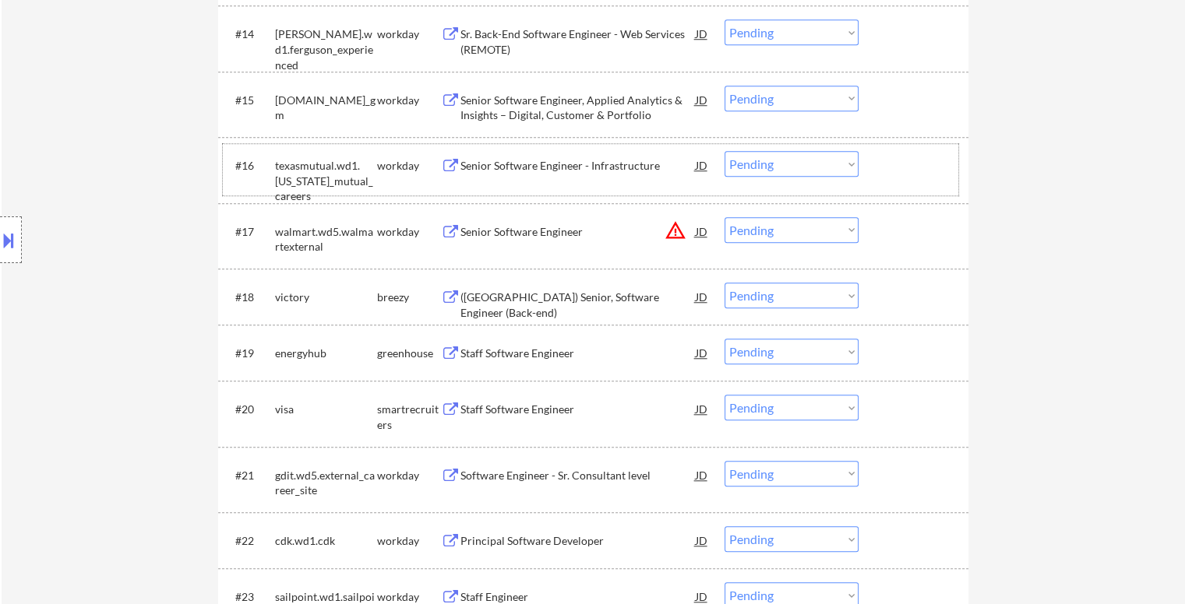
scroll to position [1324, 0]
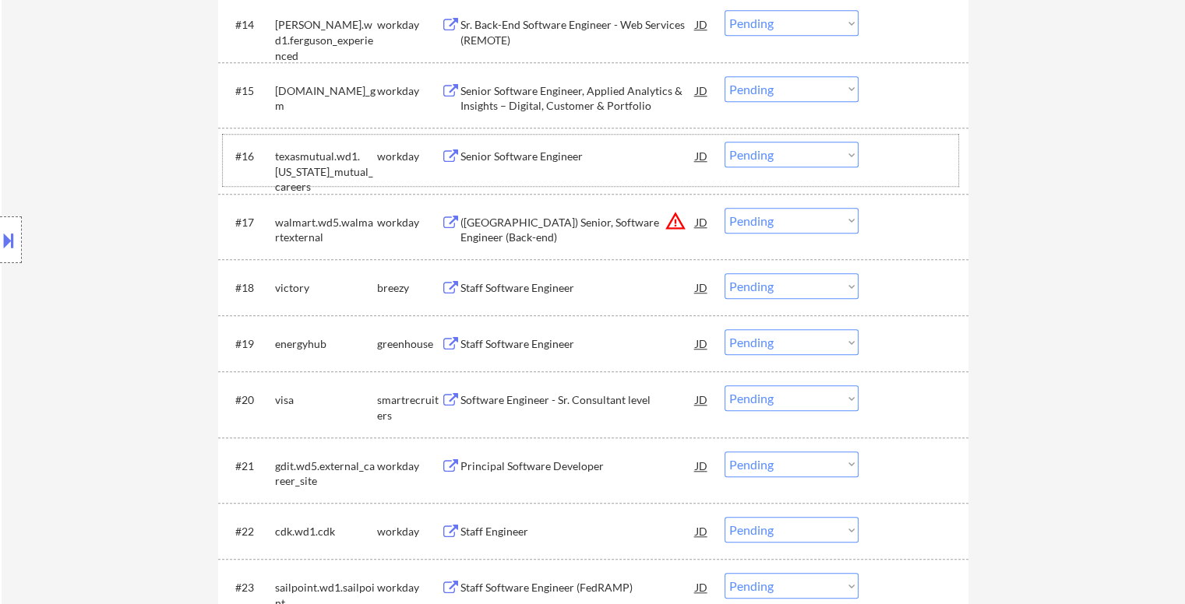
click at [526, 281] on div "Staff Software Engineer" at bounding box center [577, 288] width 235 height 16
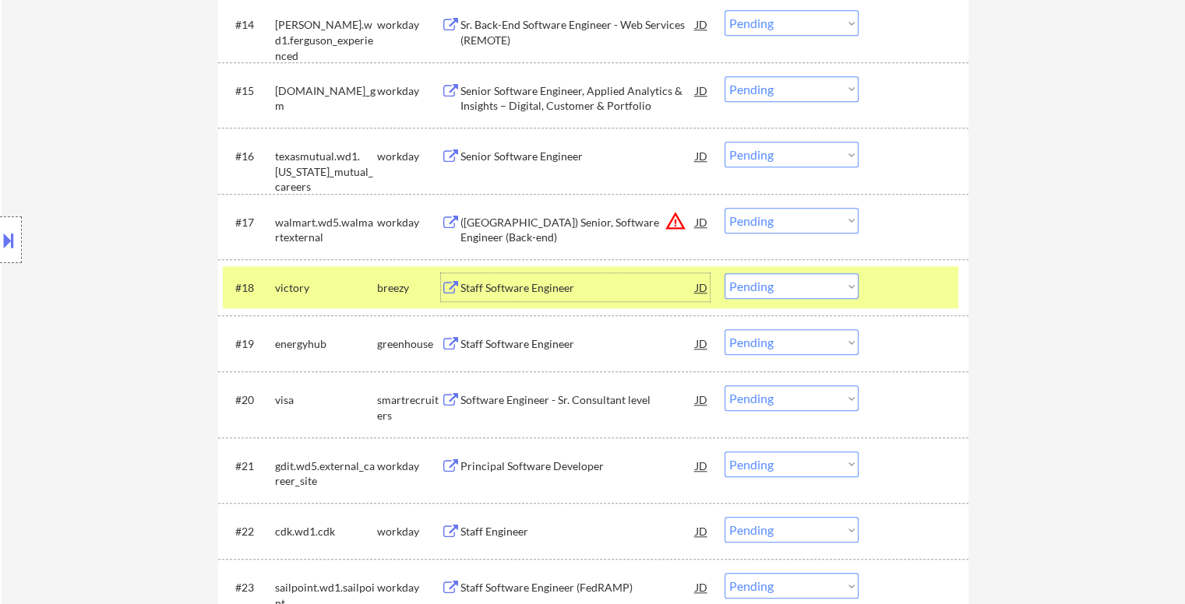
drag, startPoint x: 777, startPoint y: 284, endPoint x: 774, endPoint y: 292, distance: 8.4
click at [777, 286] on select "Choose an option... Pending Applied Excluded (Questions) Excluded (Expired) Exc…" at bounding box center [791, 286] width 134 height 26
click at [724, 273] on select "Choose an option... Pending Applied Excluded (Questions) Excluded (Expired) Exc…" at bounding box center [791, 286] width 134 height 26
drag, startPoint x: 877, startPoint y: 280, endPoint x: 869, endPoint y: 284, distance: 8.7
click at [878, 280] on div "#18 victory breezy Staff Software Engineer JD warning_amber Choose an option...…" at bounding box center [590, 287] width 735 height 42
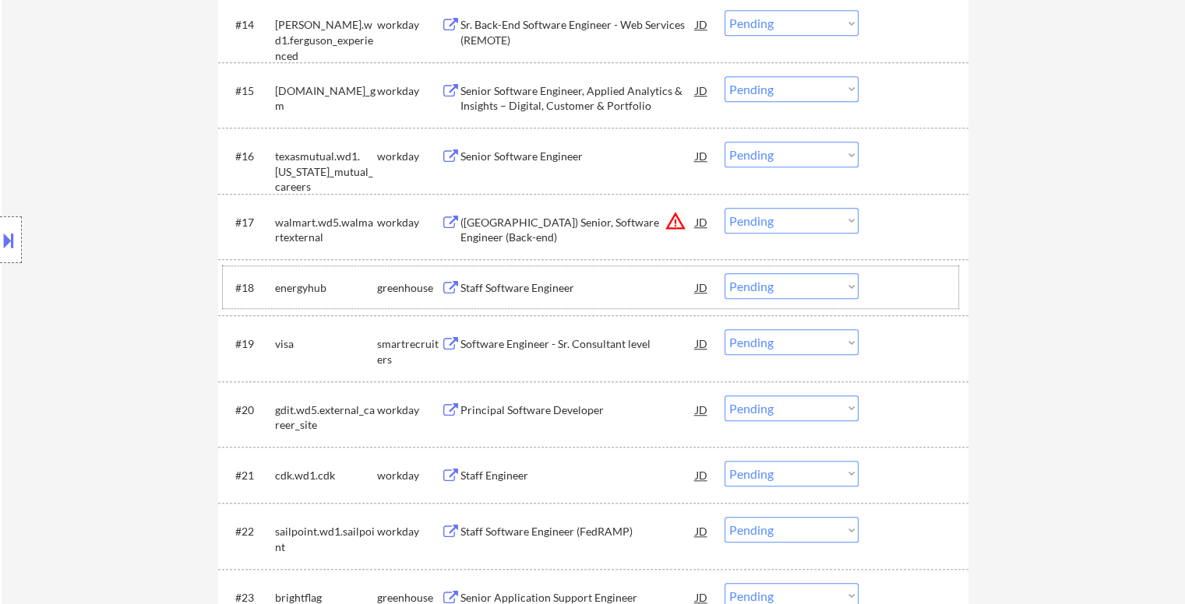
click at [509, 291] on div "Staff Software Engineer" at bounding box center [577, 288] width 235 height 16
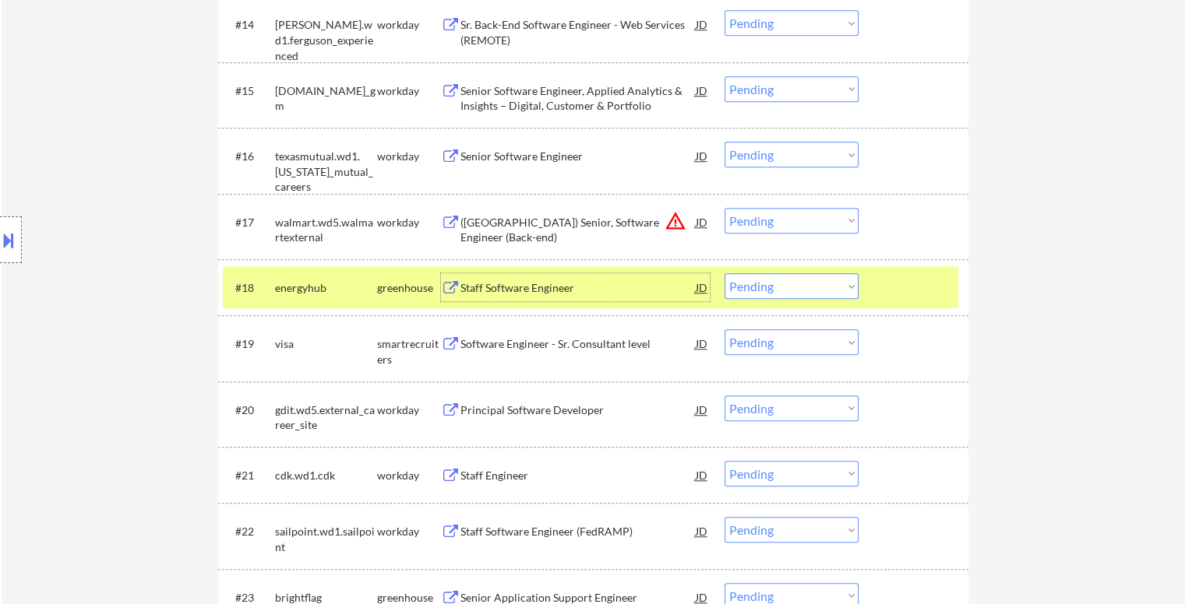
drag, startPoint x: 777, startPoint y: 287, endPoint x: 777, endPoint y: 297, distance: 9.3
click at [777, 291] on select "Choose an option... Pending Applied Excluded (Questions) Excluded (Expired) Exc…" at bounding box center [791, 286] width 134 height 26
click at [724, 273] on select "Choose an option... Pending Applied Excluded (Questions) Excluded (Expired) Exc…" at bounding box center [791, 286] width 134 height 26
drag, startPoint x: 920, startPoint y: 307, endPoint x: 916, endPoint y: 300, distance: 8.0
click at [920, 306] on div "#18 energyhub greenhouse Staff Software Engineer JD warning_amber Choose an opt…" at bounding box center [590, 287] width 735 height 42
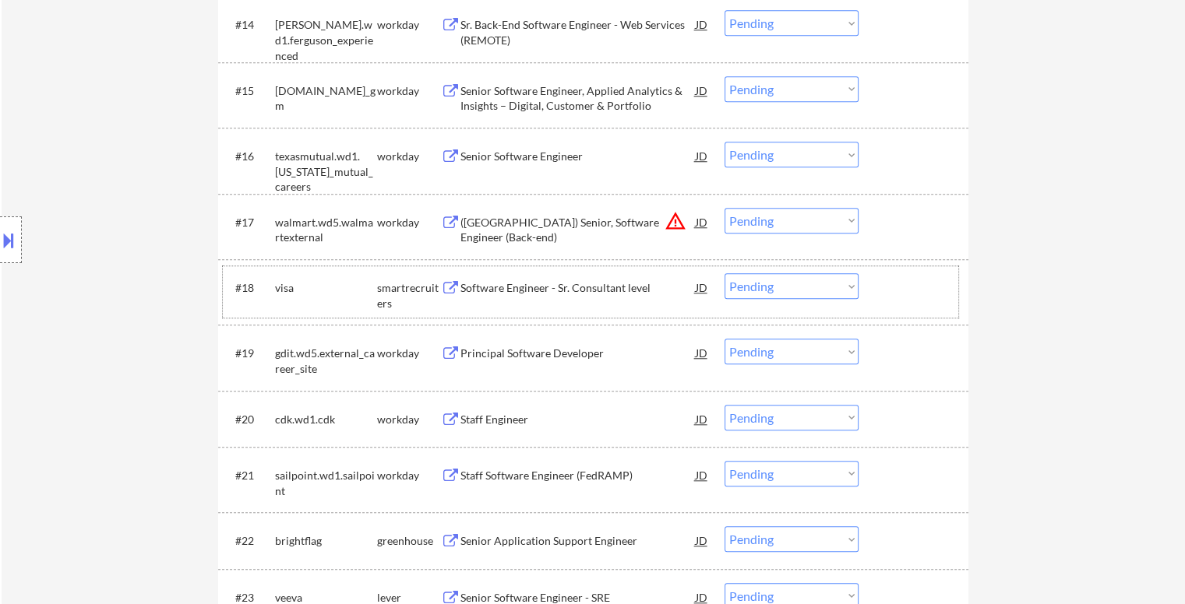
scroll to position [1402, 0]
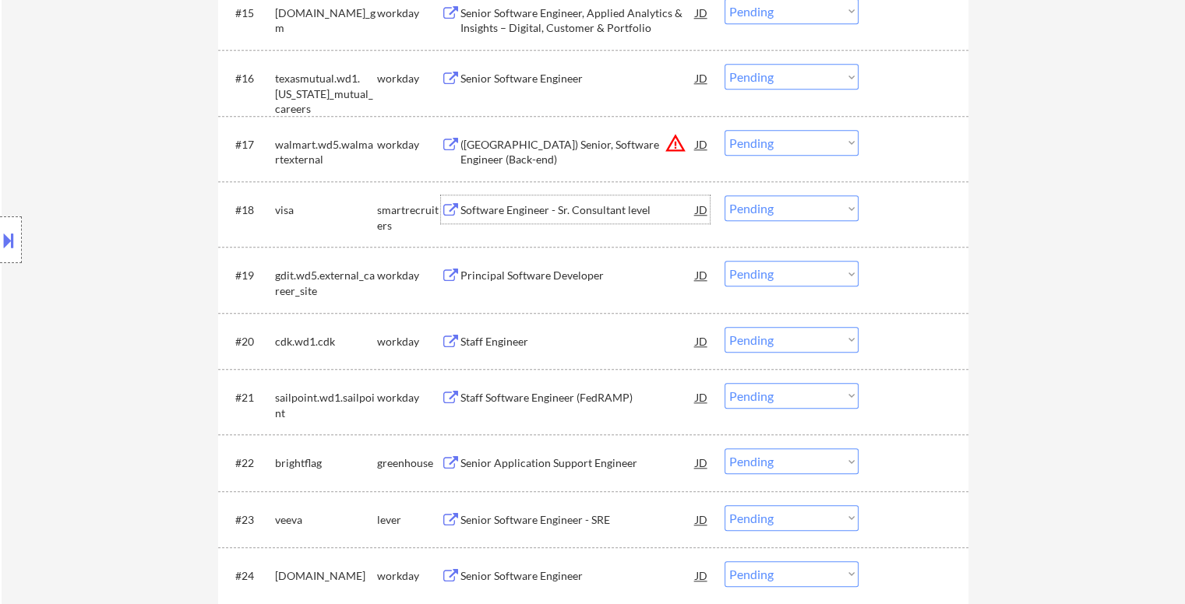
click at [547, 213] on div "Software Engineer - Sr. Consultant level" at bounding box center [577, 211] width 235 height 16
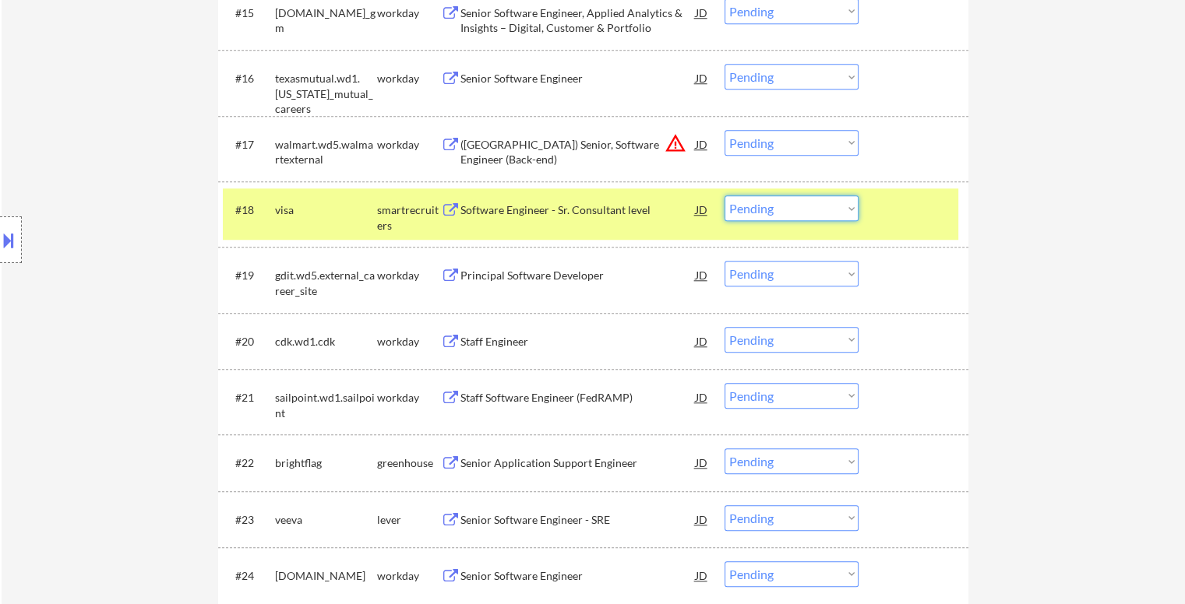
drag, startPoint x: 823, startPoint y: 210, endPoint x: 826, endPoint y: 219, distance: 9.9
click at [825, 213] on select "Choose an option... Pending Applied Excluded (Questions) Excluded (Expired) Exc…" at bounding box center [791, 209] width 134 height 26
select select ""excluded__bad_match_""
click at [724, 196] on select "Choose an option... Pending Applied Excluded (Questions) Excluded (Expired) Exc…" at bounding box center [791, 209] width 134 height 26
click at [794, 146] on select "Choose an option... Pending Applied Excluded (Questions) Excluded (Expired) Exc…" at bounding box center [791, 143] width 134 height 26
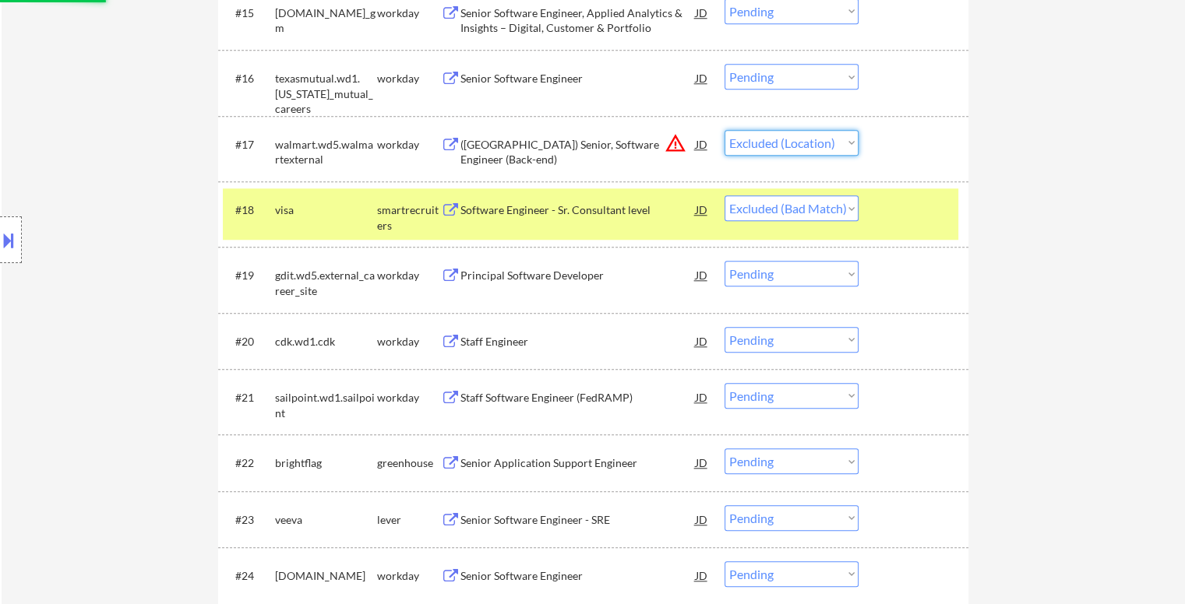
click at [724, 130] on select "Choose an option... Pending Applied Excluded (Questions) Excluded (Expired) Exc…" at bounding box center [791, 143] width 134 height 26
select select ""pending""
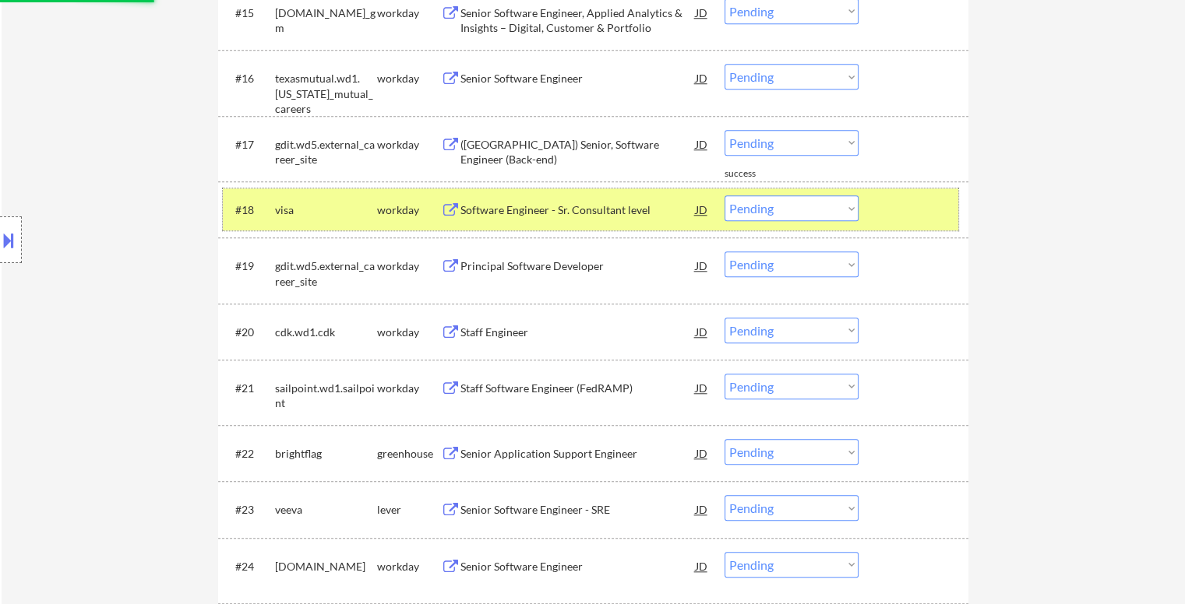
click at [900, 206] on div at bounding box center [915, 210] width 69 height 28
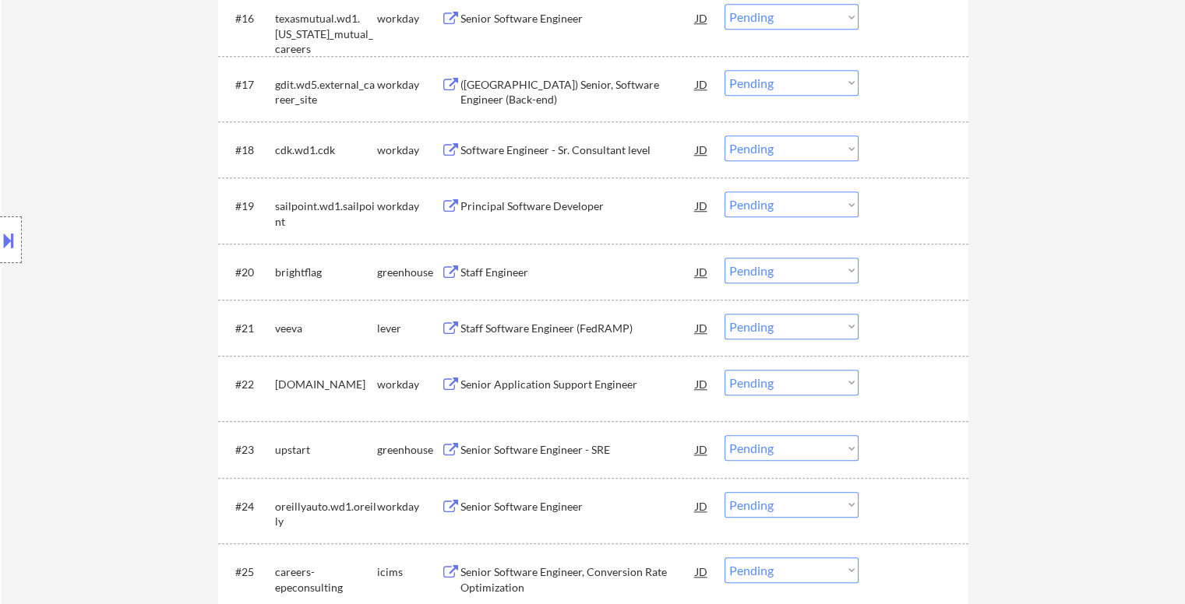
scroll to position [1480, 0]
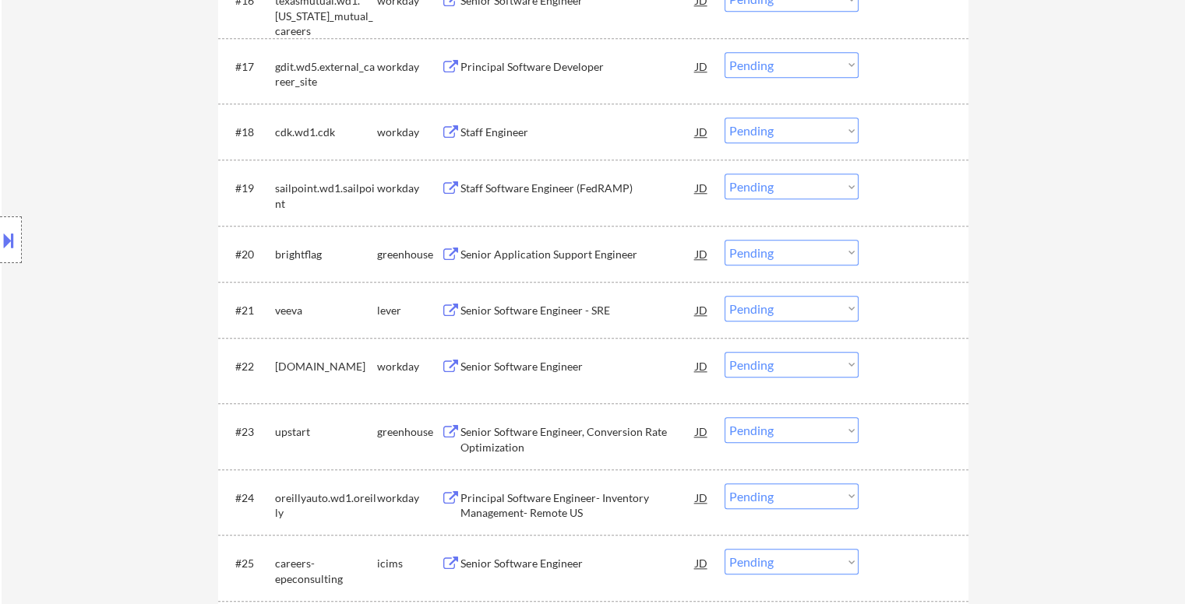
click at [551, 256] on div "Senior Application Support Engineer" at bounding box center [577, 255] width 235 height 16
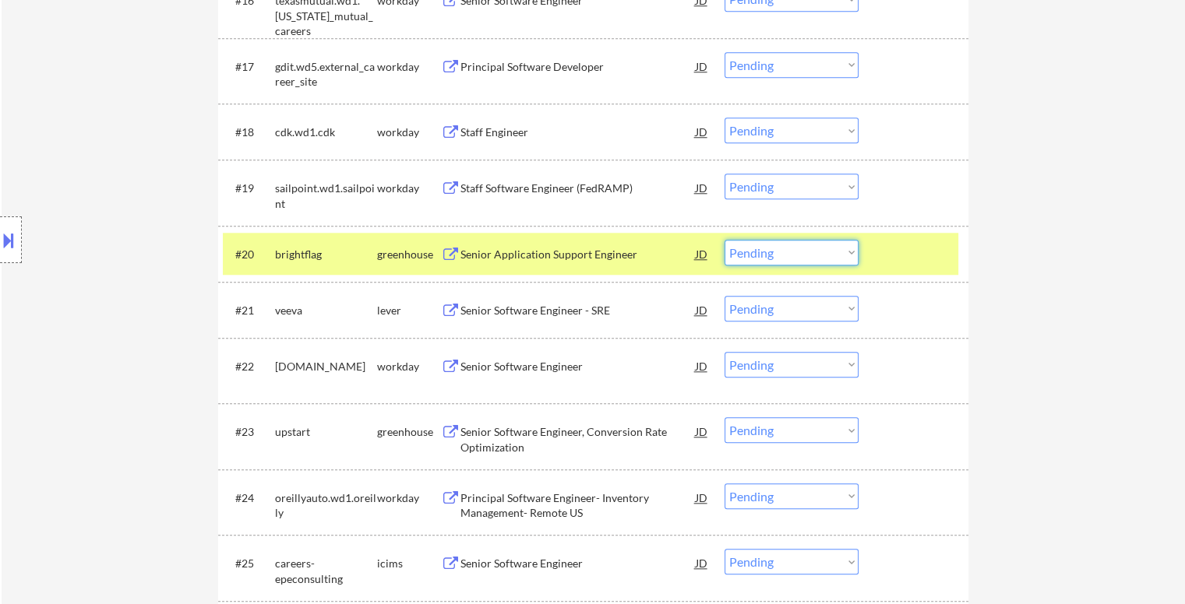
click at [805, 261] on select "Choose an option... Pending Applied Excluded (Questions) Excluded (Expired) Exc…" at bounding box center [791, 253] width 134 height 26
click at [724, 240] on select "Choose an option... Pending Applied Excluded (Questions) Excluded (Expired) Exc…" at bounding box center [791, 253] width 134 height 26
drag, startPoint x: 911, startPoint y: 244, endPoint x: 918, endPoint y: 248, distance: 8.4
click at [914, 245] on div at bounding box center [915, 254] width 69 height 28
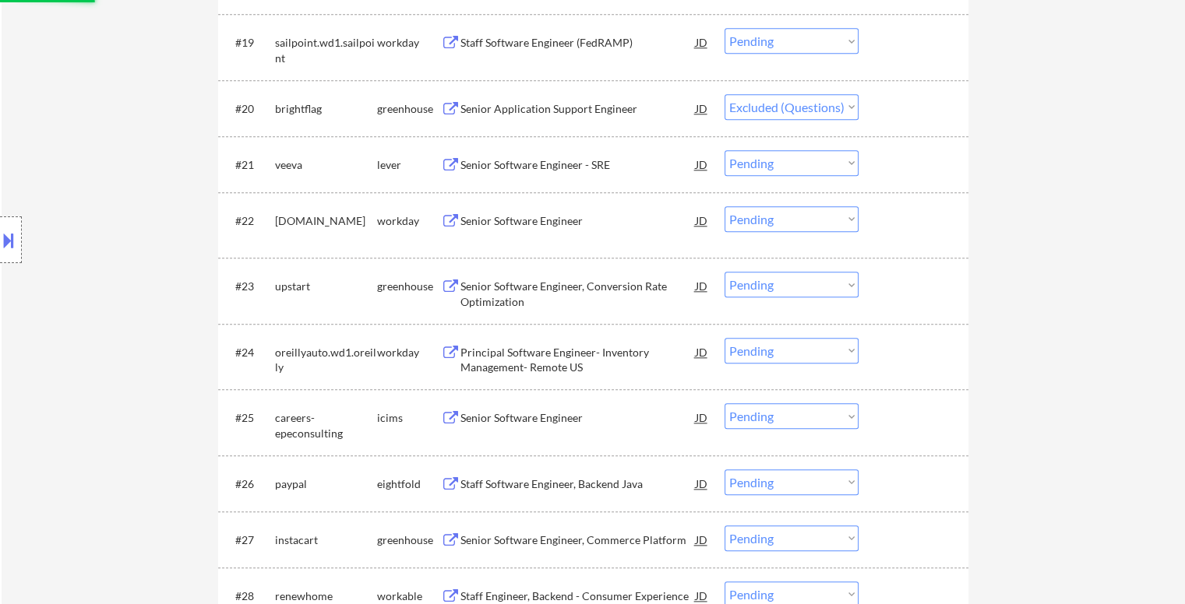
scroll to position [1636, 0]
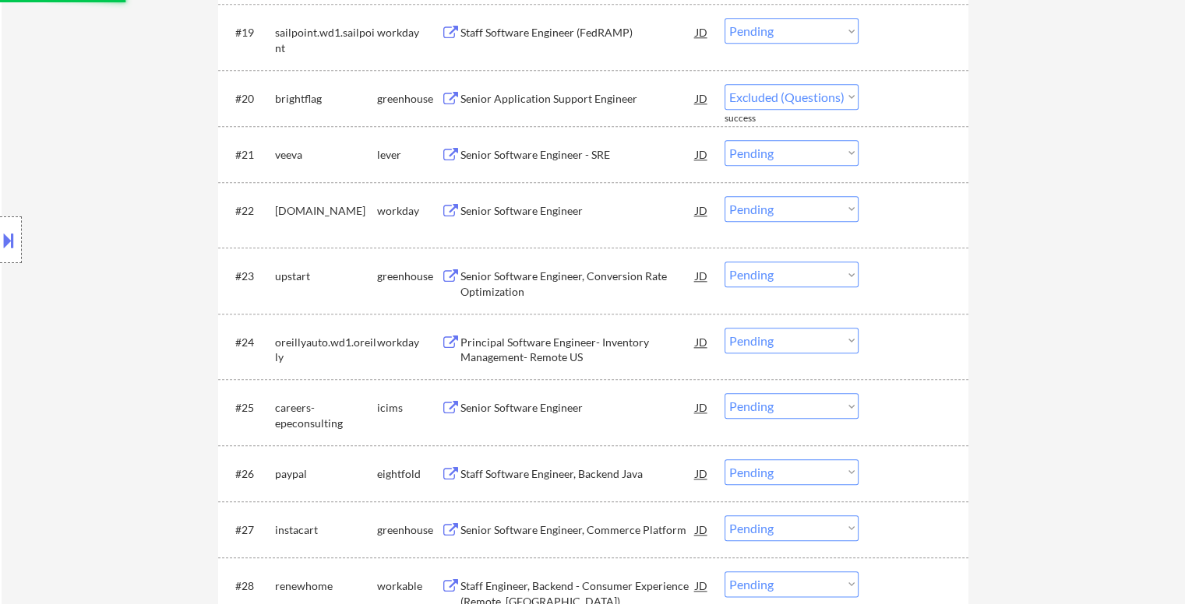
select select ""pending""
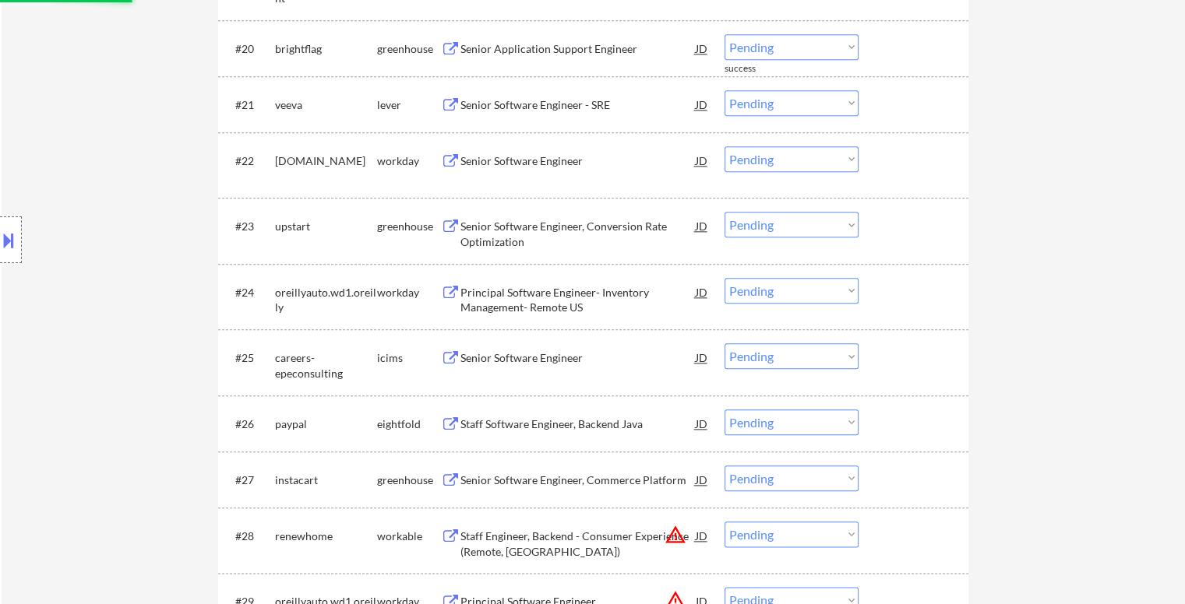
scroll to position [1714, 0]
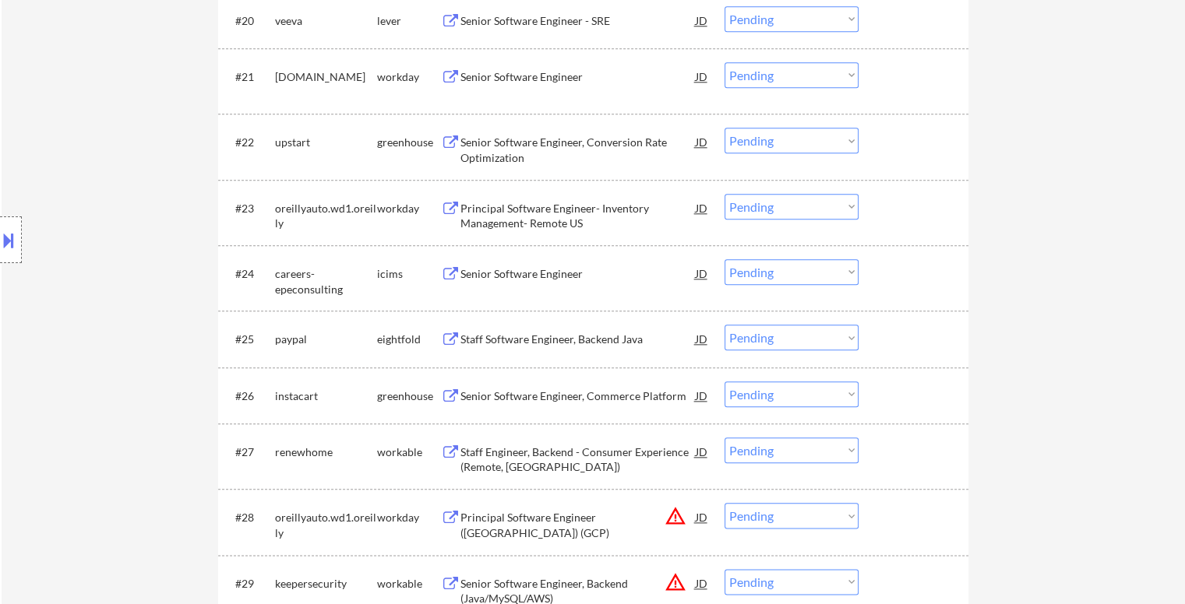
click at [559, 144] on div "Senior Software Engineer, Conversion Rate Optimization" at bounding box center [577, 150] width 235 height 30
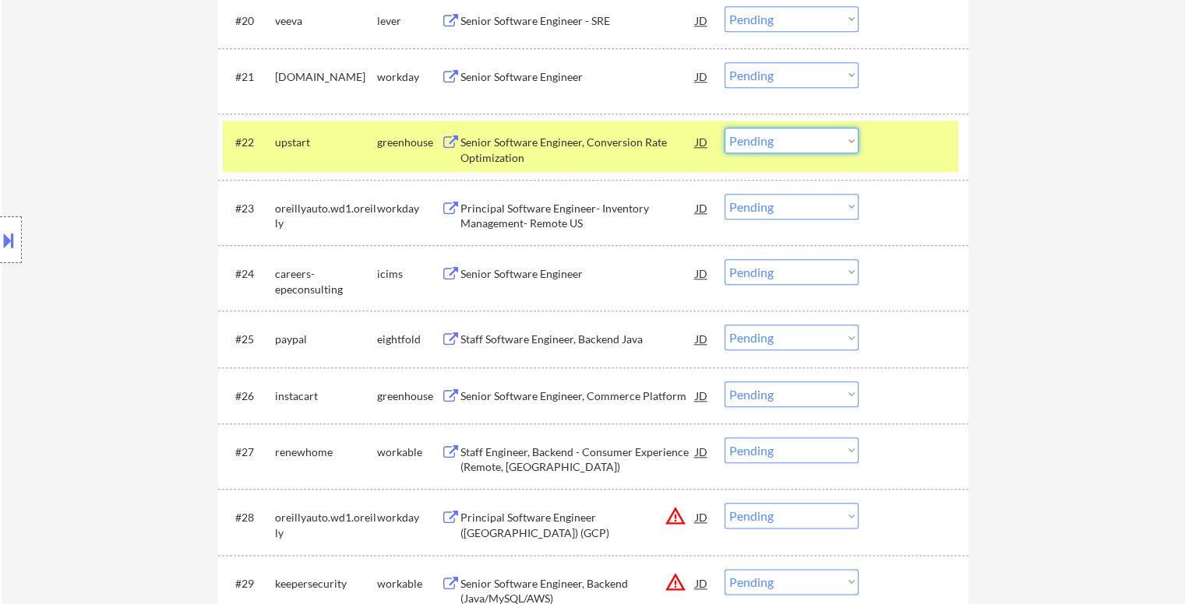
click at [819, 148] on select "Choose an option... Pending Applied Excluded (Questions) Excluded (Expired) Exc…" at bounding box center [791, 141] width 134 height 26
click at [724, 128] on select "Choose an option... Pending Applied Excluded (Questions) Excluded (Expired) Exc…" at bounding box center [791, 141] width 134 height 26
select select ""pending""
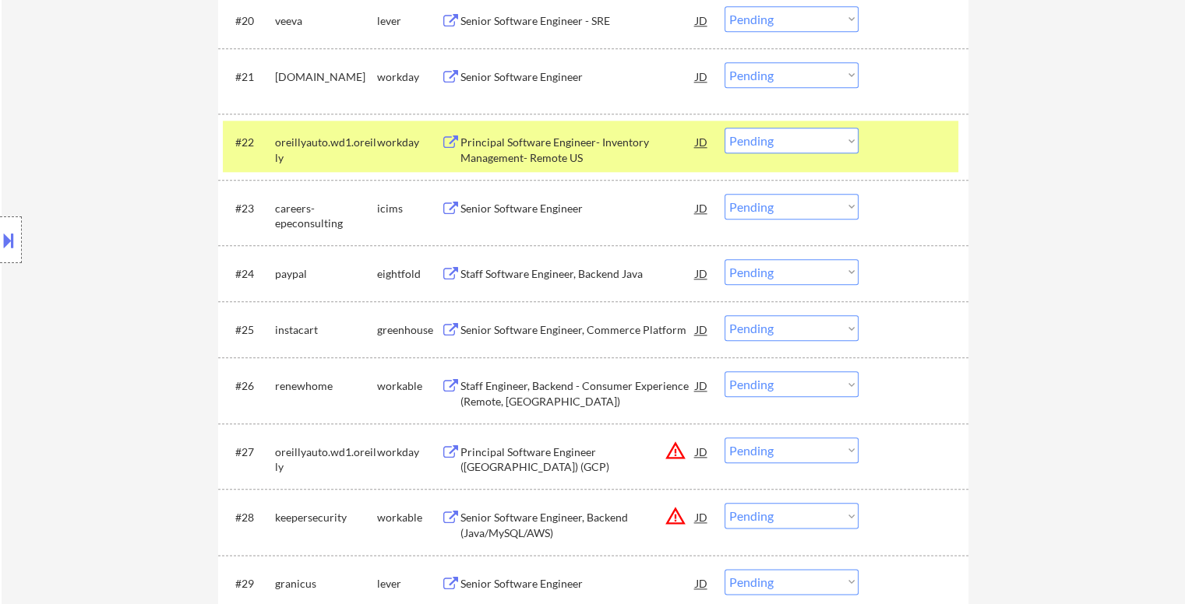
click at [930, 153] on div at bounding box center [915, 142] width 69 height 28
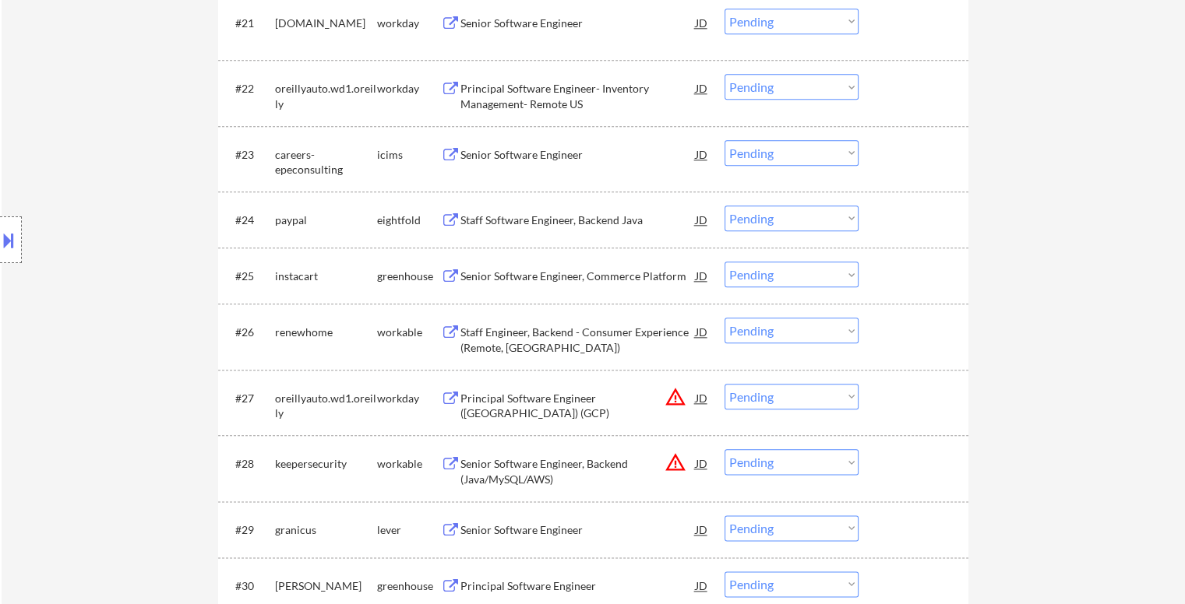
scroll to position [1791, 0]
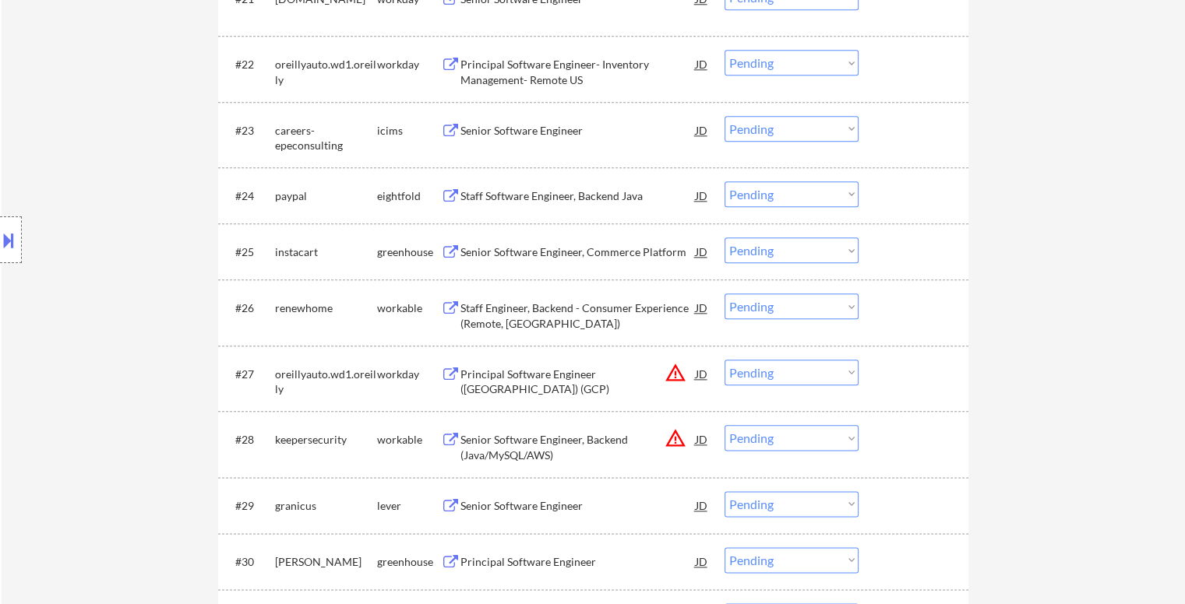
click at [592, 257] on div "Senior Software Engineer, Commerce Platform" at bounding box center [577, 253] width 235 height 16
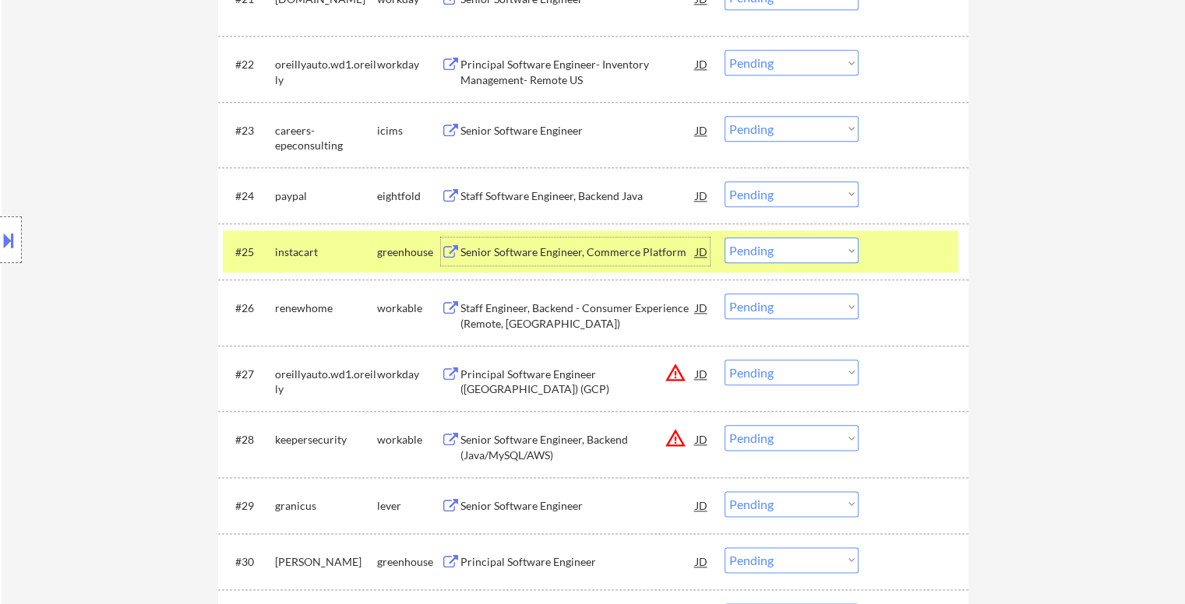
click at [816, 260] on select "Choose an option... Pending Applied Excluded (Questions) Excluded (Expired) Exc…" at bounding box center [791, 251] width 134 height 26
click at [724, 238] on select "Choose an option... Pending Applied Excluded (Questions) Excluded (Expired) Exc…" at bounding box center [791, 251] width 134 height 26
click at [900, 253] on div at bounding box center [915, 252] width 69 height 28
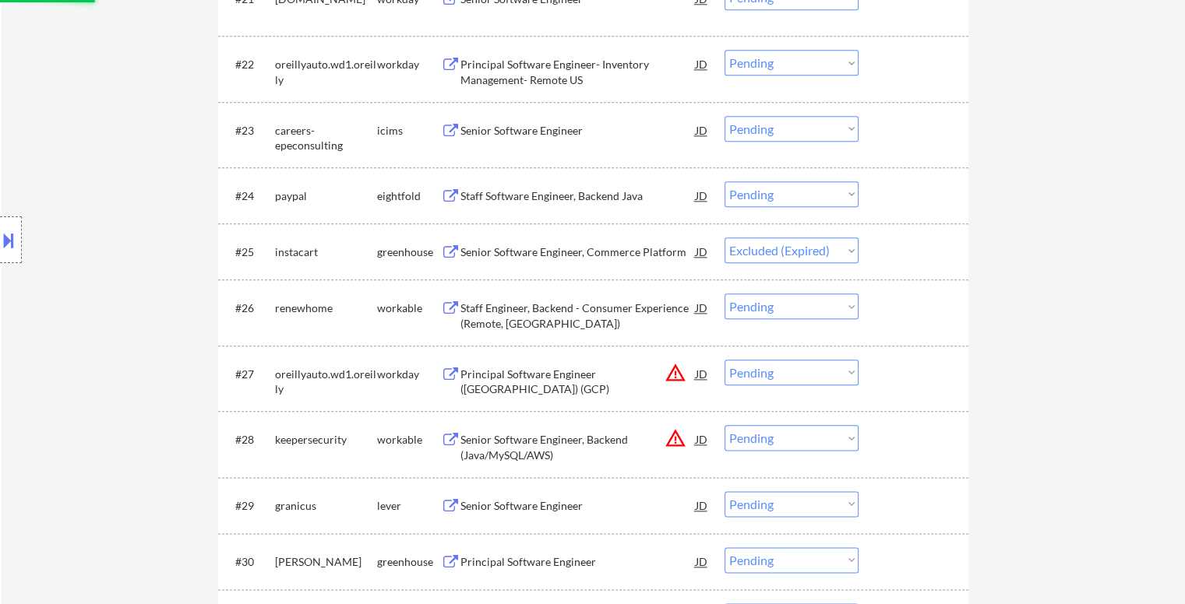
scroll to position [1869, 0]
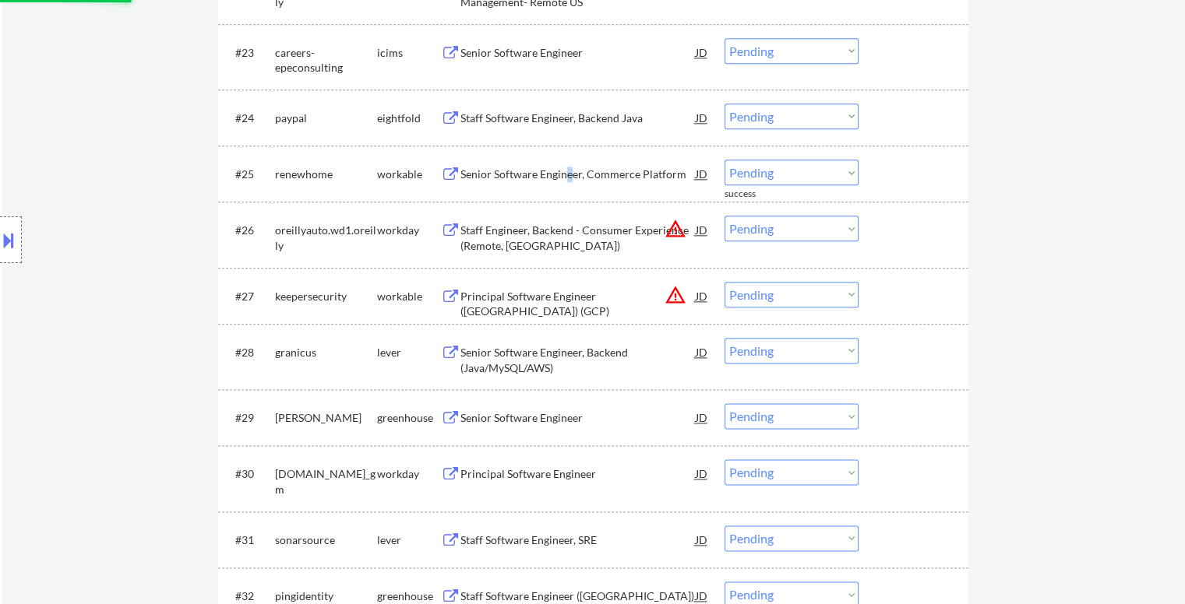
click at [567, 174] on div "Senior Software Engineer, Commerce Platform" at bounding box center [577, 175] width 235 height 16
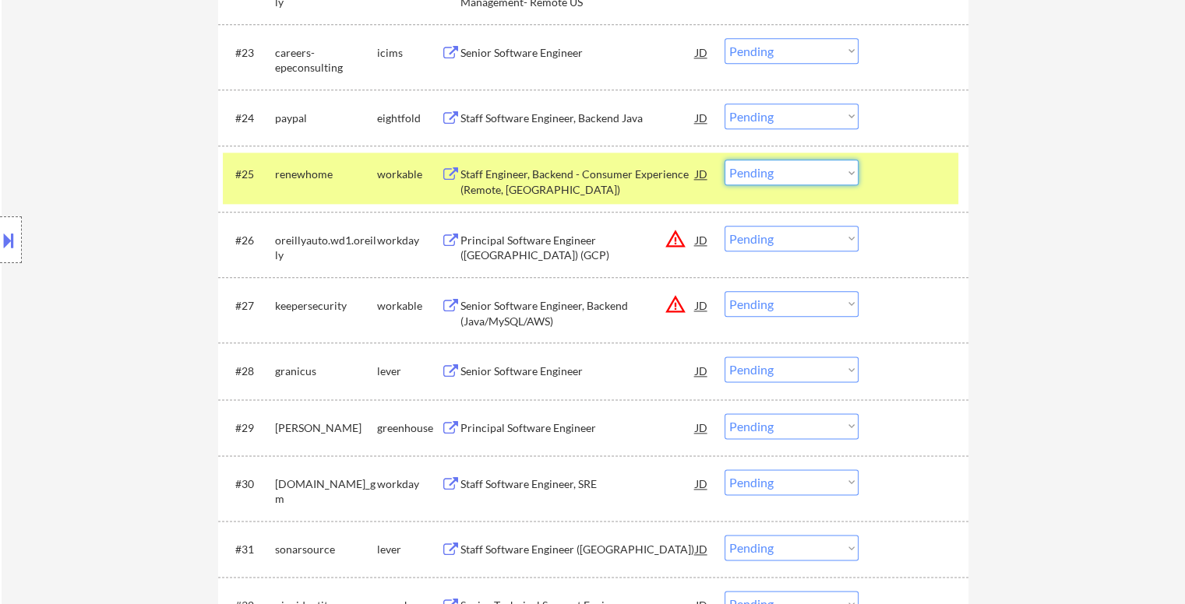
drag, startPoint x: 794, startPoint y: 178, endPoint x: 788, endPoint y: 185, distance: 8.3
click at [794, 178] on select "Choose an option... Pending Applied Excluded (Questions) Excluded (Expired) Exc…" at bounding box center [791, 173] width 134 height 26
click at [724, 160] on select "Choose an option... Pending Applied Excluded (Questions) Excluded (Expired) Exc…" at bounding box center [791, 173] width 134 height 26
click at [910, 178] on div at bounding box center [915, 174] width 69 height 28
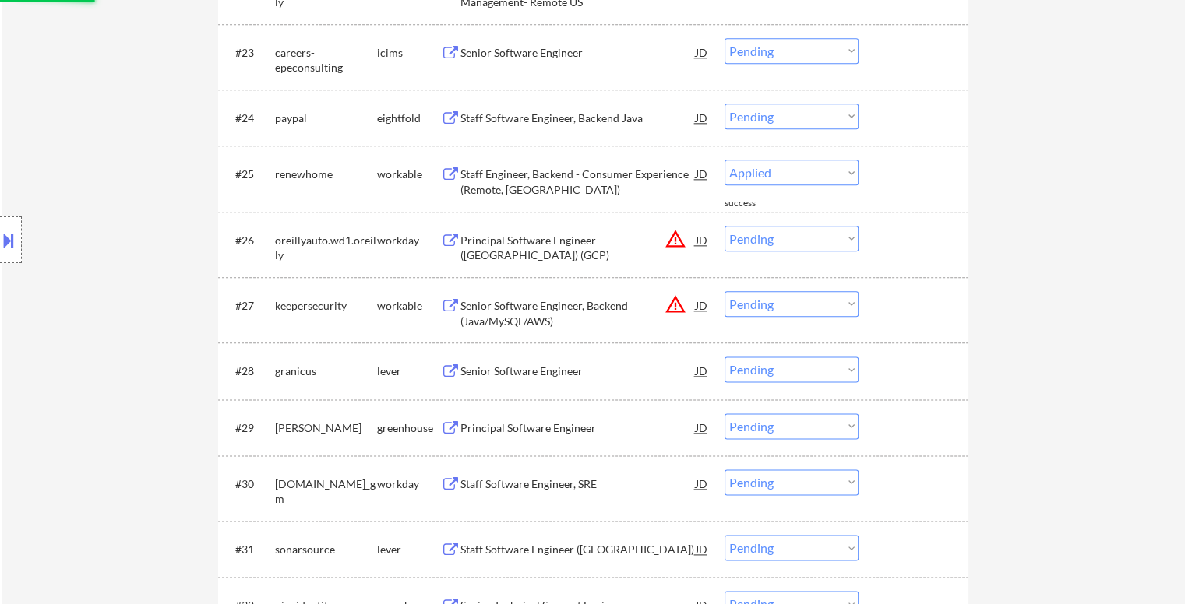
select select ""pending""
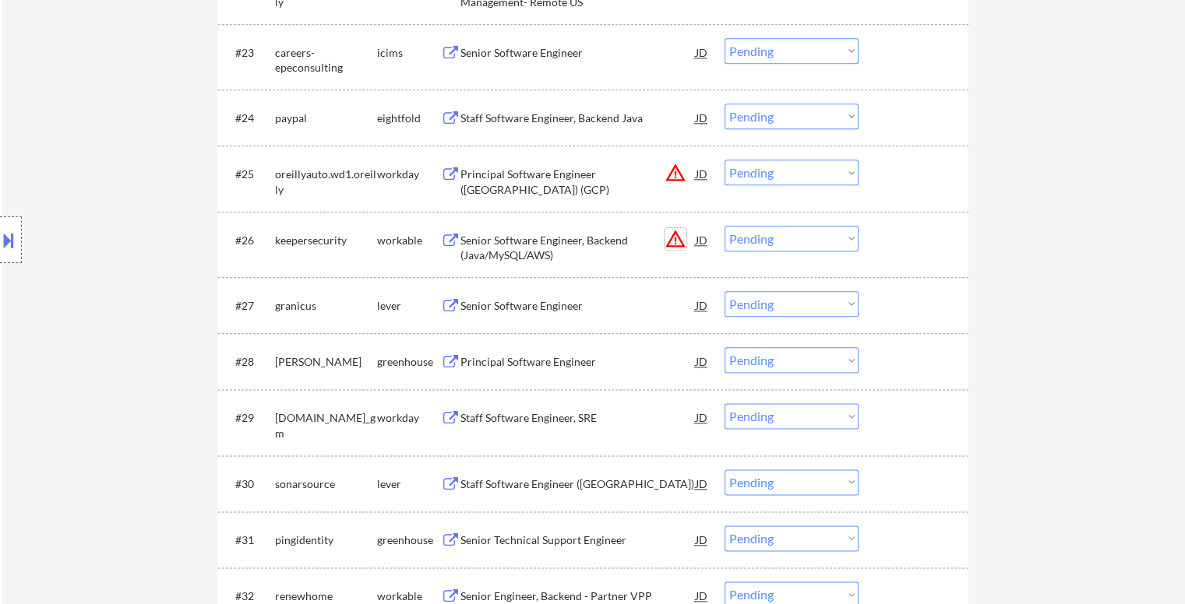
click at [675, 238] on button "warning_amber" at bounding box center [675, 239] width 22 height 22
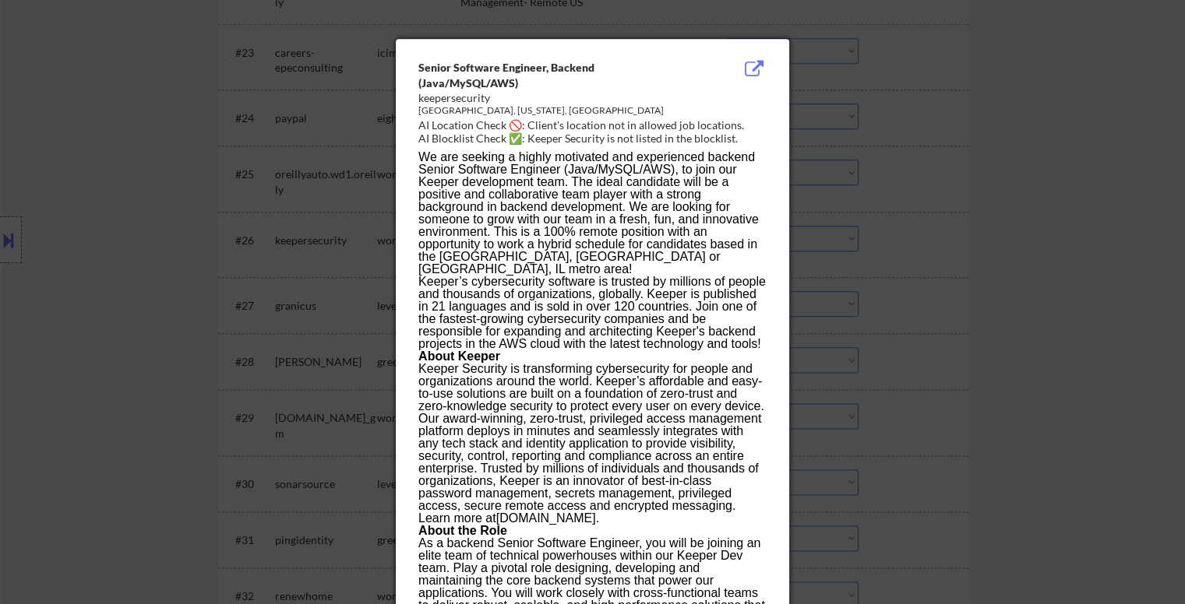
click at [1003, 188] on div at bounding box center [592, 302] width 1185 height 604
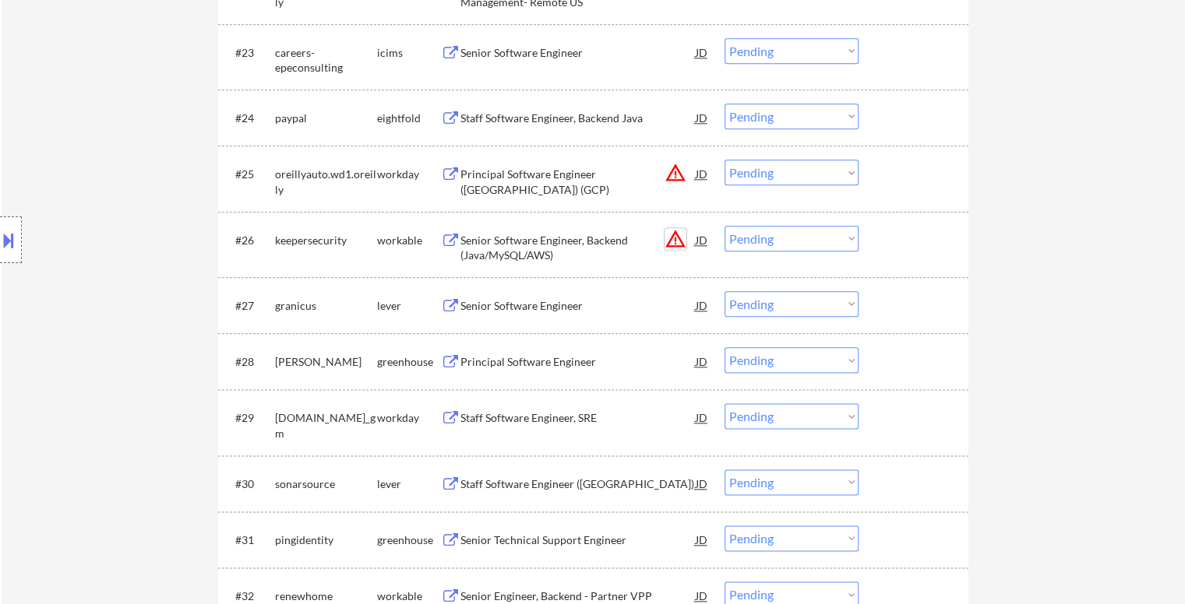
click at [677, 237] on button "warning_amber" at bounding box center [675, 239] width 22 height 22
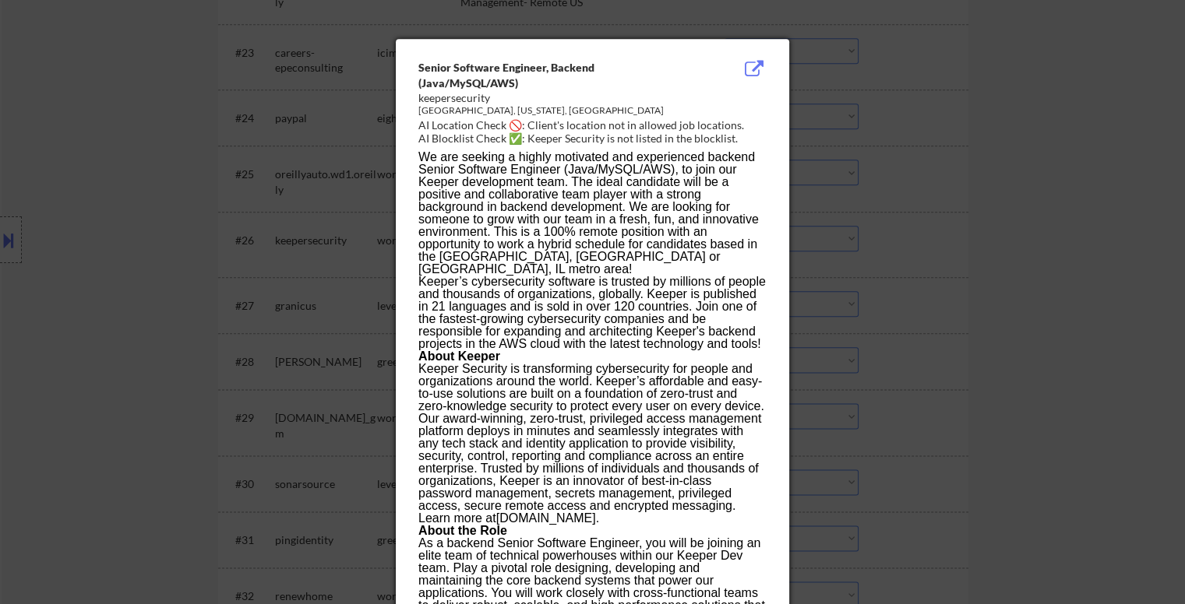
click at [946, 331] on div at bounding box center [592, 302] width 1185 height 604
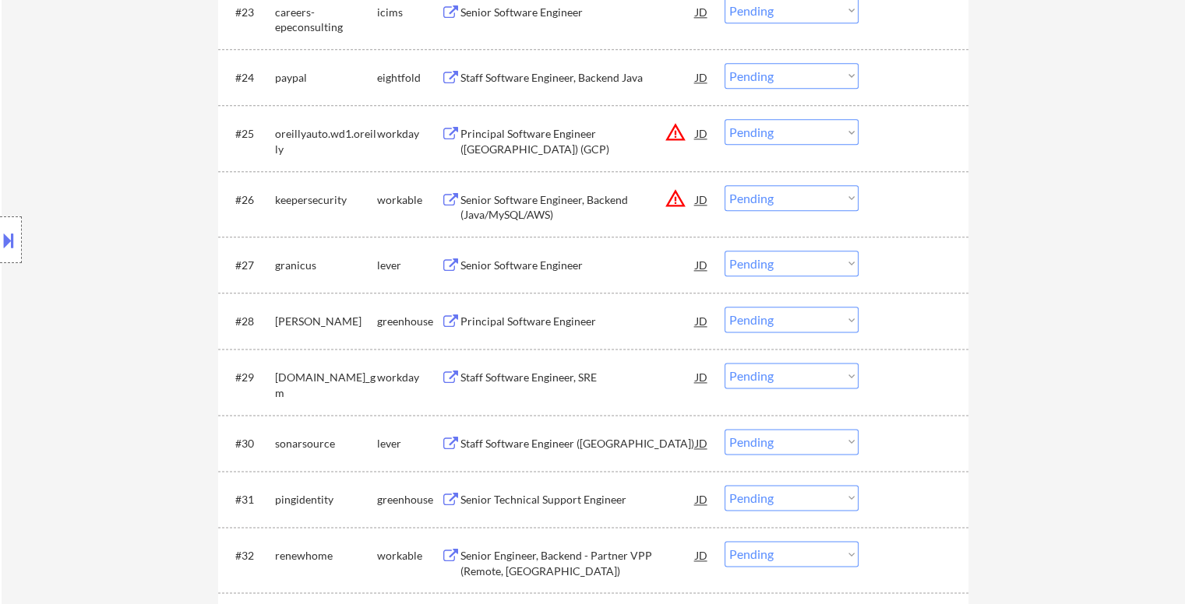
scroll to position [1947, 0]
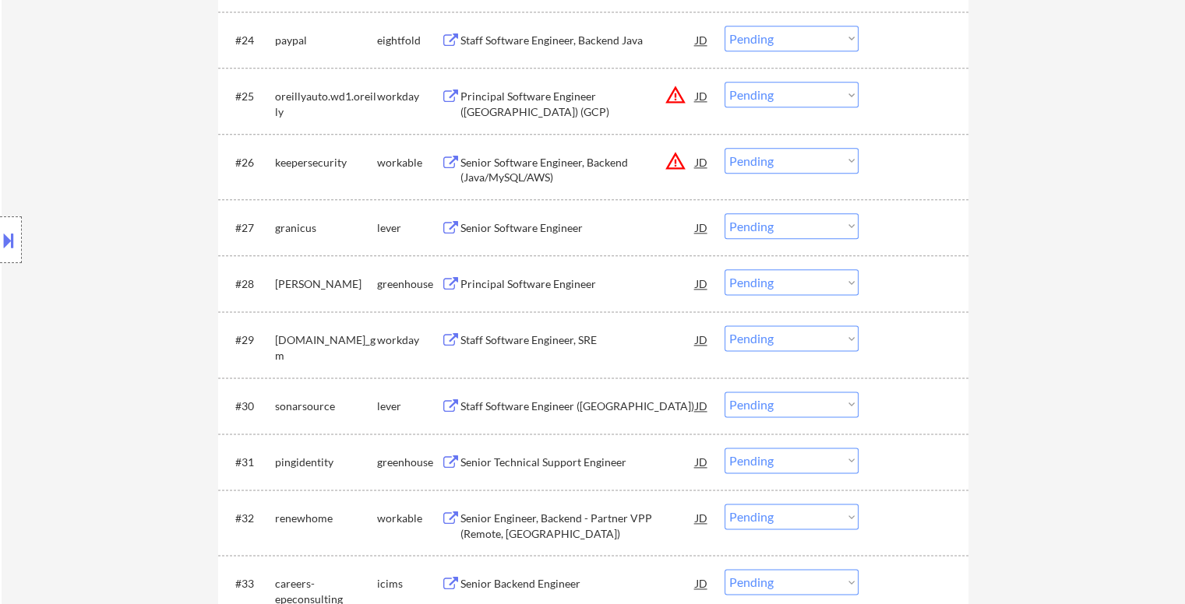
click at [678, 160] on button "warning_amber" at bounding box center [675, 161] width 22 height 22
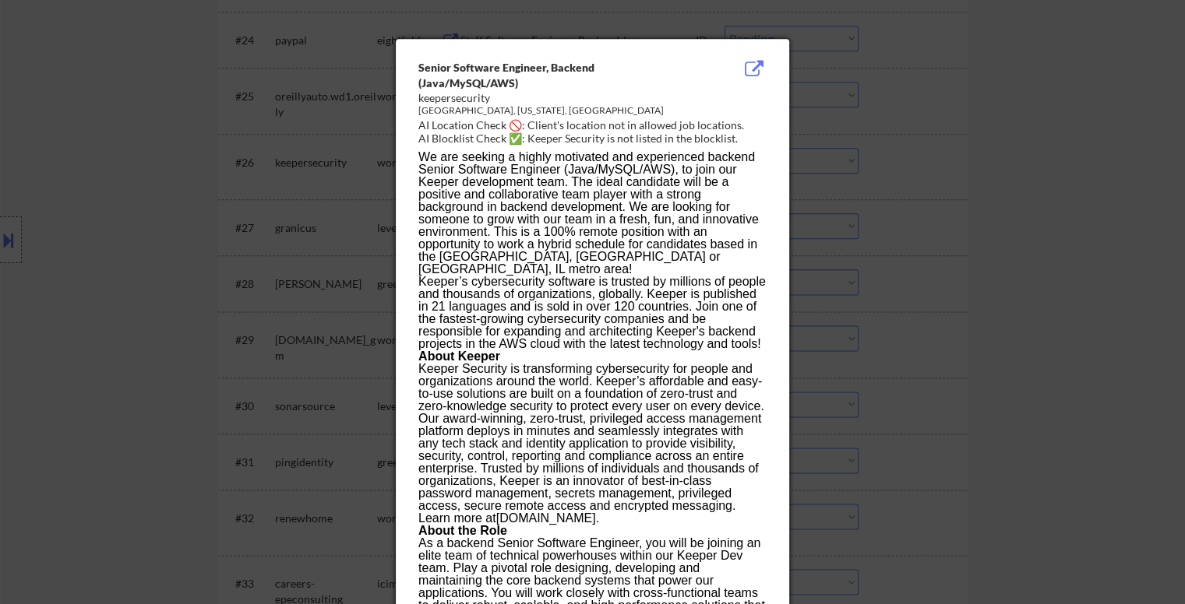
click at [203, 233] on div at bounding box center [592, 302] width 1185 height 604
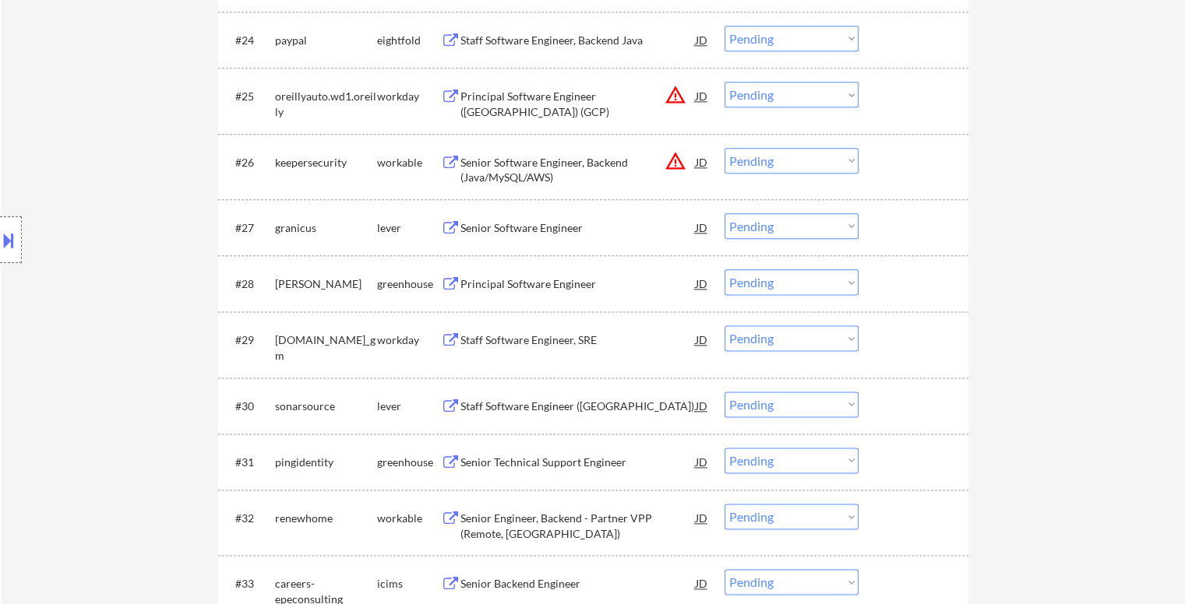
drag, startPoint x: 673, startPoint y: 160, endPoint x: 650, endPoint y: 164, distance: 23.8
click at [672, 160] on button "warning_amber" at bounding box center [675, 161] width 22 height 22
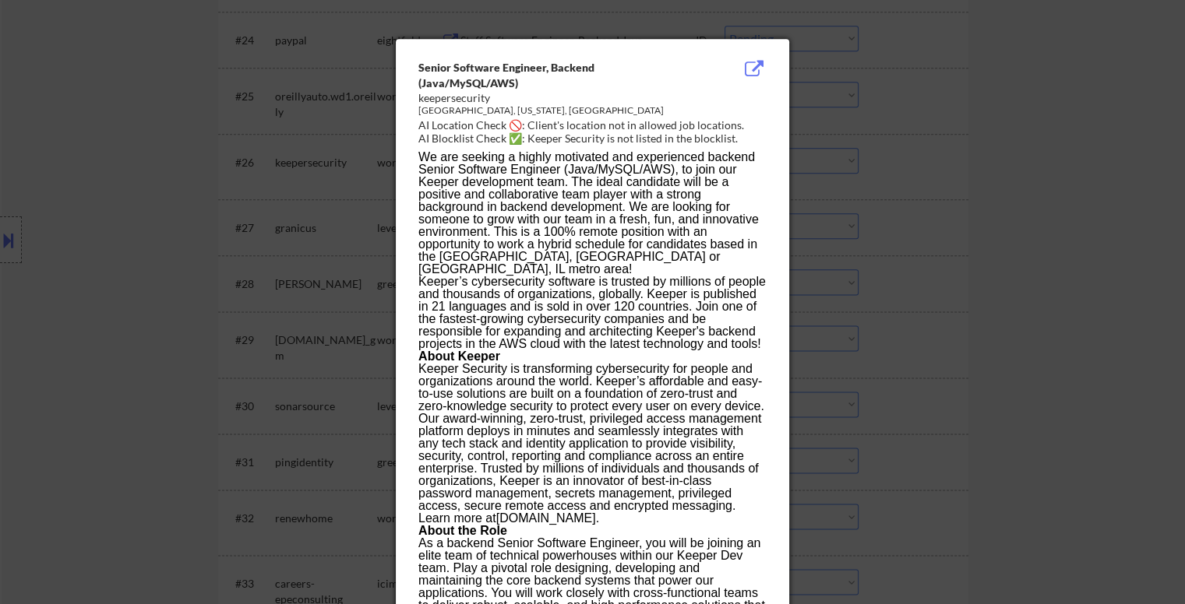
click at [138, 138] on div at bounding box center [592, 302] width 1185 height 604
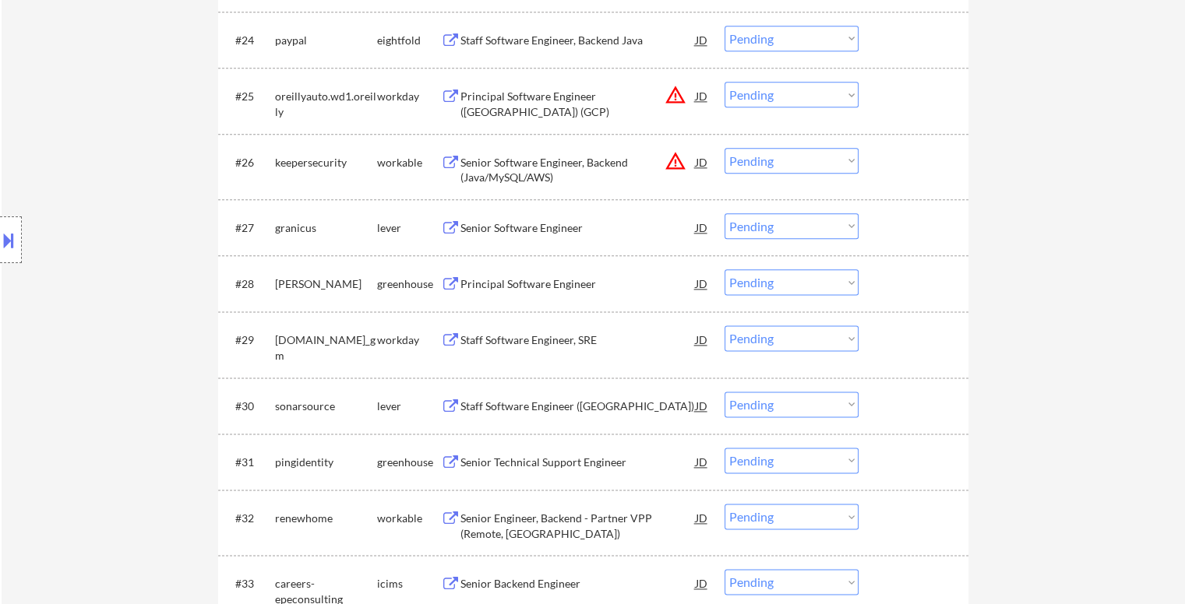
click at [0, 248] on button at bounding box center [8, 240] width 17 height 26
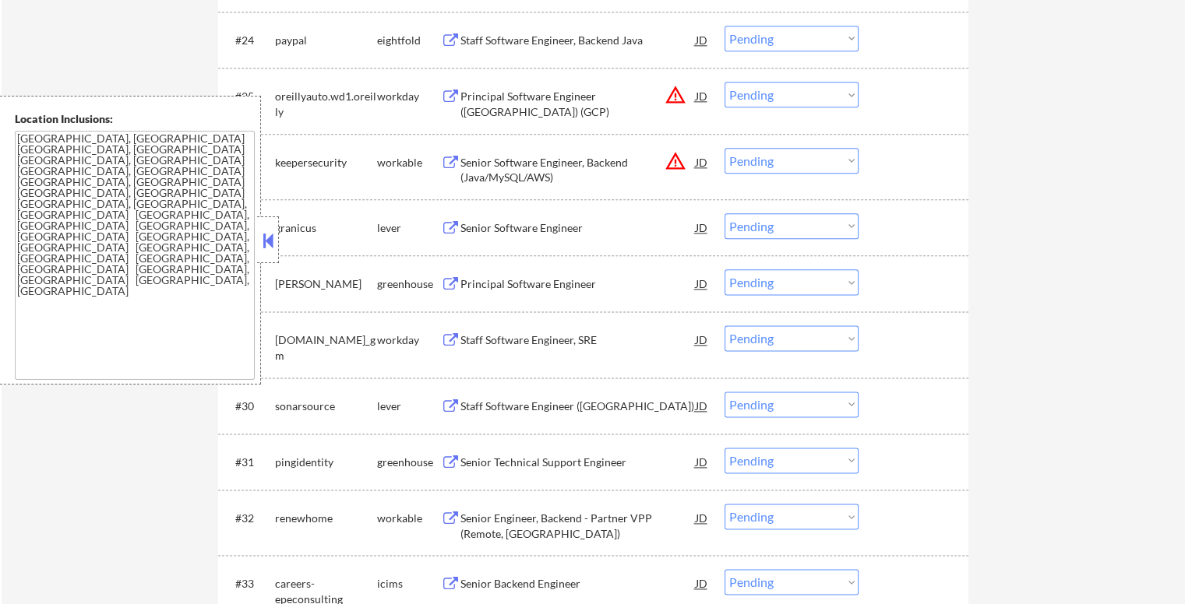
click at [248, 238] on textarea "[GEOGRAPHIC_DATA], [GEOGRAPHIC_DATA] [GEOGRAPHIC_DATA], [GEOGRAPHIC_DATA] [GEOG…" at bounding box center [135, 255] width 240 height 249
drag, startPoint x: 268, startPoint y: 238, endPoint x: 423, endPoint y: 238, distance: 155.0
click at [269, 238] on button at bounding box center [267, 240] width 17 height 23
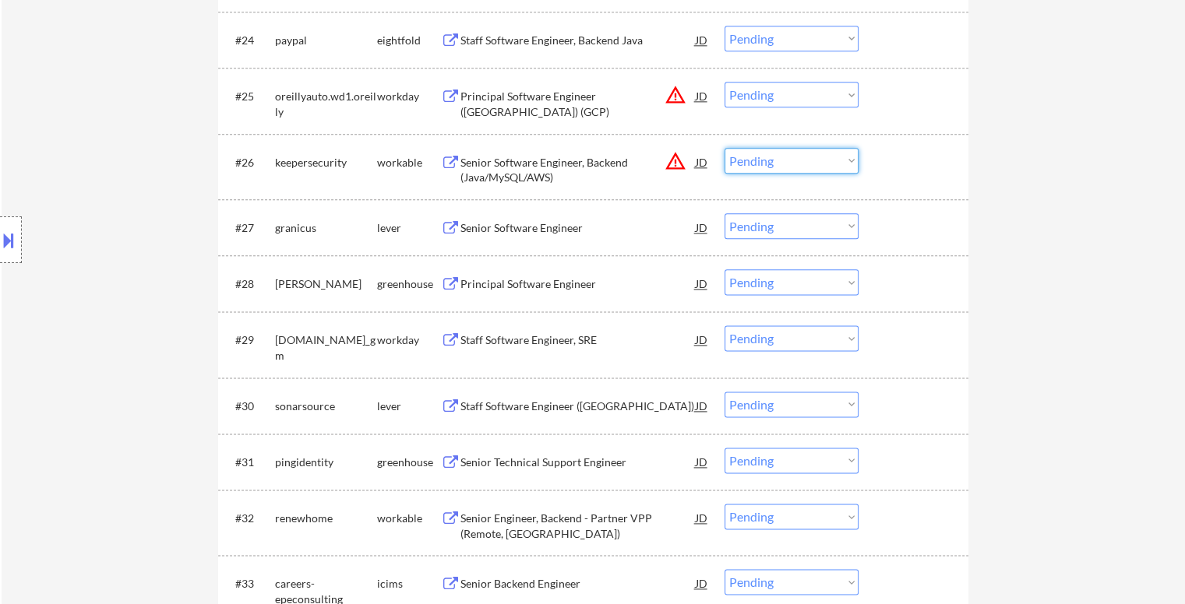
click at [835, 164] on select "Choose an option... Pending Applied Excluded (Questions) Excluded (Expired) Exc…" at bounding box center [791, 161] width 134 height 26
click at [724, 148] on select "Choose an option... Pending Applied Excluded (Questions) Excluded (Expired) Exc…" at bounding box center [791, 161] width 134 height 26
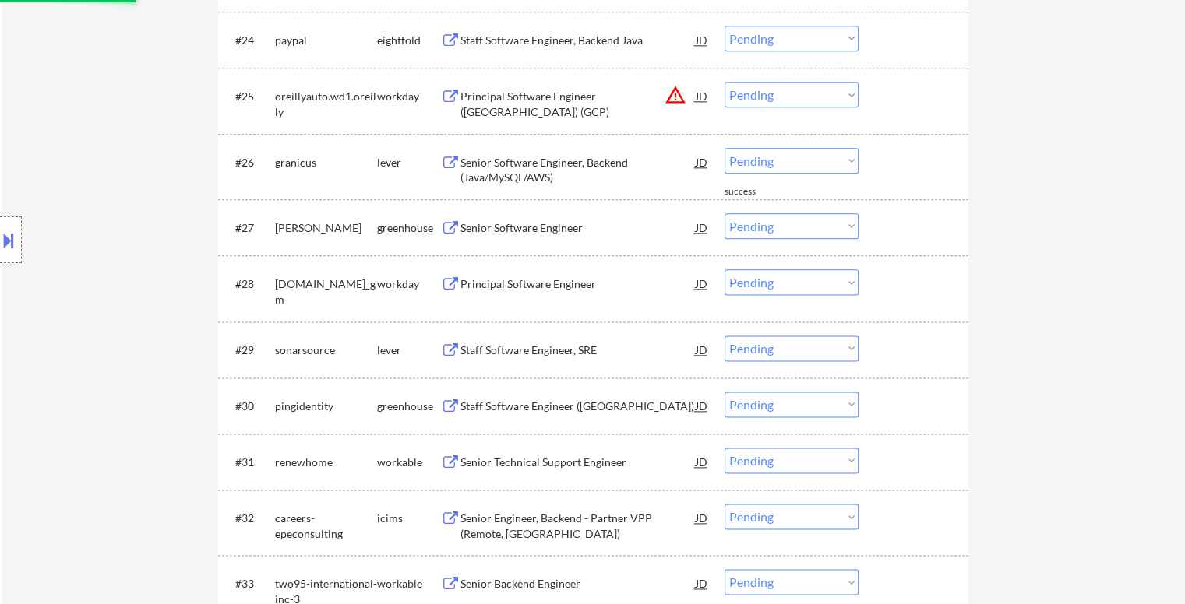
click at [549, 159] on div "Senior Software Engineer, Backend (Java/MySQL/AWS)" at bounding box center [577, 170] width 235 height 30
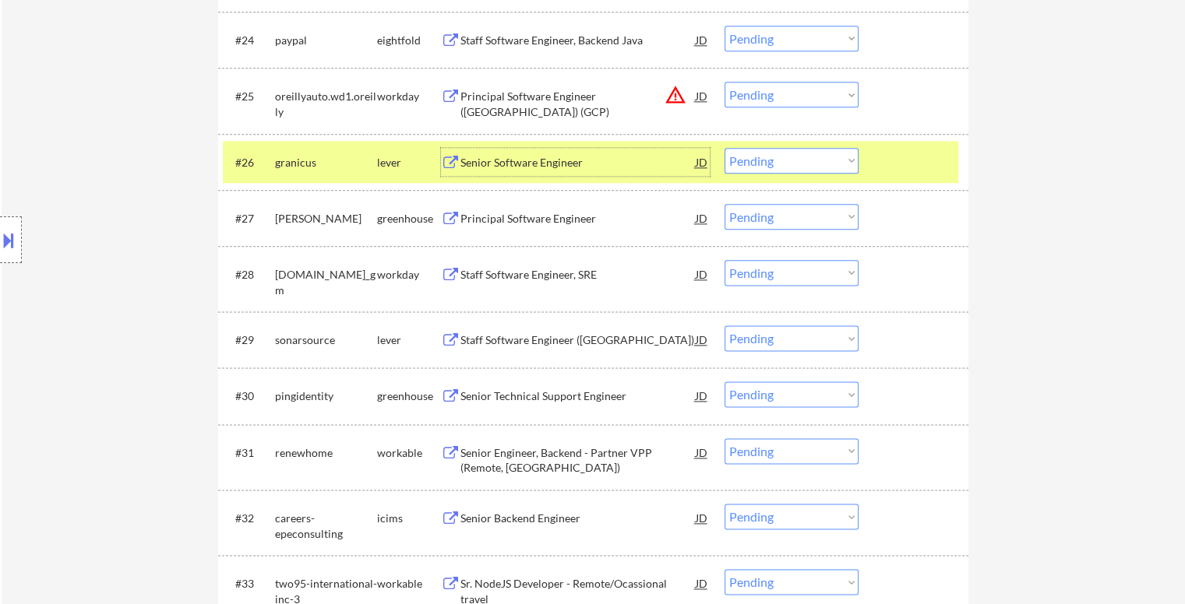
click at [800, 161] on select "Choose an option... Pending Applied Excluded (Questions) Excluded (Expired) Exc…" at bounding box center [791, 161] width 134 height 26
click at [724, 148] on select "Choose an option... Pending Applied Excluded (Questions) Excluded (Expired) Exc…" at bounding box center [791, 161] width 134 height 26
click at [893, 169] on div at bounding box center [915, 162] width 69 height 28
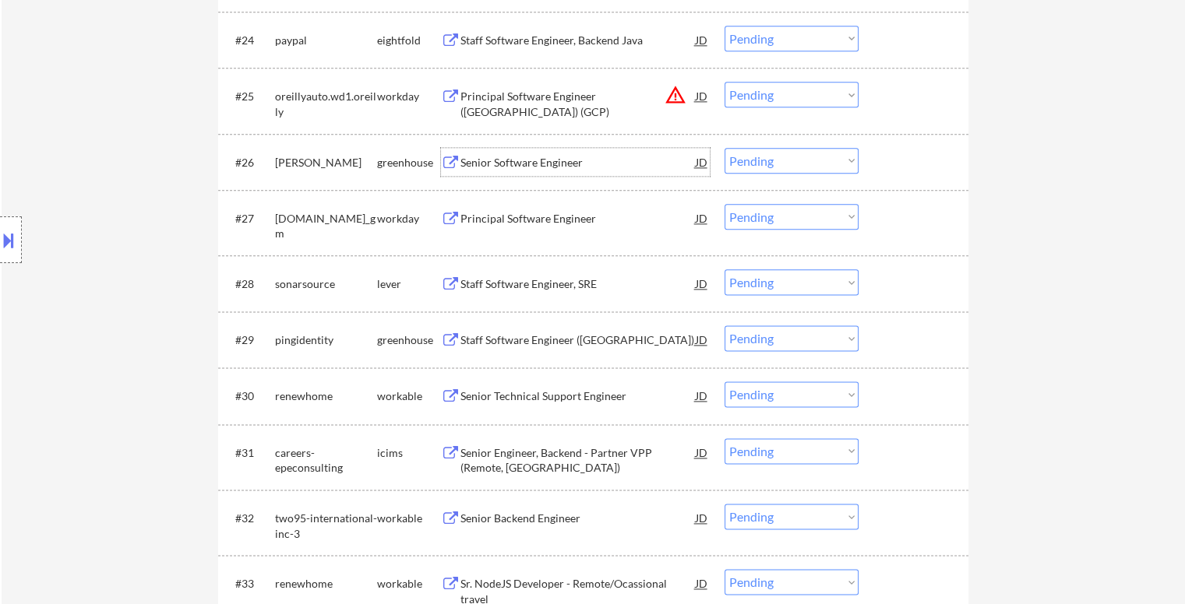
click at [552, 157] on div "Senior Software Engineer" at bounding box center [577, 163] width 235 height 16
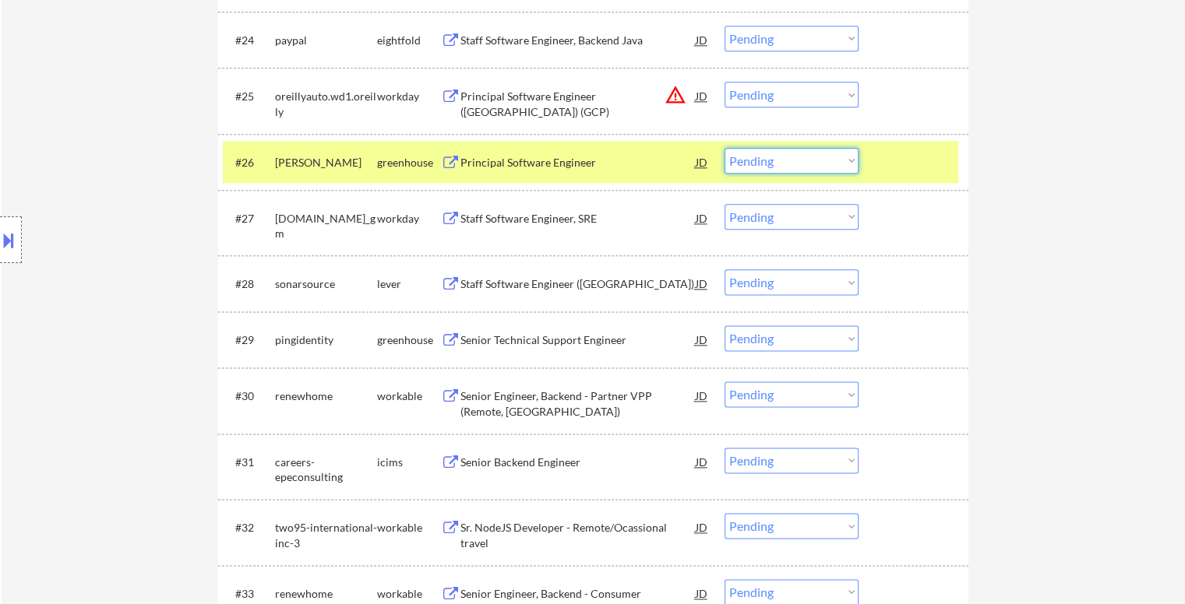
click at [824, 164] on select "Choose an option... Pending Applied Excluded (Questions) Excluded (Expired) Exc…" at bounding box center [791, 161] width 134 height 26
click at [724, 148] on select "Choose an option... Pending Applied Excluded (Questions) Excluded (Expired) Exc…" at bounding box center [791, 161] width 134 height 26
click at [921, 156] on div at bounding box center [915, 162] width 69 height 28
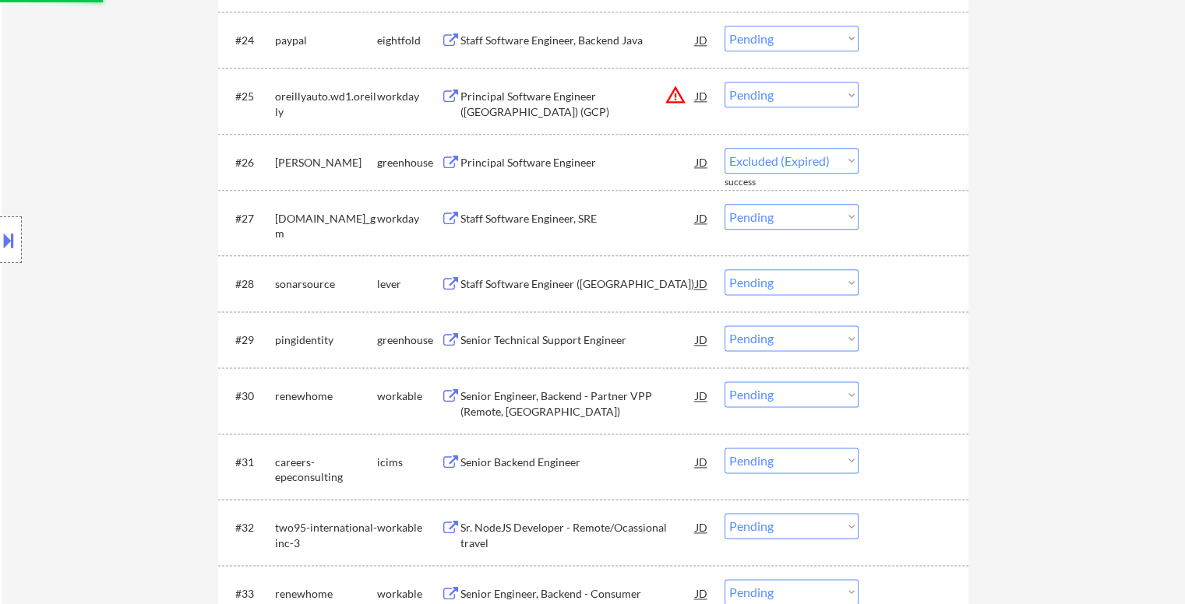
select select ""pending""
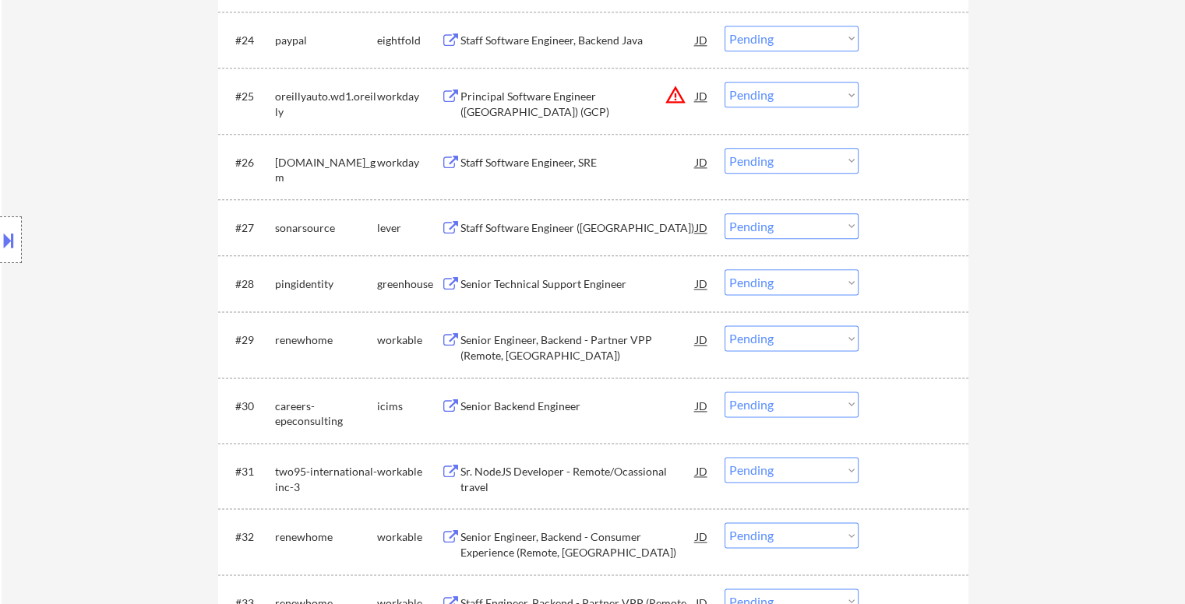
click at [546, 226] on div "Staff Software Engineer ([GEOGRAPHIC_DATA])" at bounding box center [577, 228] width 235 height 16
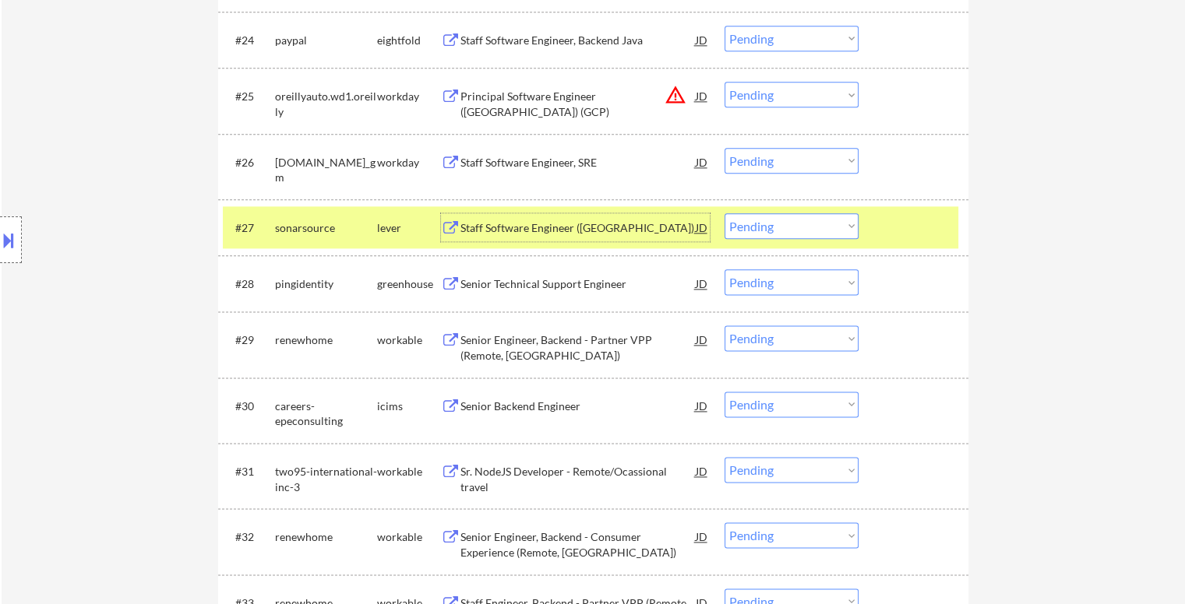
click at [791, 234] on select "Choose an option... Pending Applied Excluded (Questions) Excluded (Expired) Exc…" at bounding box center [791, 226] width 134 height 26
click at [724, 213] on select "Choose an option... Pending Applied Excluded (Questions) Excluded (Expired) Exc…" at bounding box center [791, 226] width 134 height 26
click at [912, 222] on div at bounding box center [915, 227] width 69 height 28
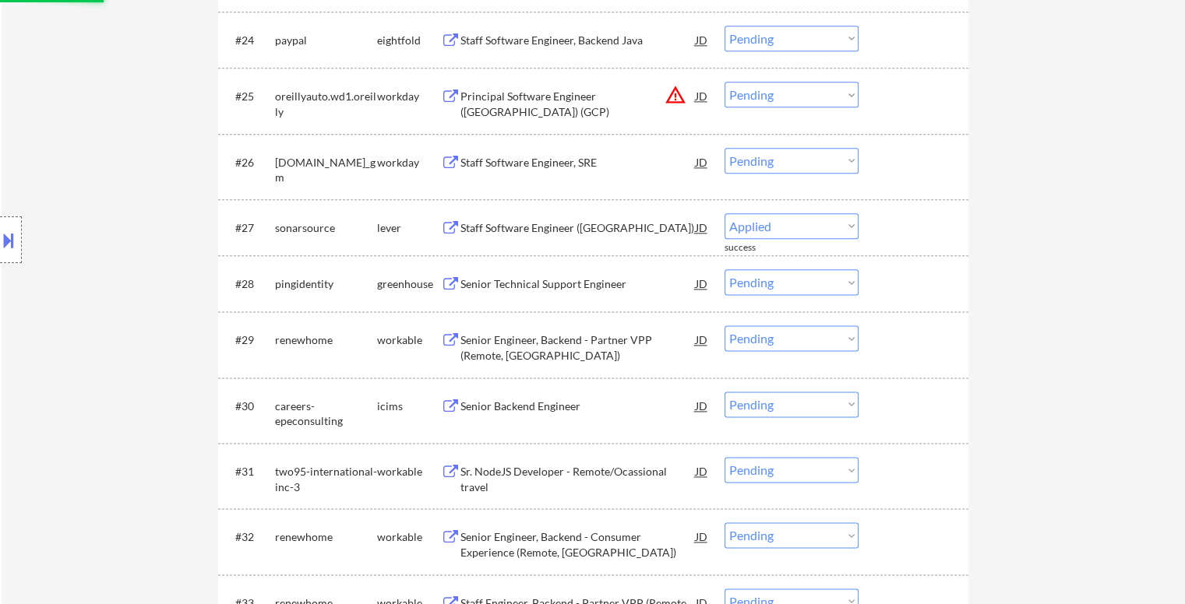
select select ""pending""
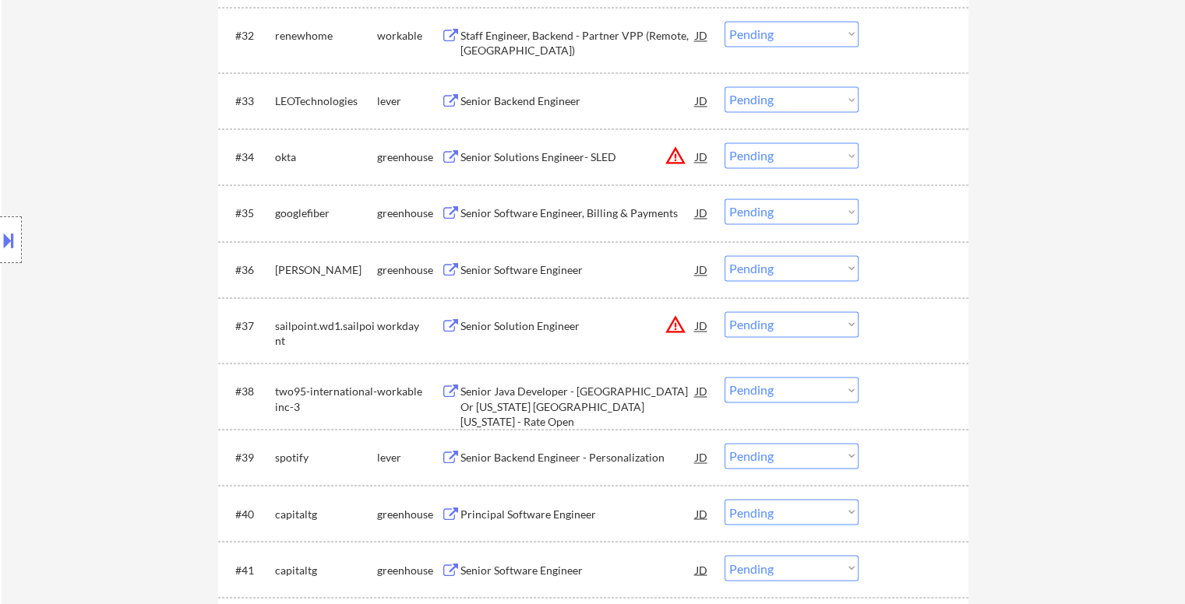
scroll to position [2483, 0]
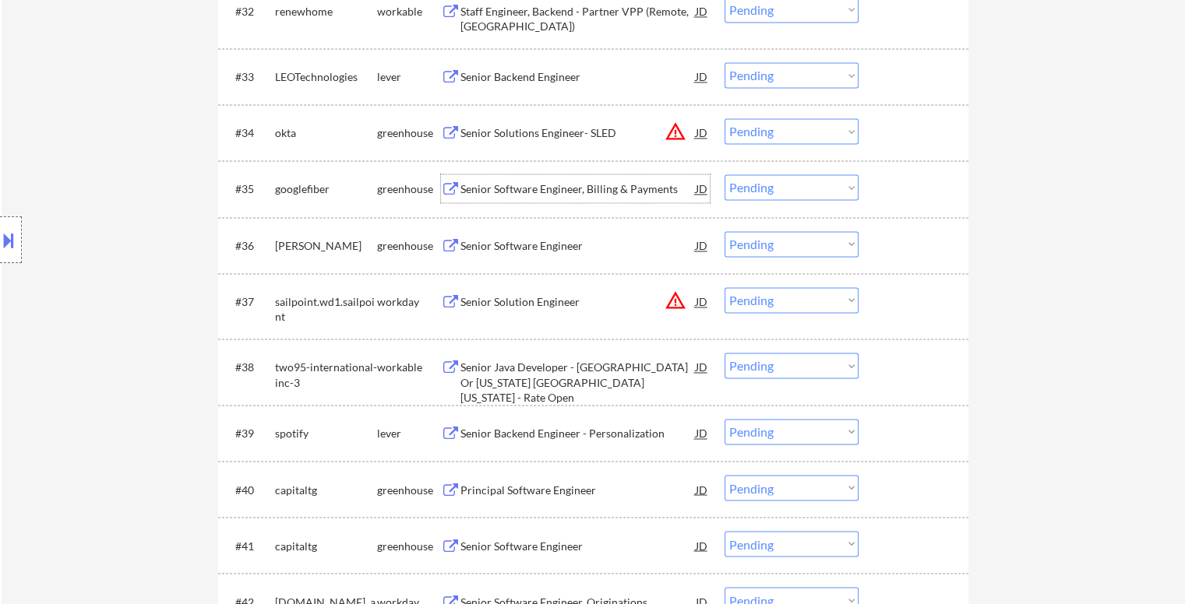
click at [558, 190] on div "Senior Software Engineer, Billing & Payments" at bounding box center [577, 189] width 235 height 16
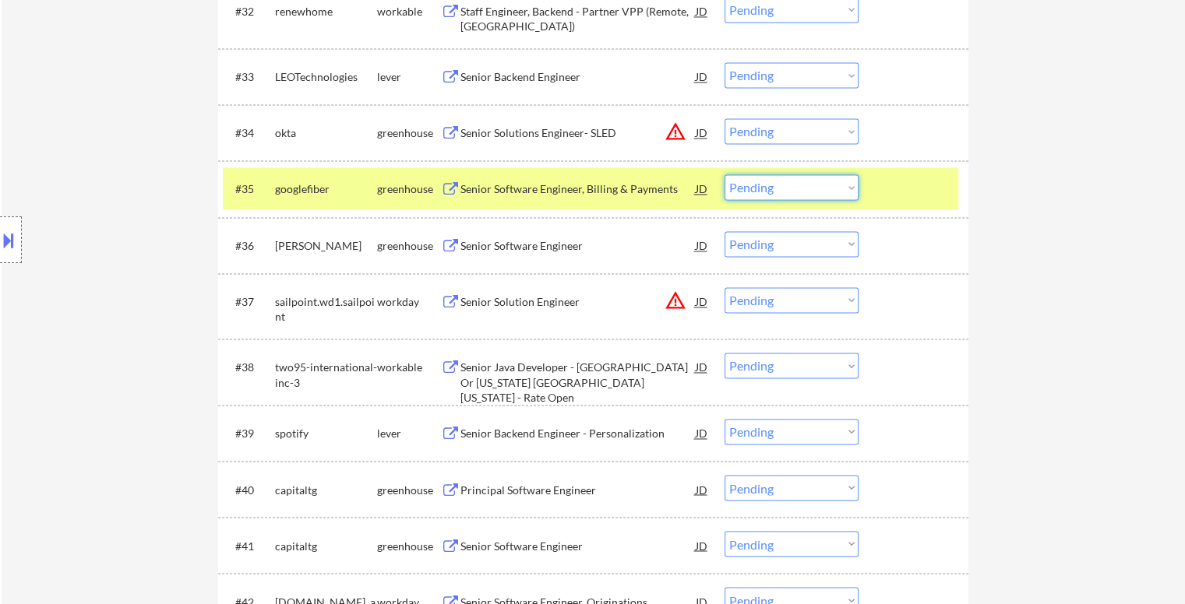
click at [791, 193] on select "Choose an option... Pending Applied Excluded (Questions) Excluded (Expired) Exc…" at bounding box center [791, 187] width 134 height 26
click at [724, 174] on select "Choose an option... Pending Applied Excluded (Questions) Excluded (Expired) Exc…" at bounding box center [791, 187] width 134 height 26
click at [897, 190] on div at bounding box center [915, 188] width 69 height 28
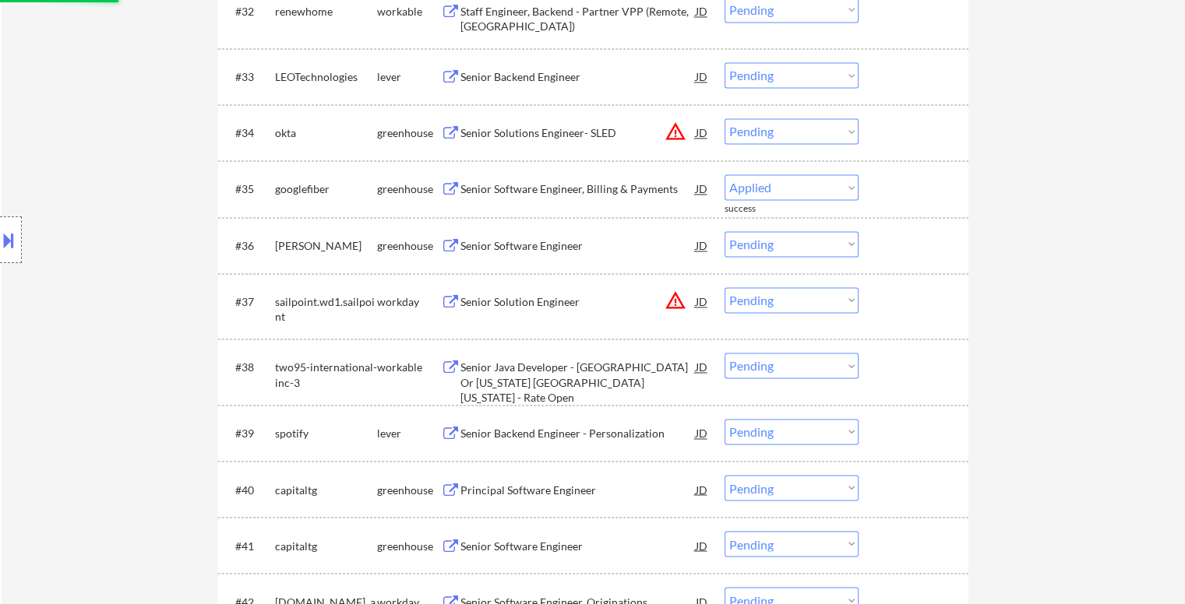
select select ""pending""
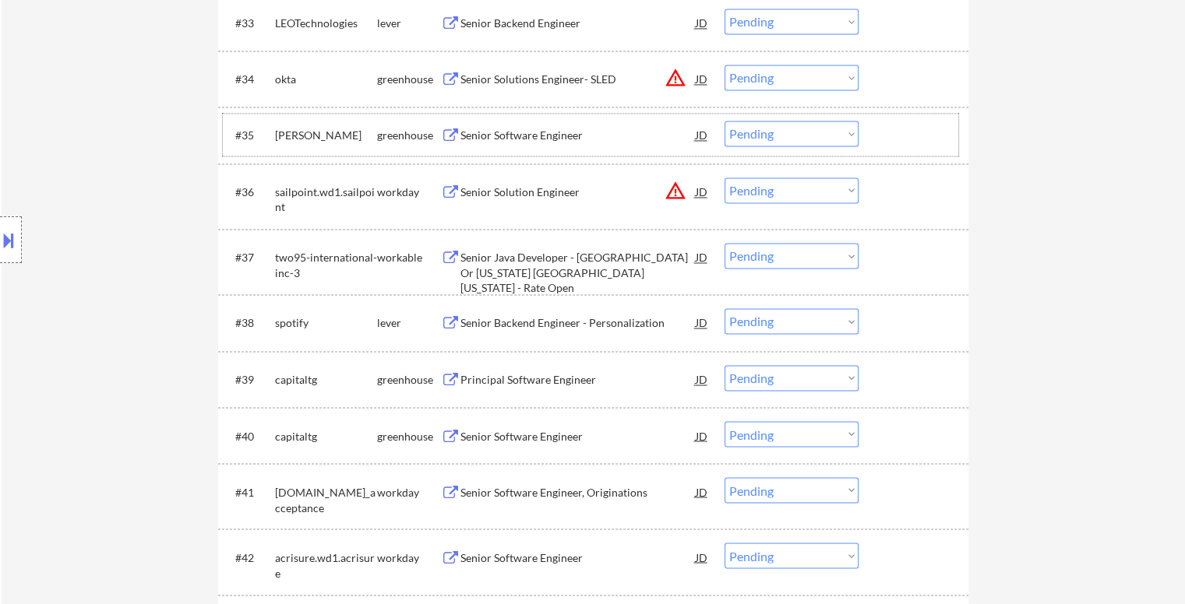
scroll to position [2561, 0]
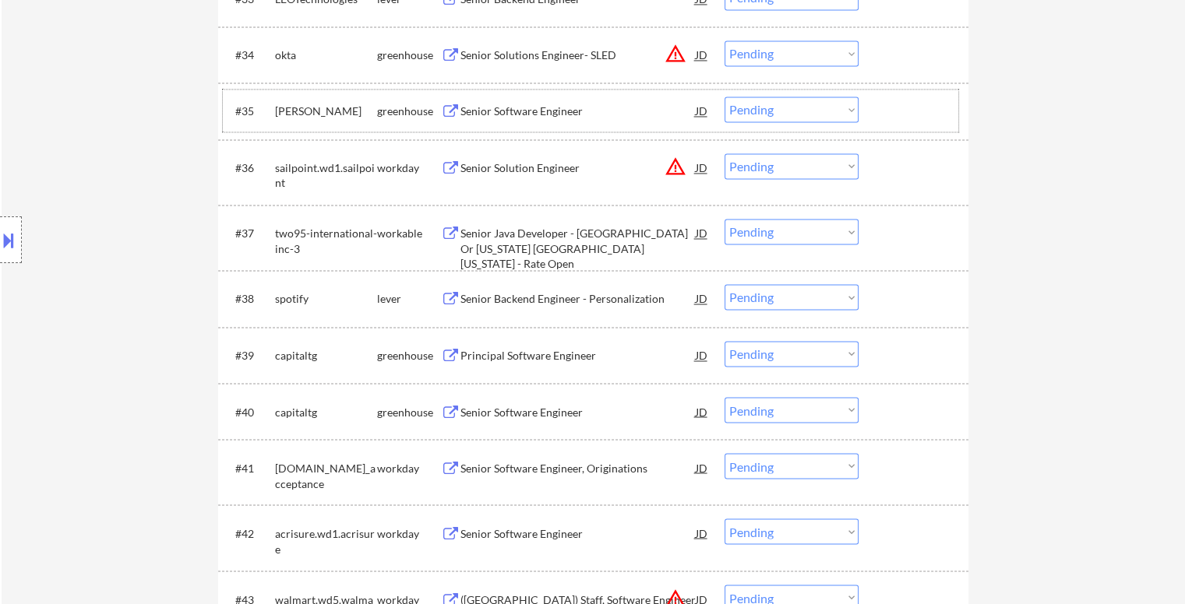
click at [555, 306] on div "Senior Backend Engineer - Personalization" at bounding box center [577, 299] width 235 height 16
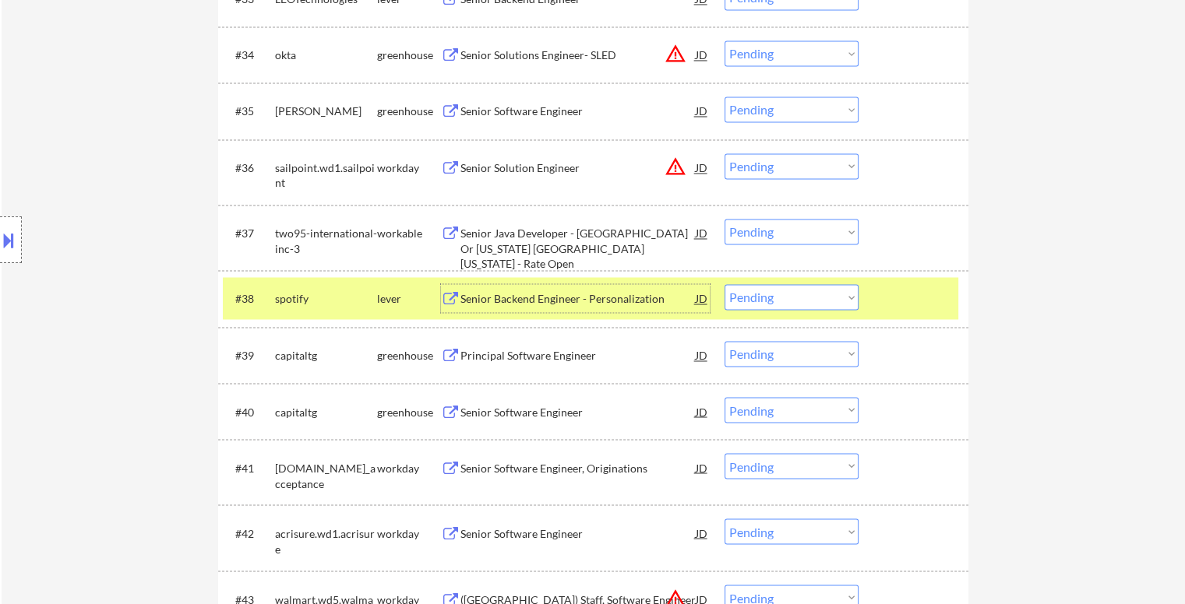
click at [804, 293] on select "Choose an option... Pending Applied Excluded (Questions) Excluded (Expired) Exc…" at bounding box center [791, 297] width 134 height 26
click at [724, 284] on select "Choose an option... Pending Applied Excluded (Questions) Excluded (Expired) Exc…" at bounding box center [791, 297] width 134 height 26
click at [928, 286] on div at bounding box center [915, 298] width 69 height 28
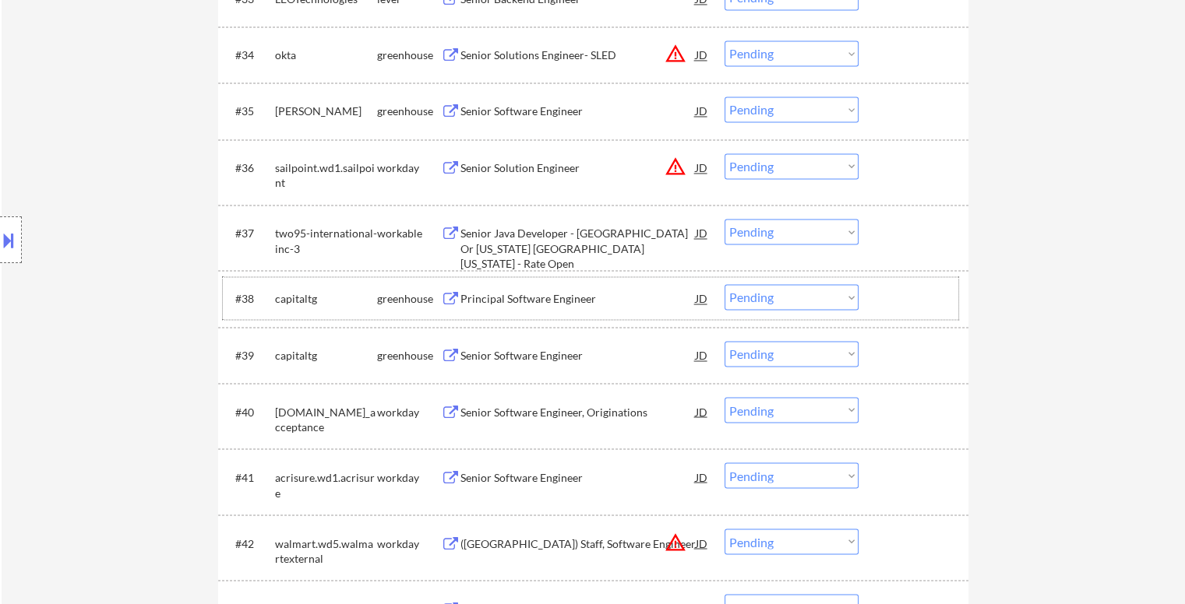
click at [533, 298] on div "Principal Software Engineer" at bounding box center [577, 299] width 235 height 16
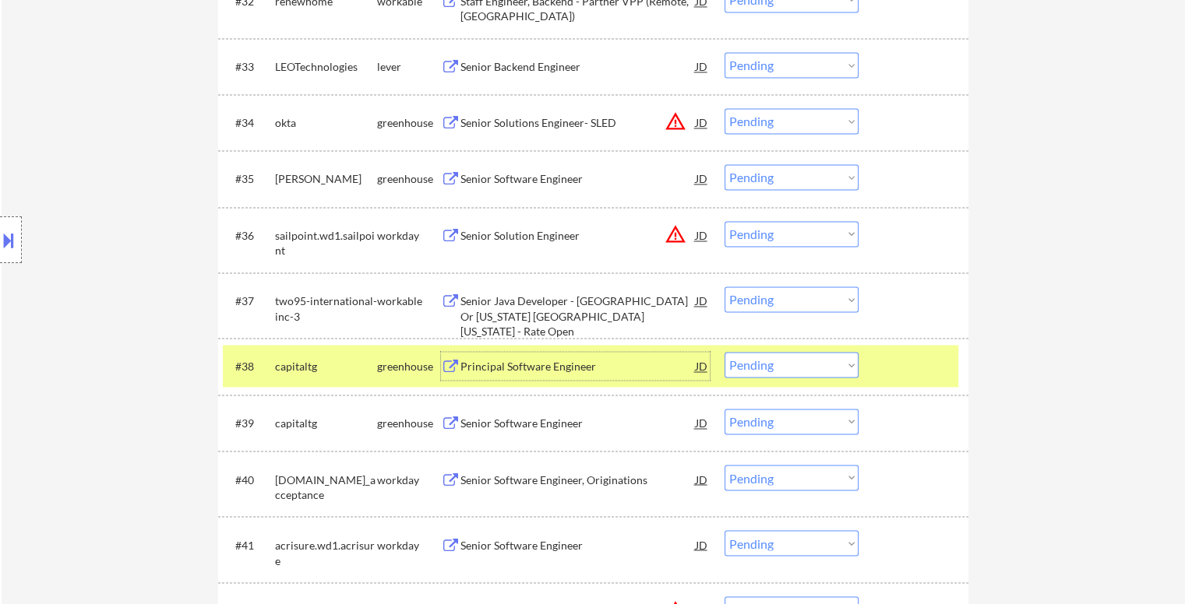
scroll to position [2470, 0]
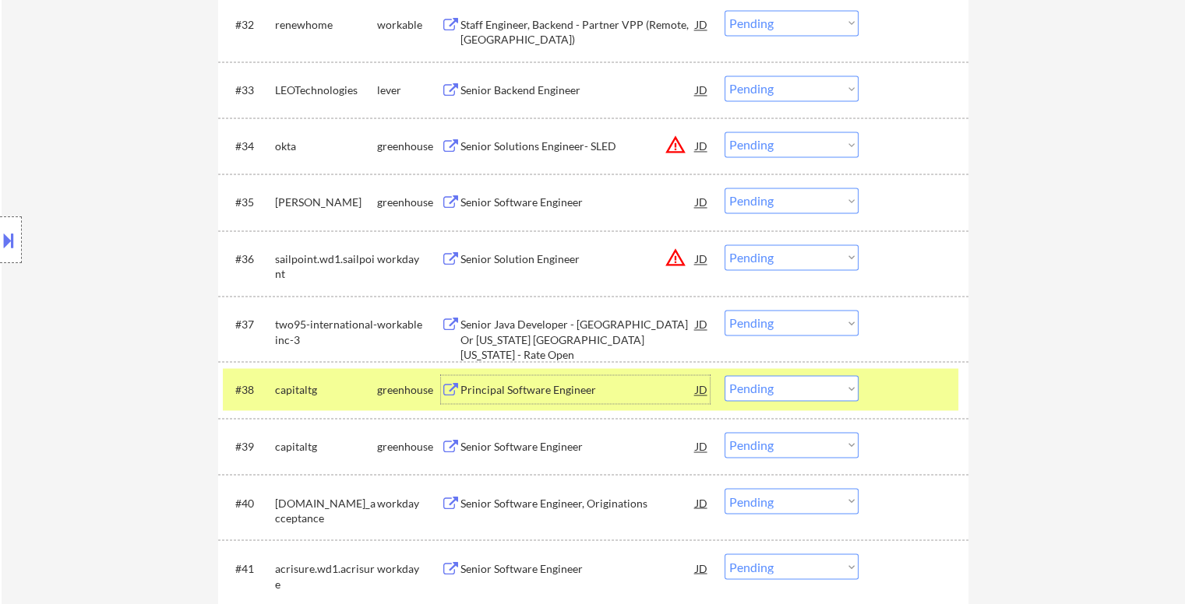
click at [805, 393] on select "Choose an option... Pending Applied Excluded (Questions) Excluded (Expired) Exc…" at bounding box center [791, 388] width 134 height 26
click at [724, 375] on select "Choose an option... Pending Applied Excluded (Questions) Excluded (Expired) Exc…" at bounding box center [791, 388] width 134 height 26
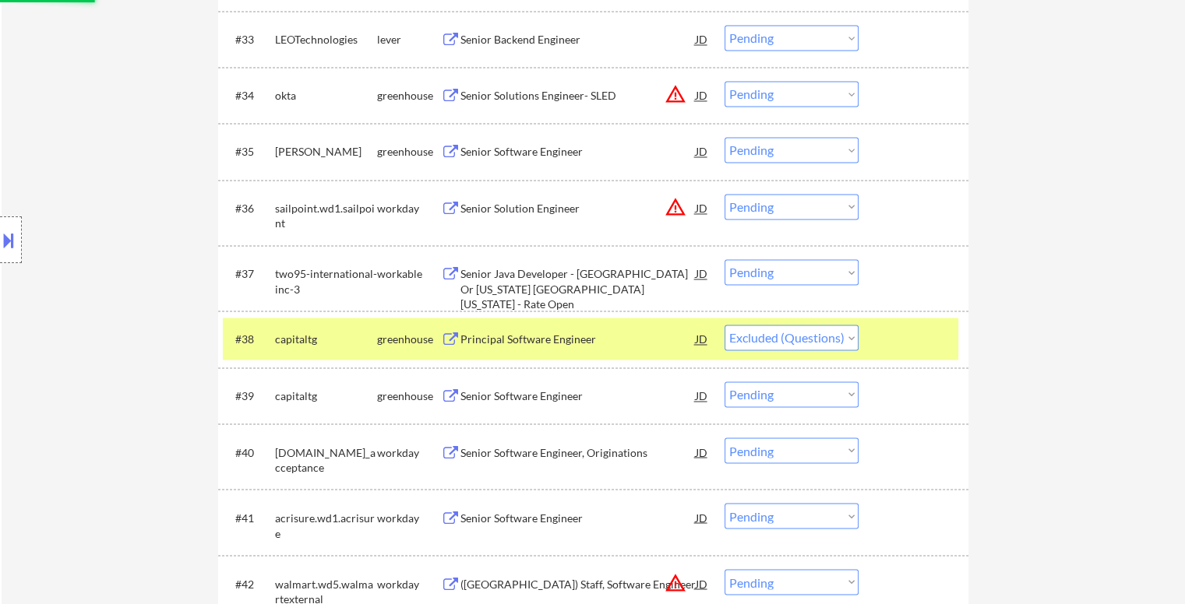
scroll to position [2548, 0]
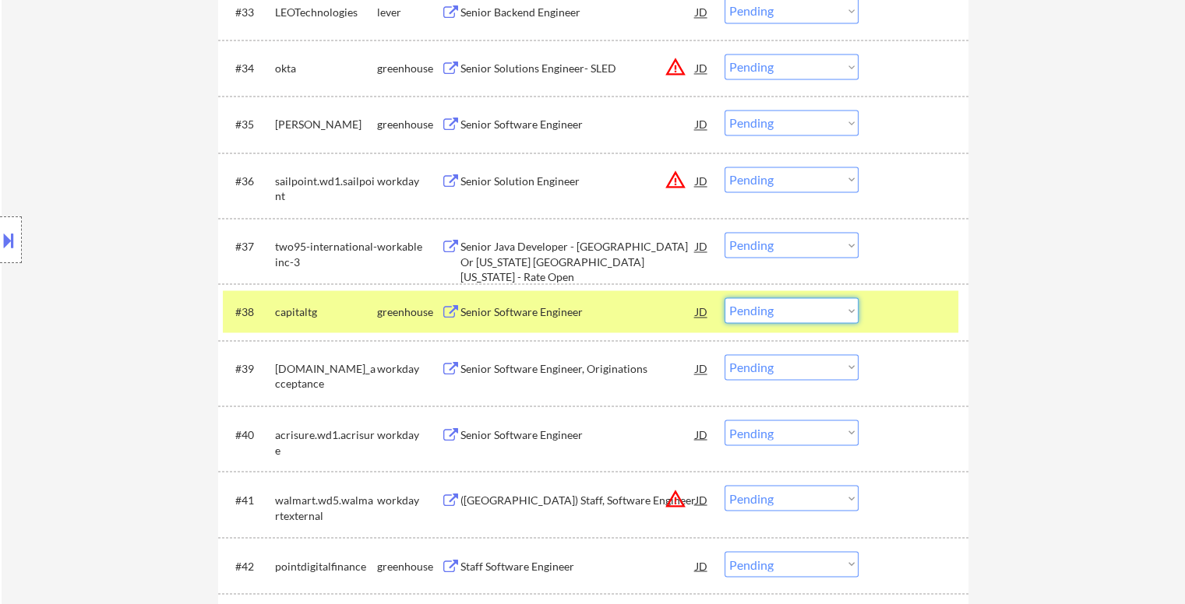
click at [798, 312] on select "Choose an option... Pending Applied Excluded (Questions) Excluded (Expired) Exc…" at bounding box center [791, 311] width 134 height 26
click at [724, 298] on select "Choose an option... Pending Applied Excluded (Questions) Excluded (Expired) Exc…" at bounding box center [791, 311] width 134 height 26
click at [897, 312] on div at bounding box center [915, 312] width 69 height 28
select select ""pending""
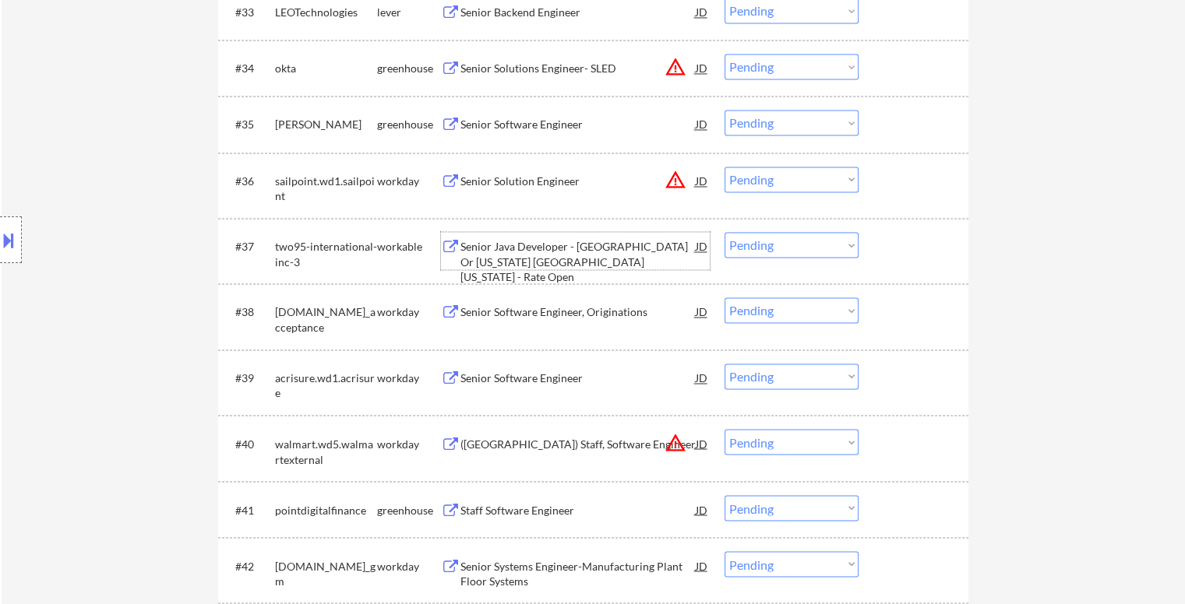
click at [604, 244] on div "Senior Java Developer - [GEOGRAPHIC_DATA] Or [US_STATE] [GEOGRAPHIC_DATA] [US_S…" at bounding box center [577, 262] width 235 height 46
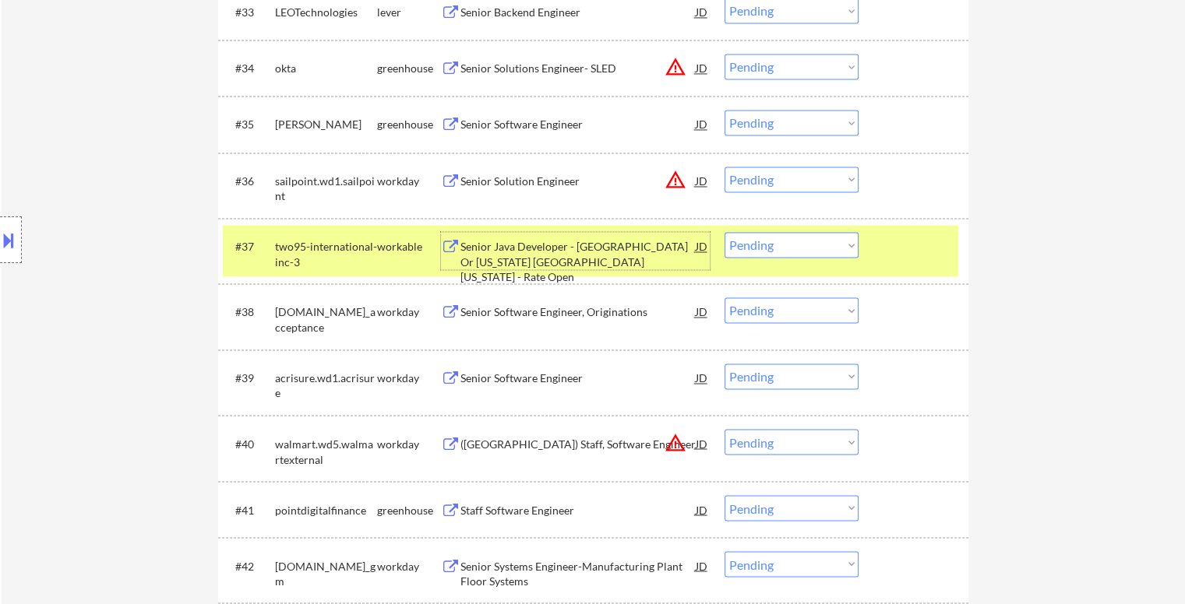
drag, startPoint x: 792, startPoint y: 253, endPoint x: 794, endPoint y: 245, distance: 8.1
click at [793, 252] on select "Choose an option... Pending Applied Excluded (Questions) Excluded (Expired) Exc…" at bounding box center [791, 245] width 134 height 26
click at [724, 232] on select "Choose an option... Pending Applied Excluded (Questions) Excluded (Expired) Exc…" at bounding box center [791, 245] width 134 height 26
click at [911, 259] on div at bounding box center [915, 246] width 69 height 28
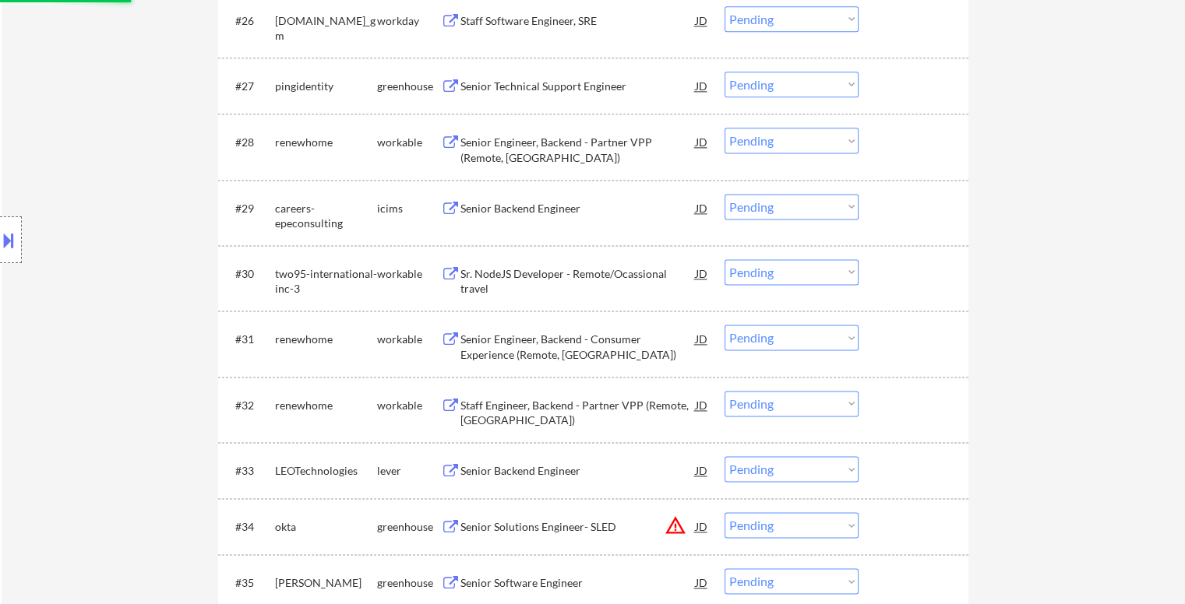
select select ""pending""
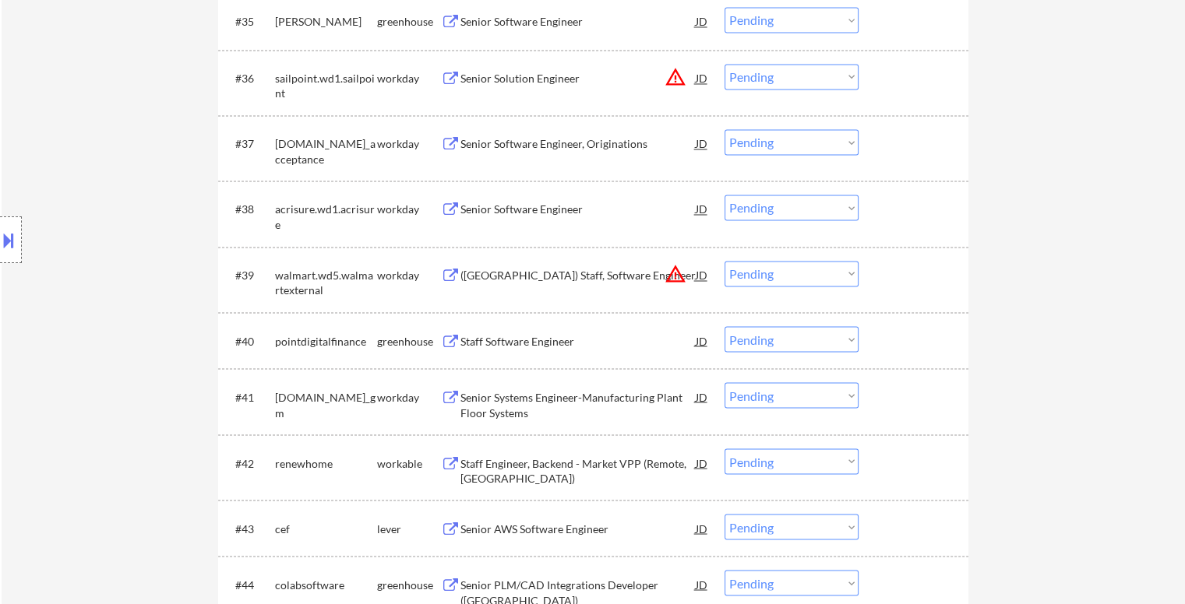
scroll to position [2678, 0]
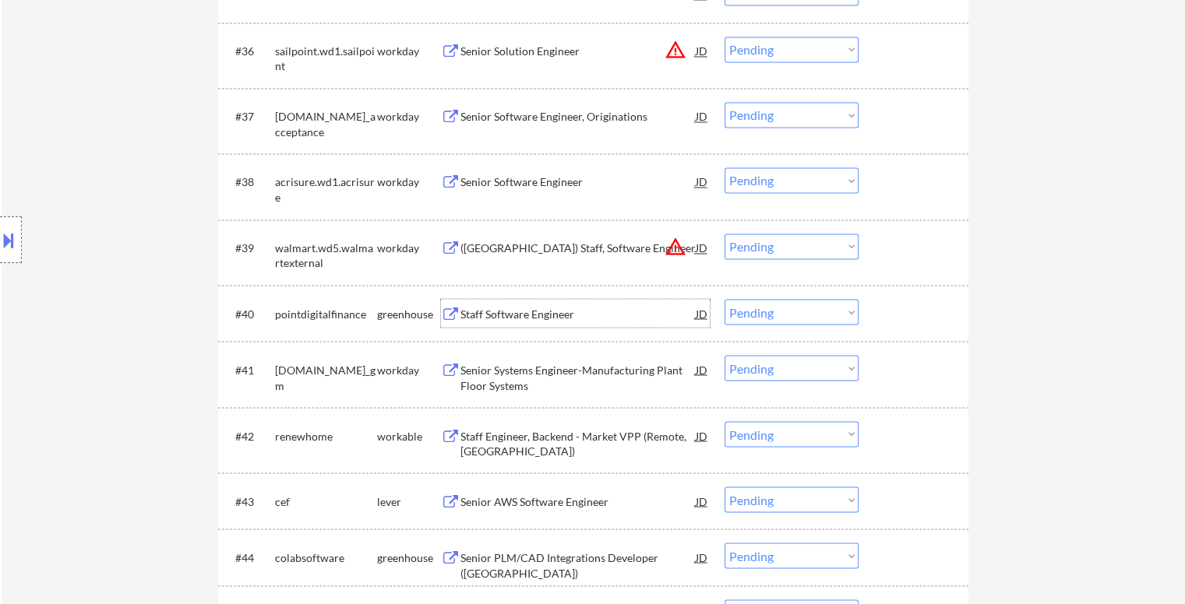
click at [527, 314] on div "Staff Software Engineer" at bounding box center [577, 314] width 235 height 16
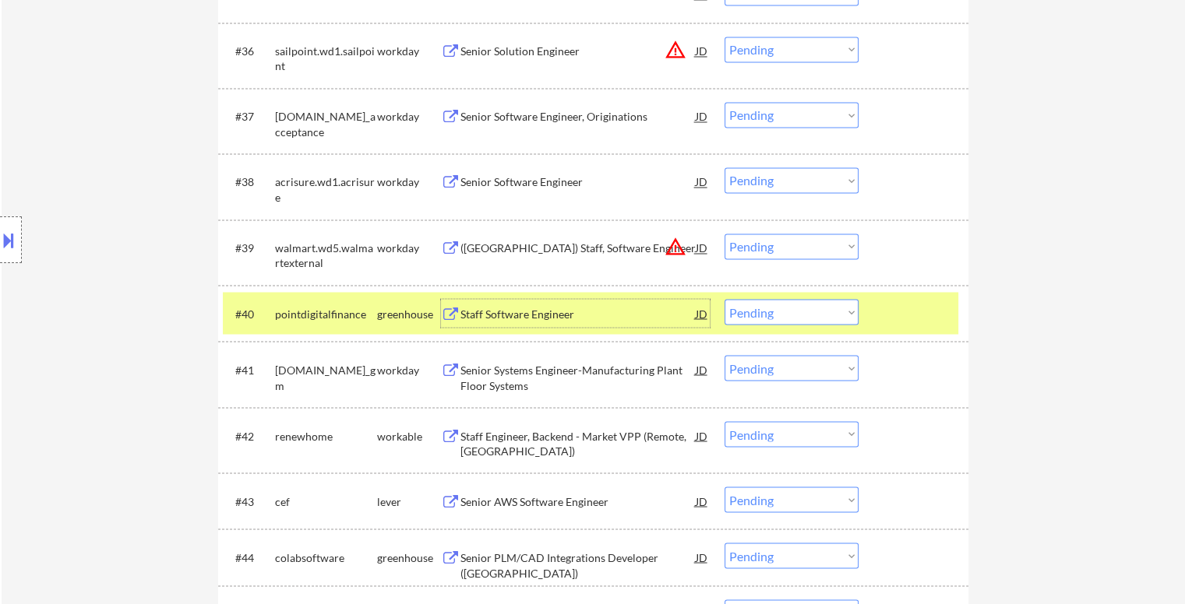
click at [830, 319] on select "Choose an option... Pending Applied Excluded (Questions) Excluded (Expired) Exc…" at bounding box center [791, 312] width 134 height 26
click at [724, 299] on select "Choose an option... Pending Applied Excluded (Questions) Excluded (Expired) Exc…" at bounding box center [791, 312] width 134 height 26
click at [925, 306] on div at bounding box center [915, 313] width 69 height 28
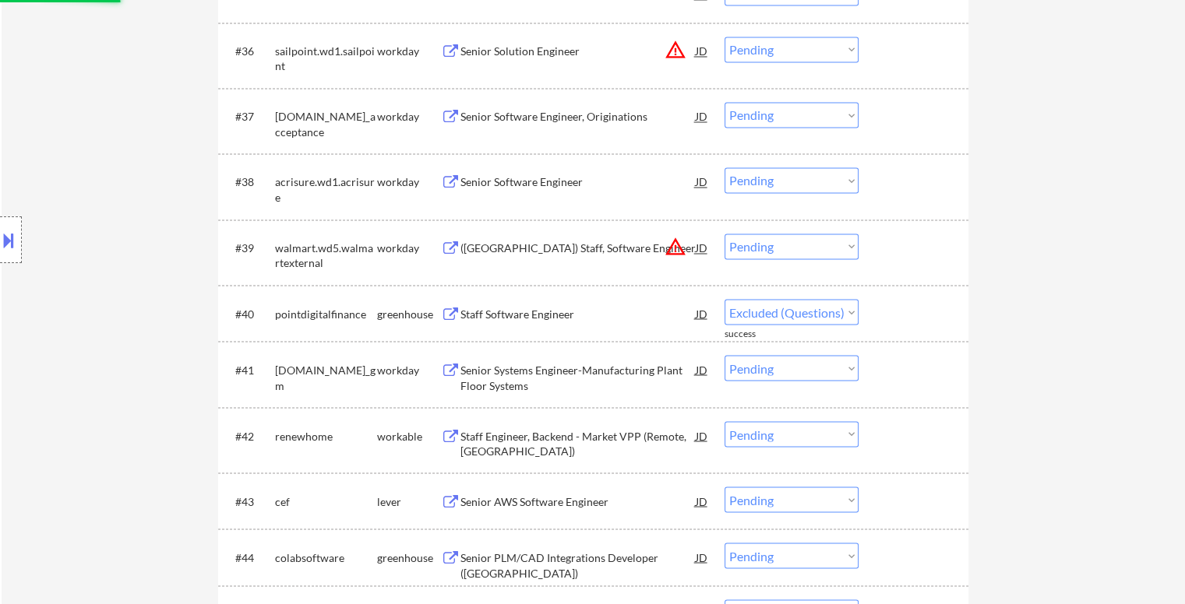
select select ""pending""
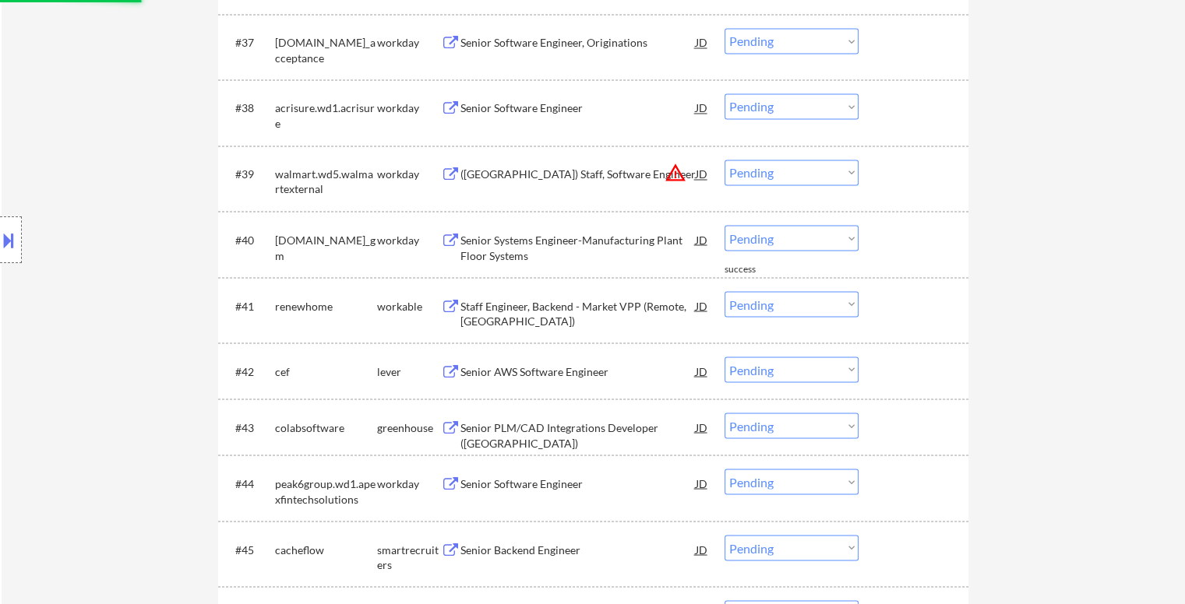
scroll to position [2756, 0]
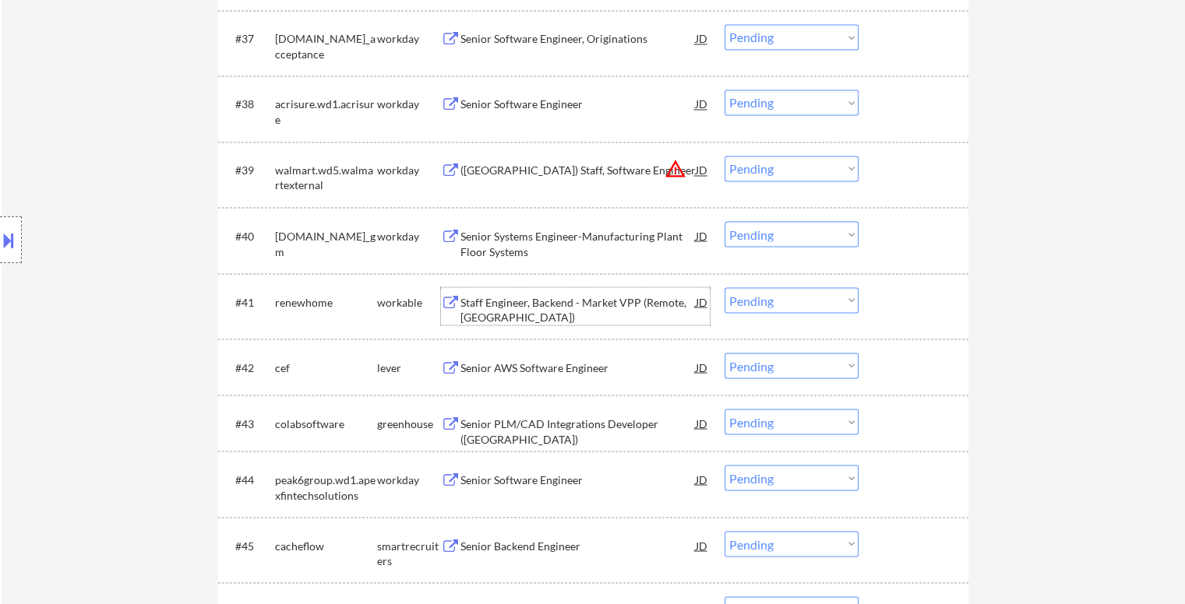
click at [584, 297] on div "Staff Engineer, Backend - Market VPP (Remote, [GEOGRAPHIC_DATA])" at bounding box center [577, 309] width 235 height 30
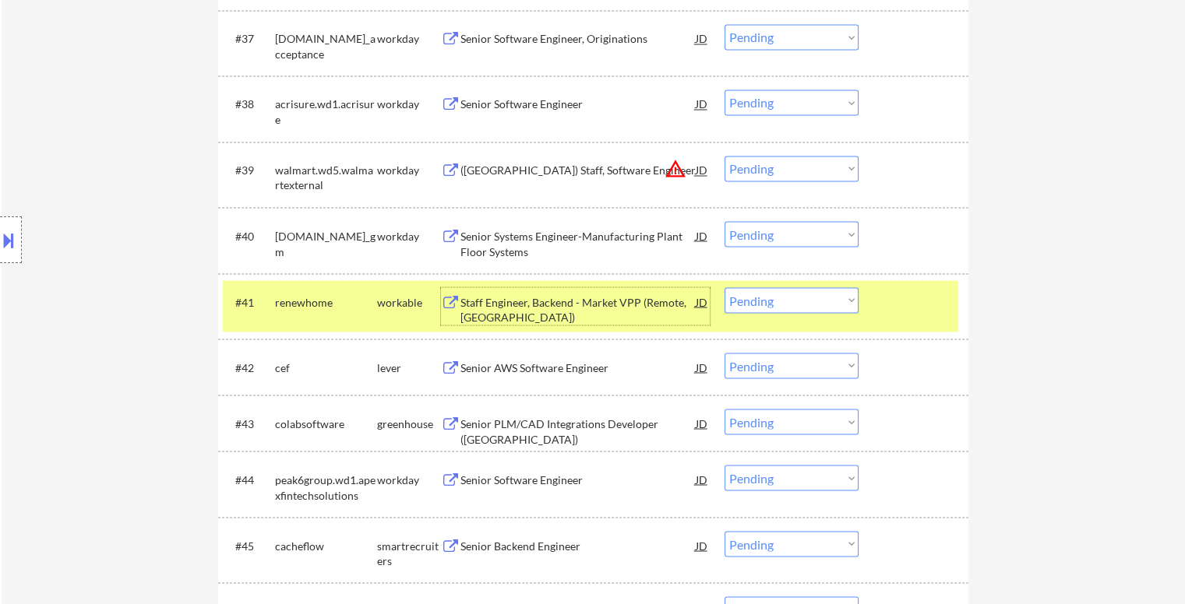
drag, startPoint x: 785, startPoint y: 303, endPoint x: 784, endPoint y: 311, distance: 7.9
click at [785, 303] on select "Choose an option... Pending Applied Excluded (Questions) Excluded (Expired) Exc…" at bounding box center [791, 300] width 134 height 26
click at [724, 287] on select "Choose an option... Pending Applied Excluded (Questions) Excluded (Expired) Exc…" at bounding box center [791, 300] width 134 height 26
click at [907, 299] on div at bounding box center [915, 301] width 69 height 28
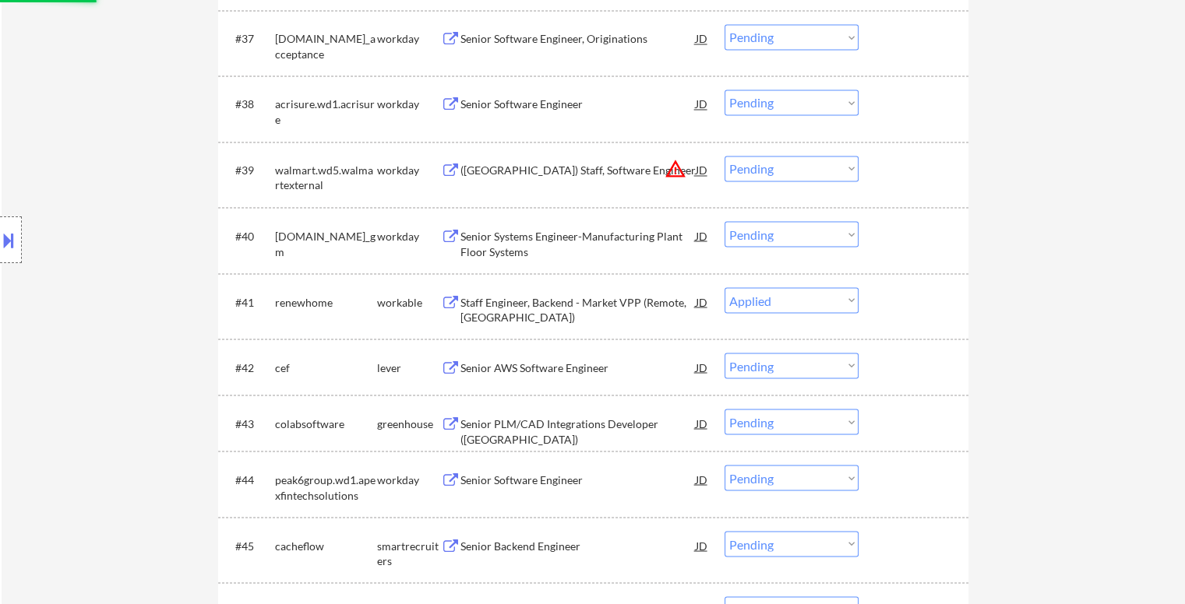
select select ""pending""
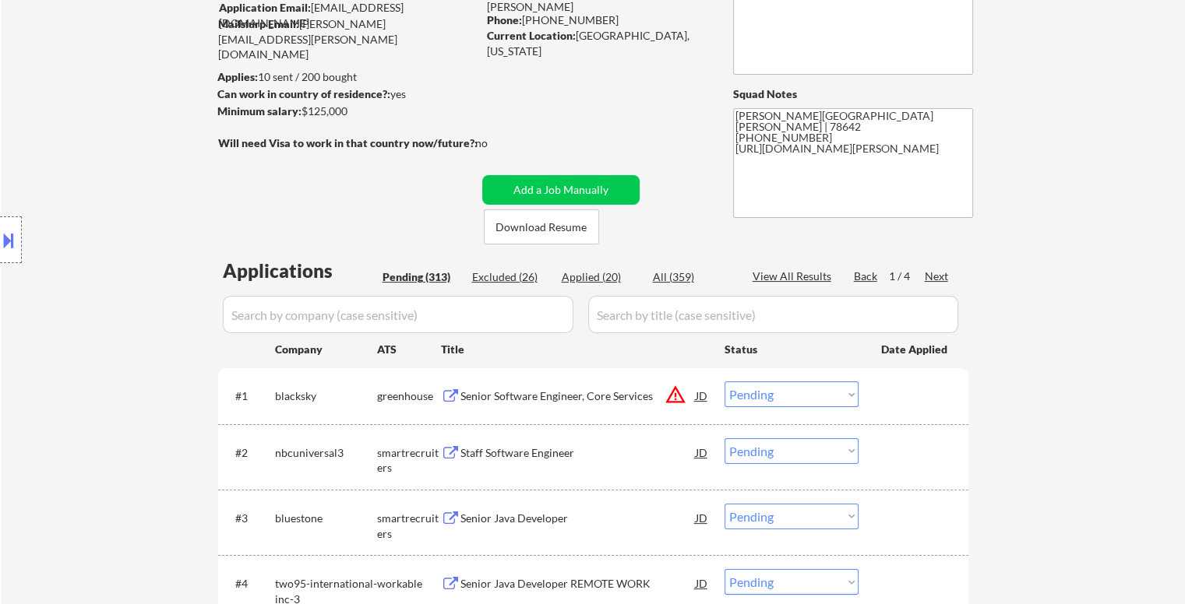
scroll to position [156, 0]
